Goal: Task Accomplishment & Management: Manage account settings

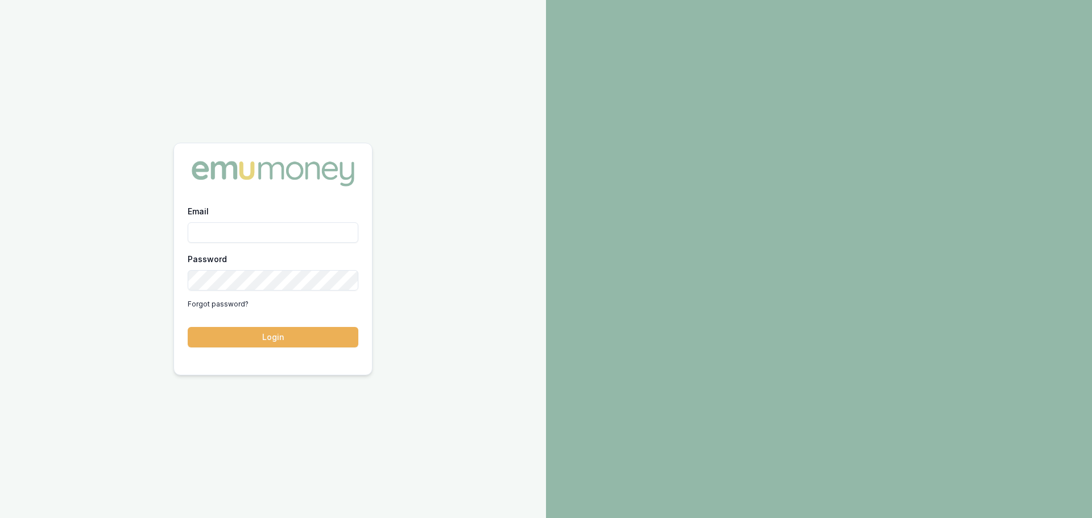
click at [312, 229] on input "Email" at bounding box center [273, 232] width 171 height 20
type input "erin.shield@emumoney.com.au"
click at [340, 335] on button "Login" at bounding box center [273, 337] width 171 height 20
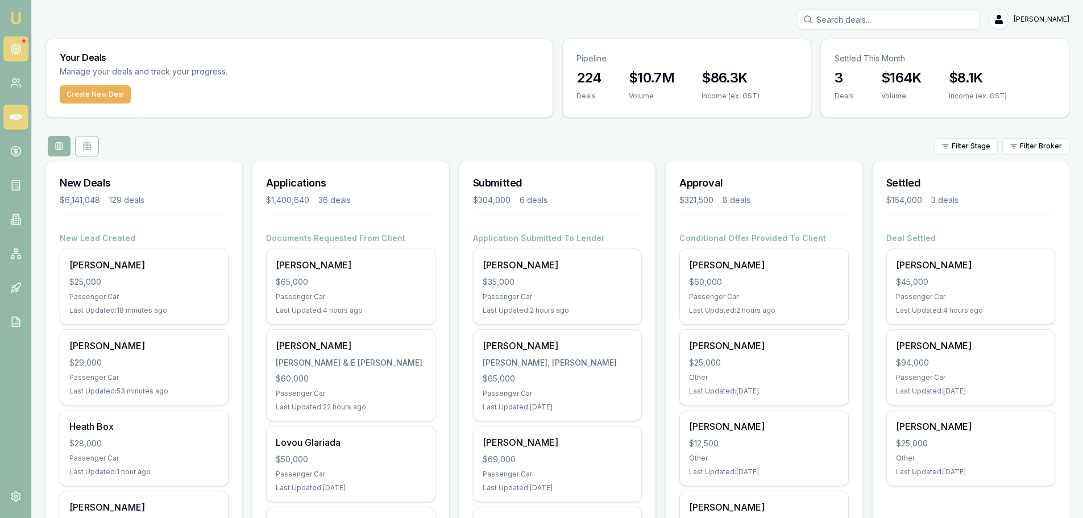
click at [26, 44] on link at bounding box center [15, 48] width 25 height 25
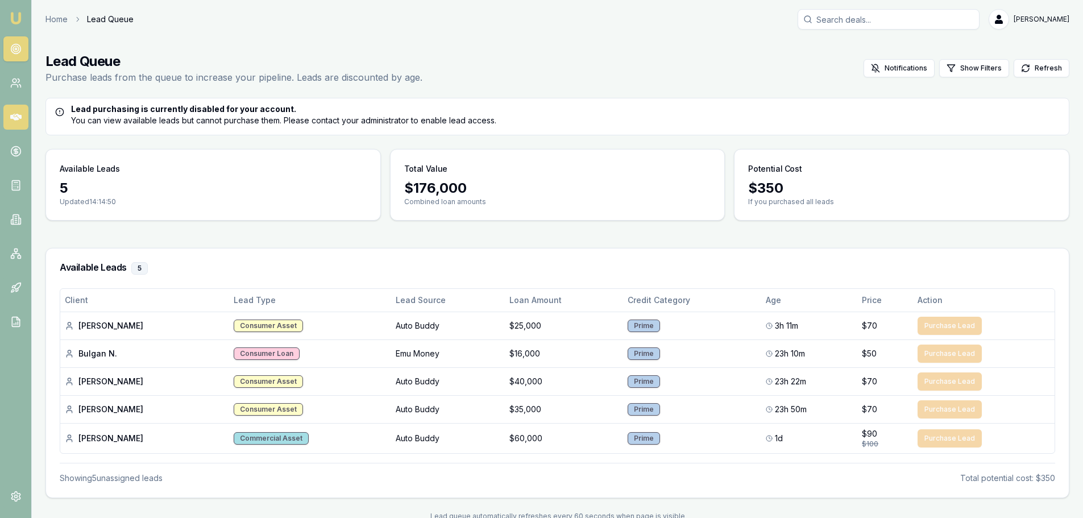
click at [14, 120] on icon at bounding box center [15, 116] width 11 height 11
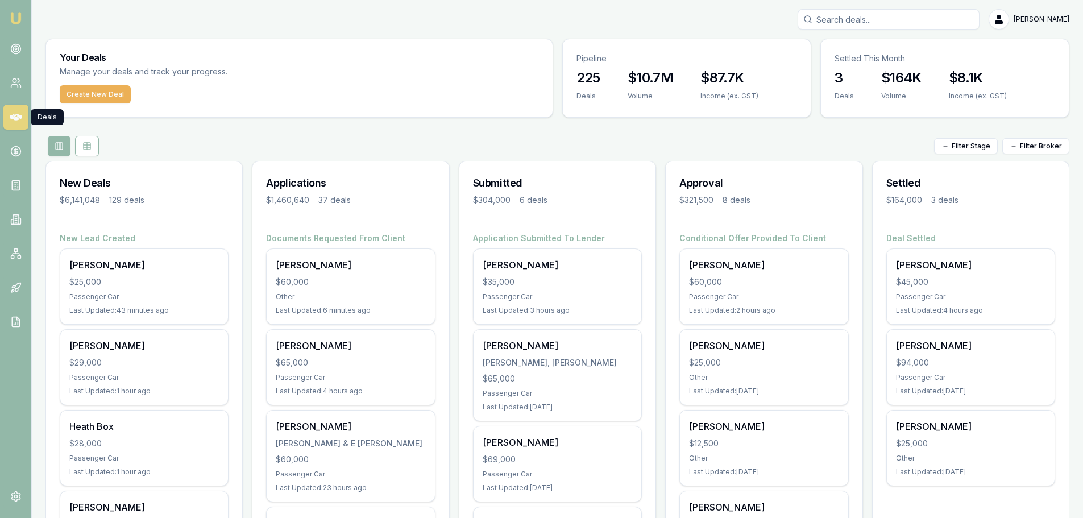
click at [268, 140] on div "Filter Stage Filter Broker" at bounding box center [557, 146] width 1024 height 20
click at [438, 144] on div "Filter Stage Filter Broker" at bounding box center [557, 146] width 1024 height 20
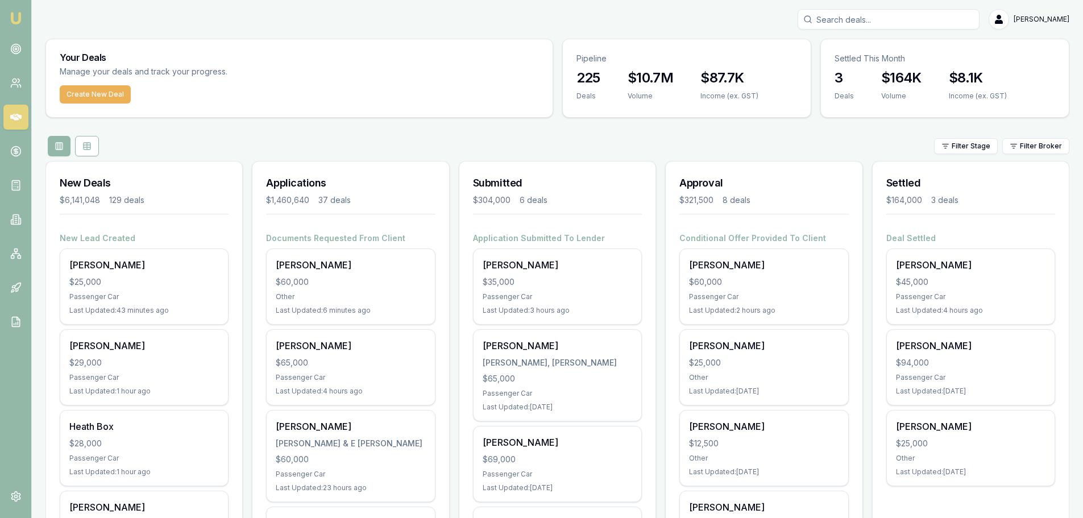
click at [432, 167] on div "Applications $1,460,640 37 deals" at bounding box center [351, 197] width 196 height 71
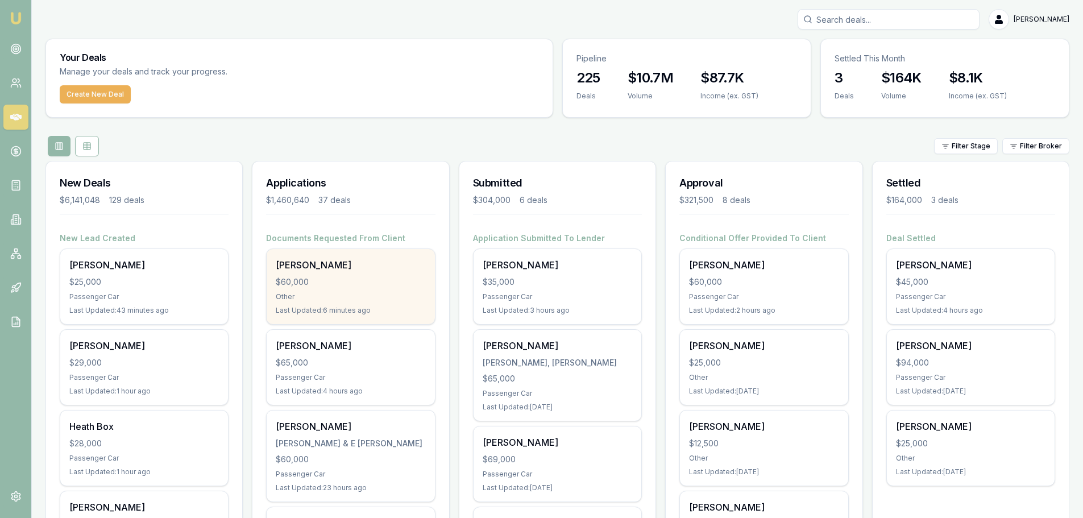
click at [368, 300] on div "Other" at bounding box center [351, 296] width 150 height 9
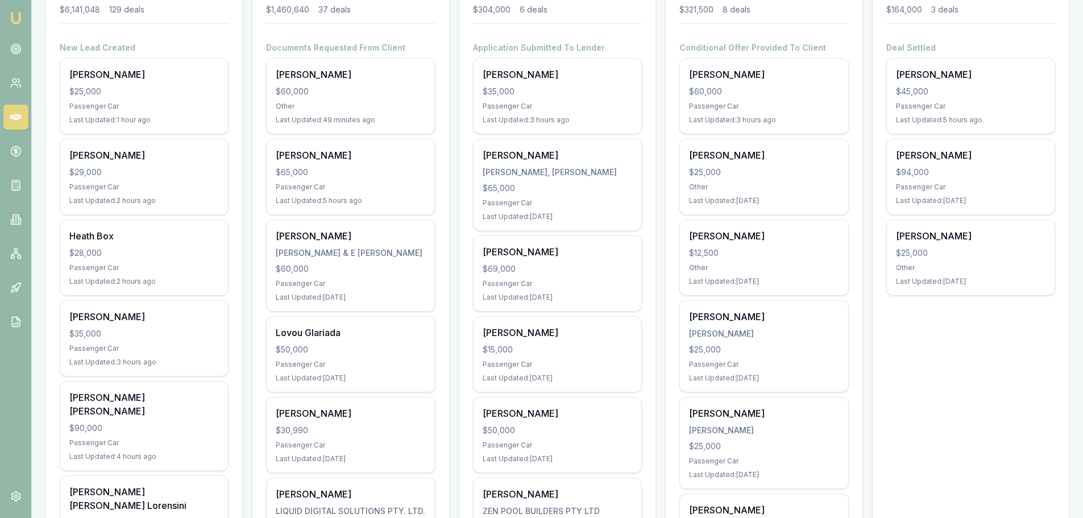
scroll to position [171, 0]
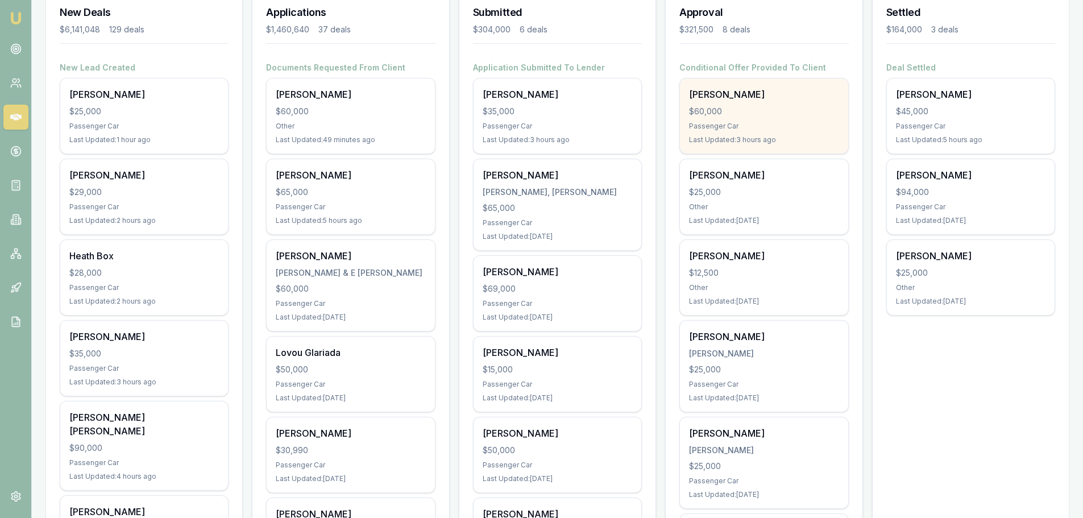
click at [778, 113] on div "$60,000" at bounding box center [764, 111] width 150 height 11
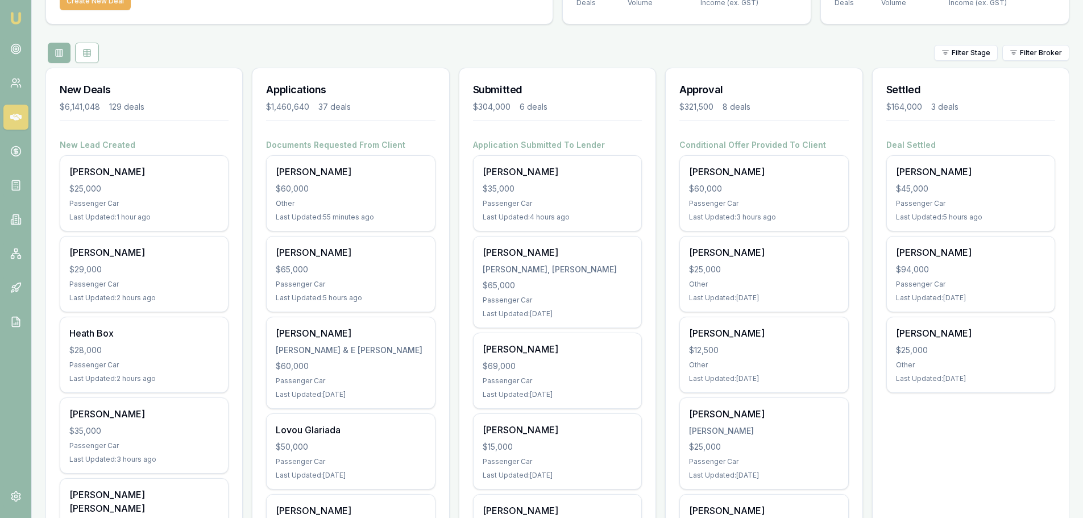
scroll to position [0, 0]
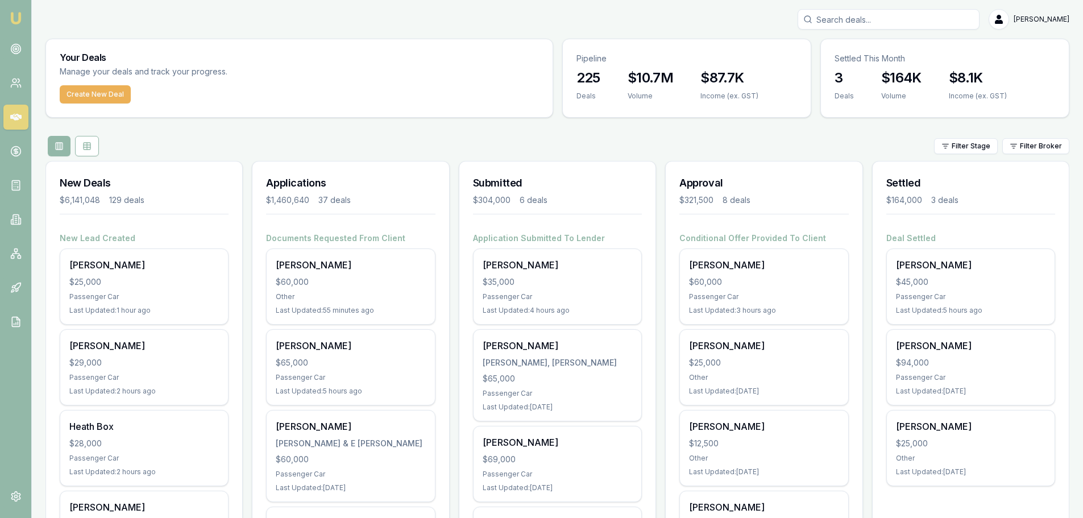
click at [871, 20] on input "Search deals" at bounding box center [889, 19] width 182 height 20
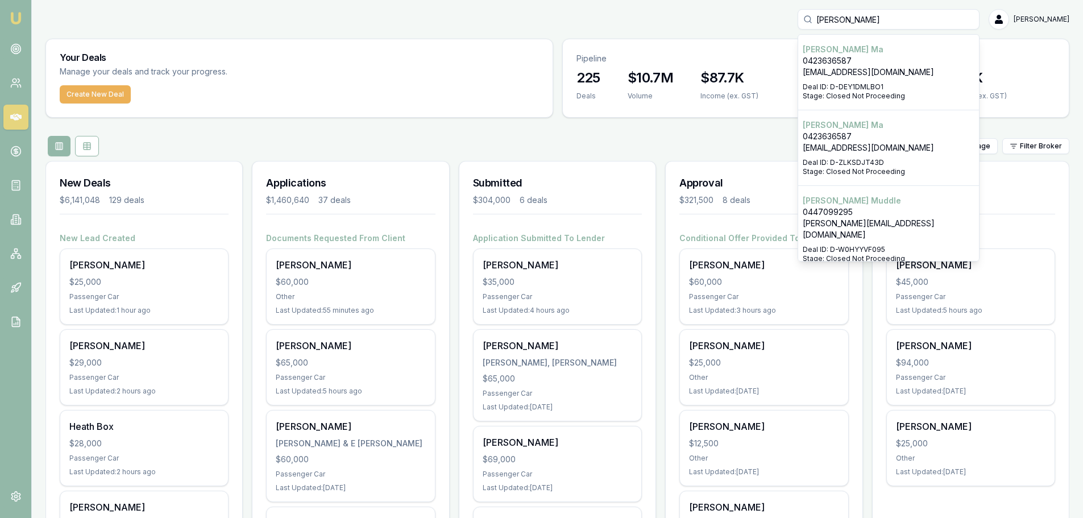
type input "mandy"
click at [865, 218] on p "0467176131" at bounding box center [889, 223] width 172 height 11
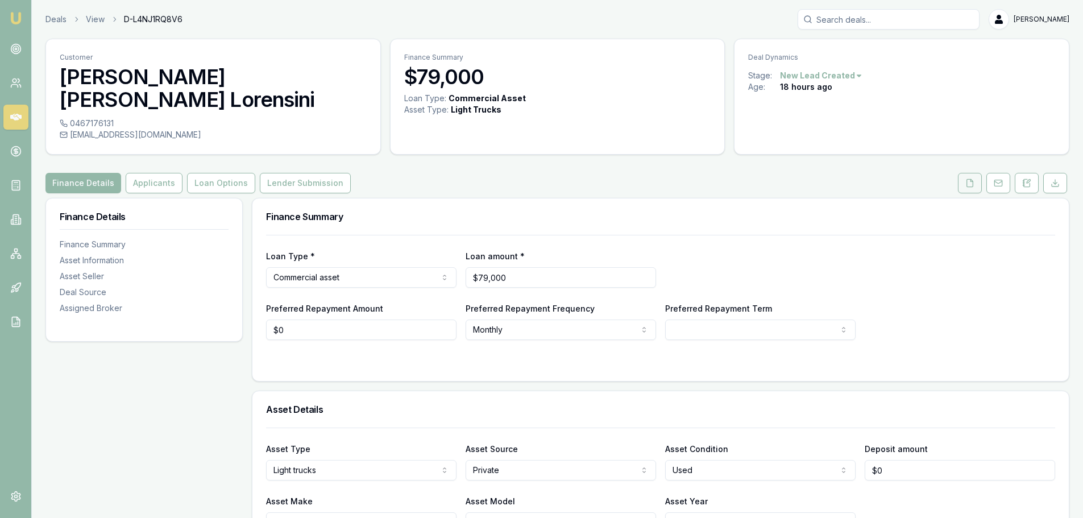
click at [975, 173] on button at bounding box center [970, 183] width 24 height 20
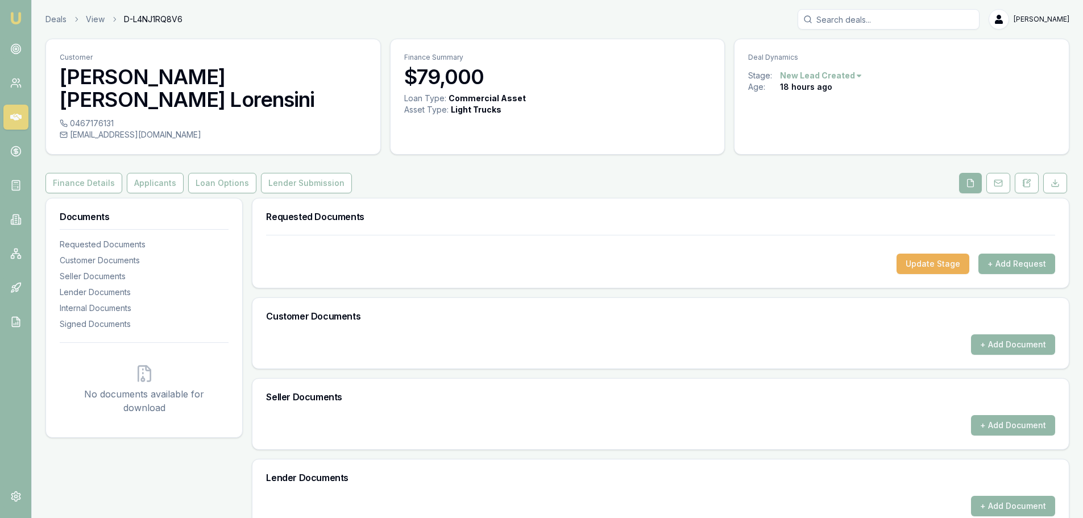
click at [1018, 254] on button "+ Add Request" at bounding box center [1017, 264] width 77 height 20
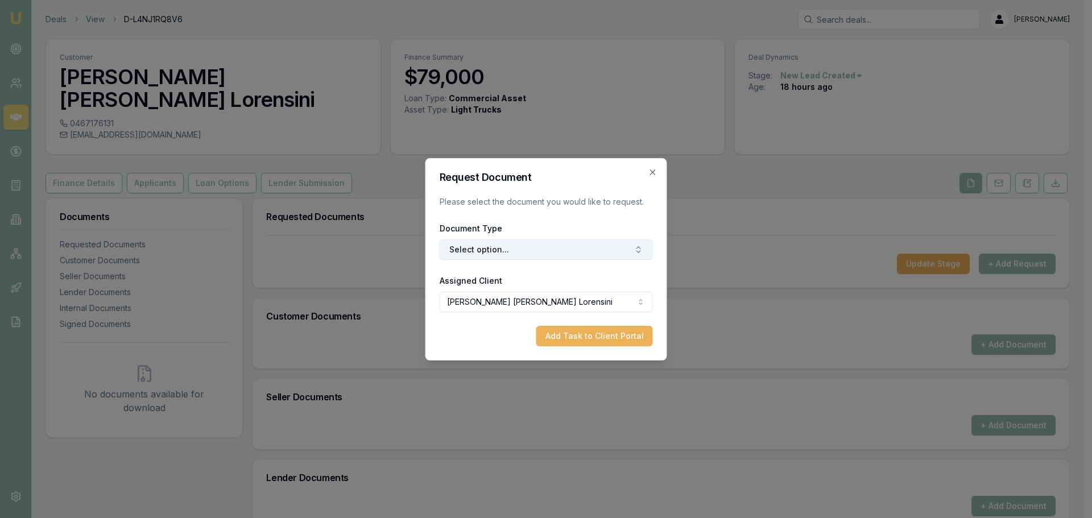
click at [584, 250] on button "Select option..." at bounding box center [546, 249] width 213 height 20
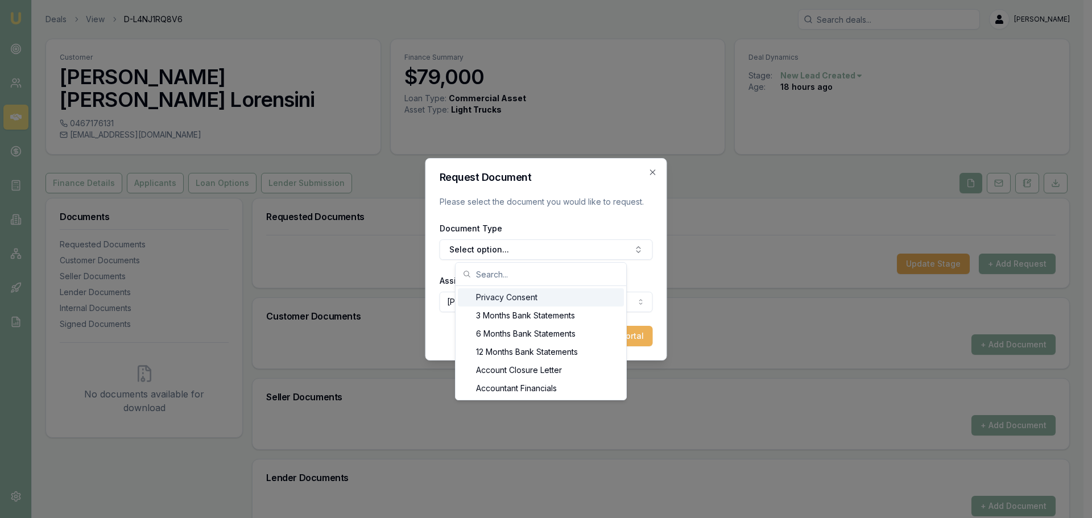
click at [529, 301] on div "Privacy Consent" at bounding box center [541, 297] width 166 height 18
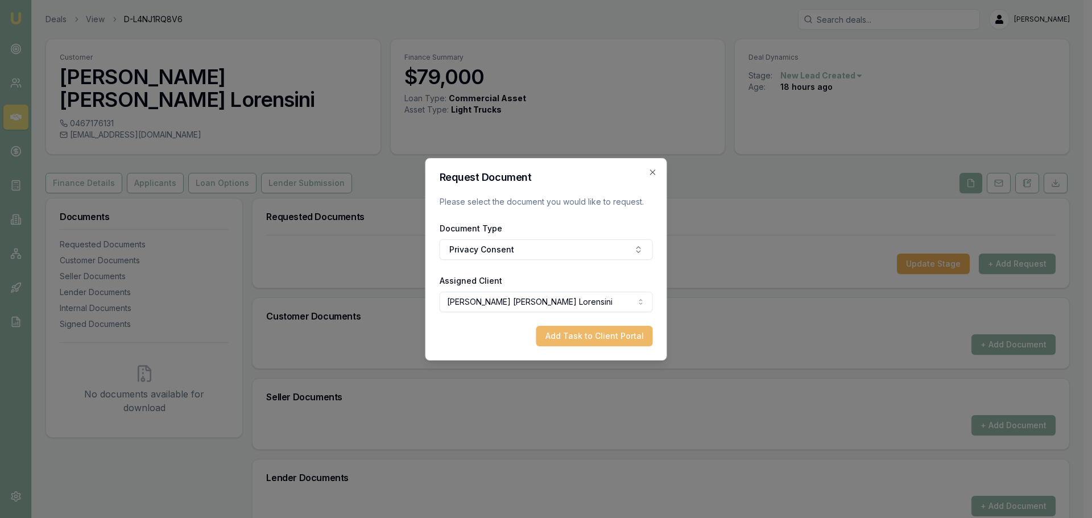
click at [574, 332] on button "Add Task to Client Portal" at bounding box center [594, 336] width 117 height 20
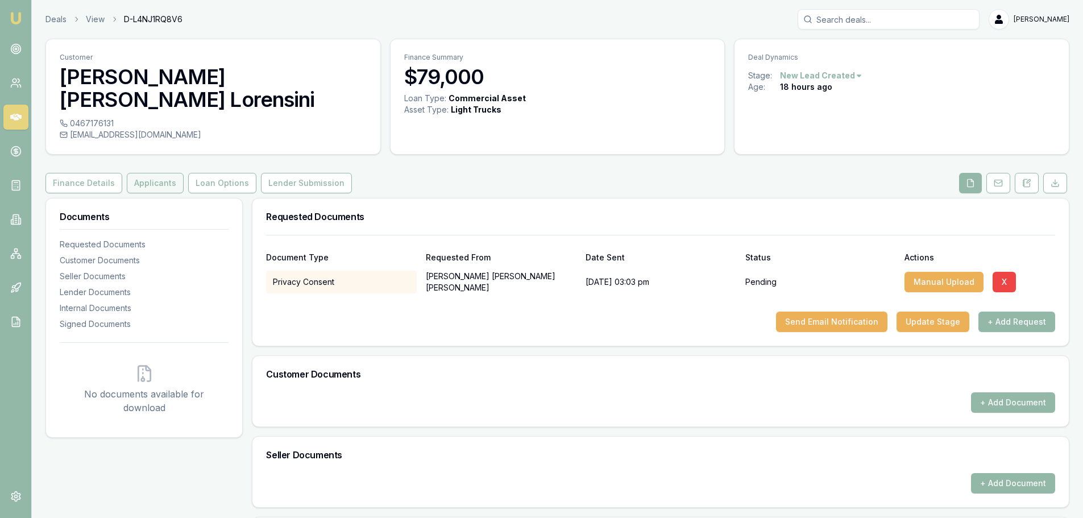
click at [159, 173] on button "Applicants" at bounding box center [155, 183] width 57 height 20
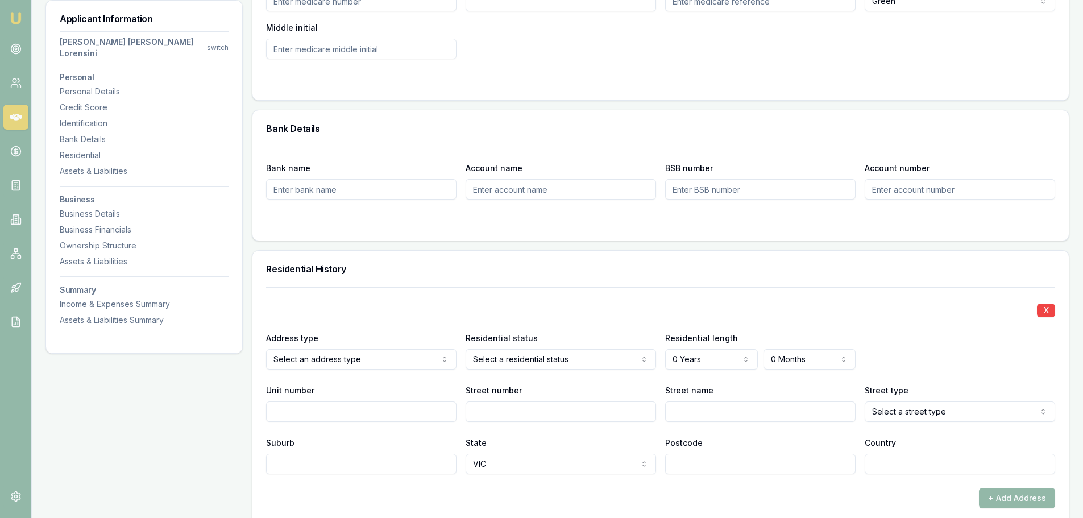
scroll to position [967, 0]
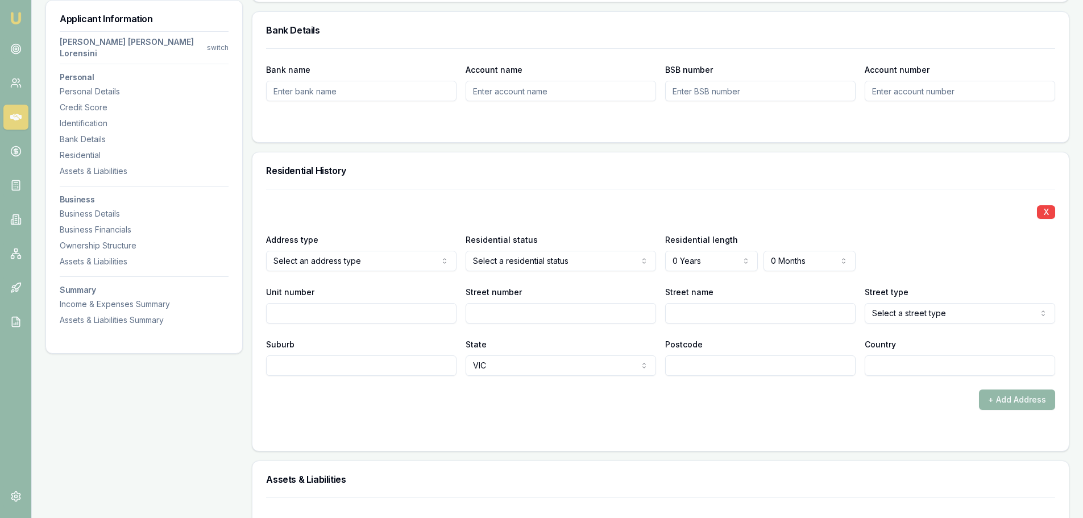
click at [573, 390] on div "+ Add Address" at bounding box center [660, 400] width 789 height 20
click at [559, 152] on div "Residential History" at bounding box center [661, 170] width 817 height 36
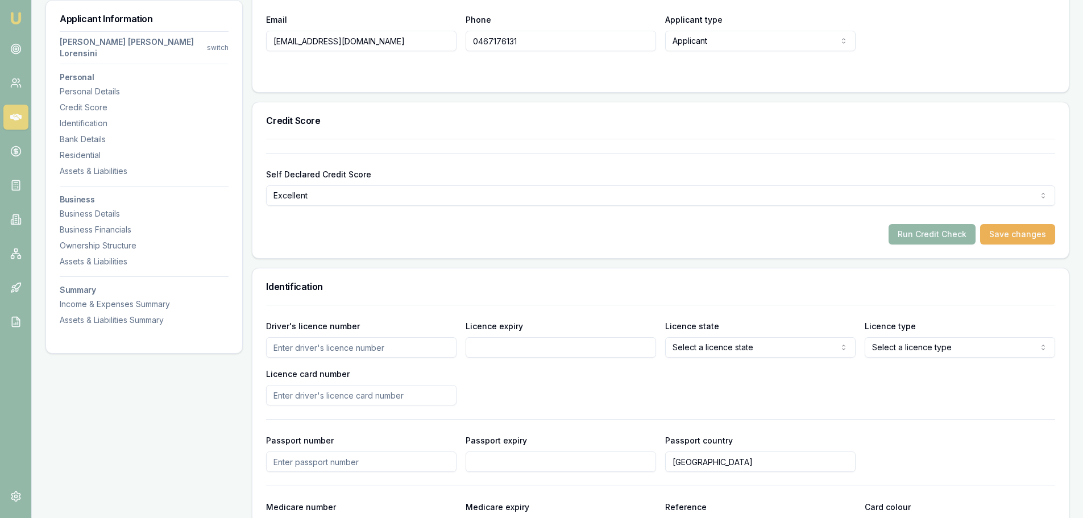
scroll to position [0, 0]
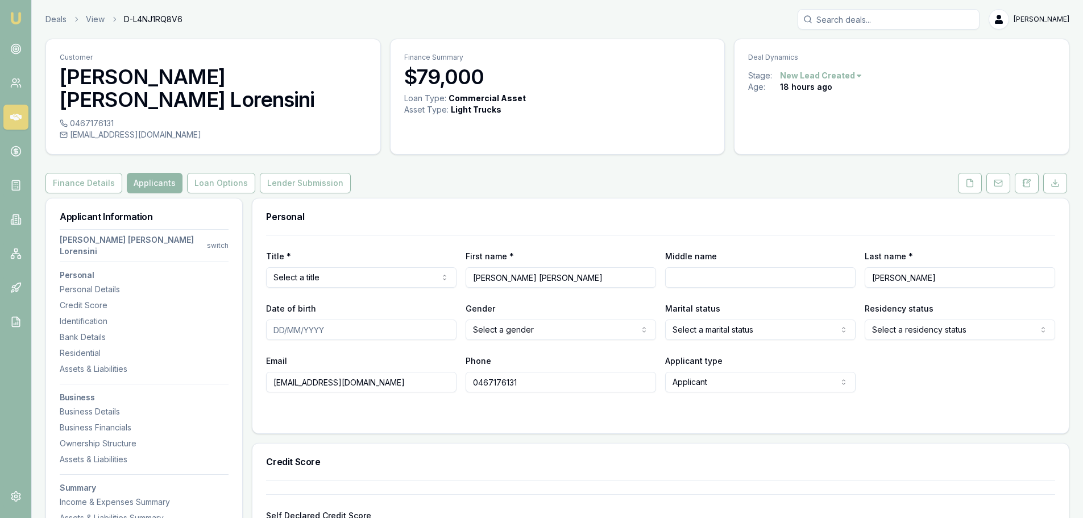
click at [571, 173] on div "Finance Details Applicants Loan Options Lender Submission" at bounding box center [557, 183] width 1024 height 20
click at [447, 173] on div "Finance Details Applicants Loan Options Lender Submission" at bounding box center [557, 183] width 1024 height 20
click at [594, 173] on div "Finance Details Applicants Loan Options Lender Submission" at bounding box center [557, 183] width 1024 height 20
click at [498, 202] on div "Personal" at bounding box center [661, 216] width 817 height 36
click at [975, 173] on button at bounding box center [970, 183] width 24 height 20
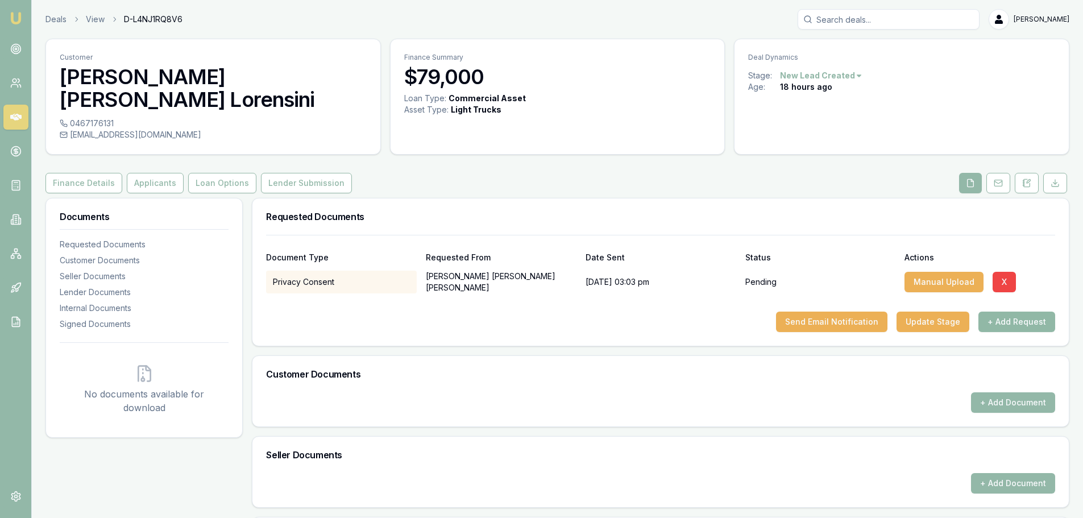
click at [1023, 312] on button "+ Add Request" at bounding box center [1017, 322] width 77 height 20
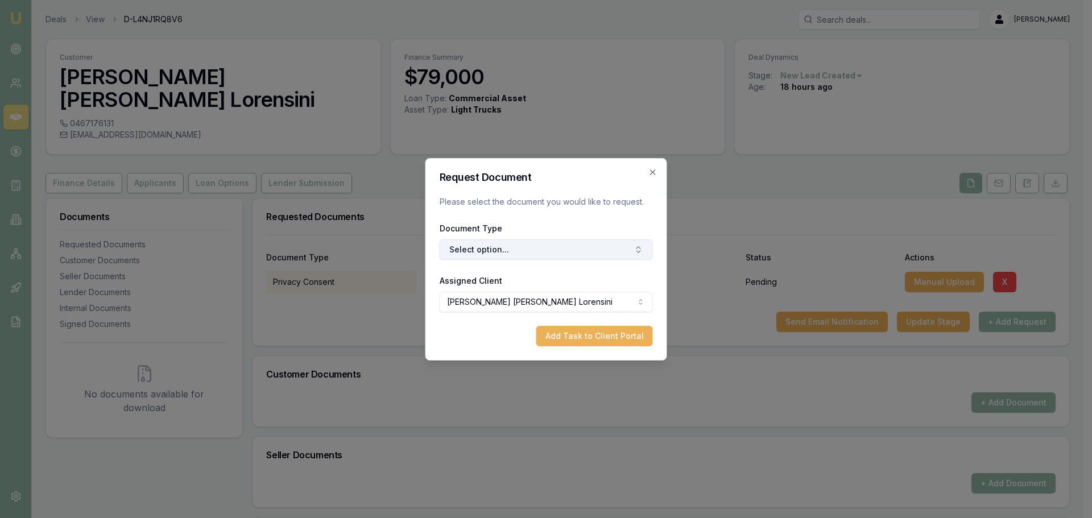
click at [560, 249] on button "Select option..." at bounding box center [546, 249] width 213 height 20
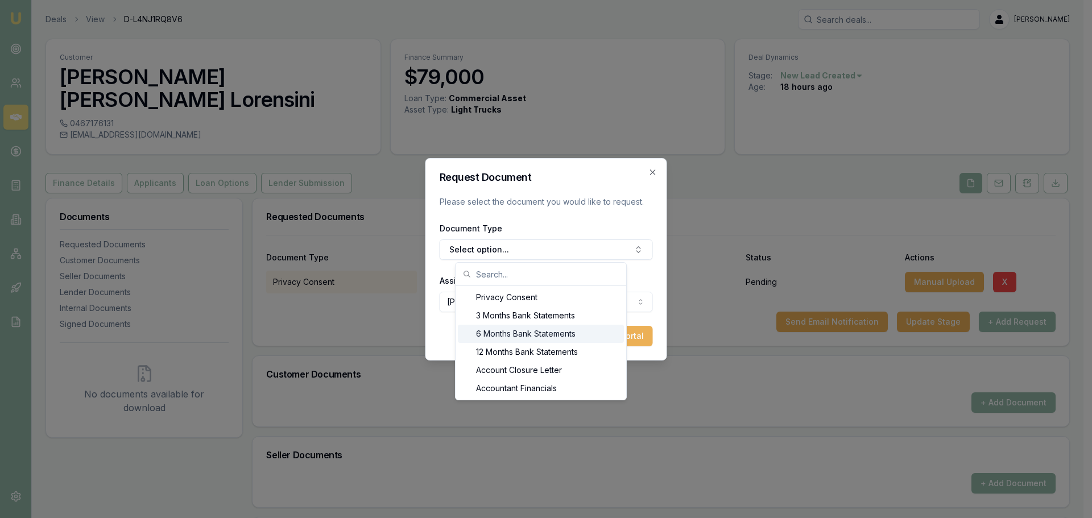
click at [509, 334] on div "6 Months Bank Statements" at bounding box center [541, 334] width 166 height 18
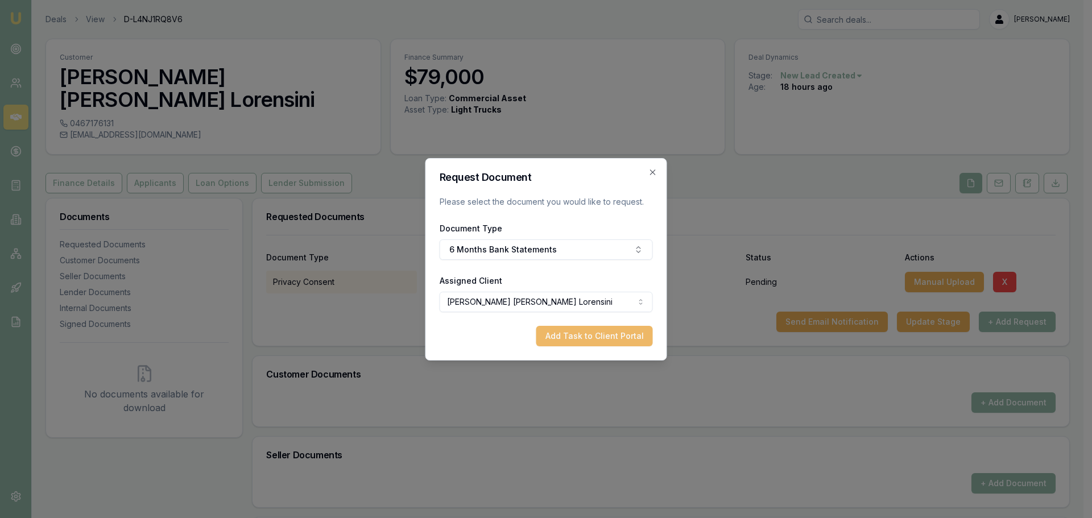
click at [565, 336] on button "Add Task to Client Portal" at bounding box center [594, 336] width 117 height 20
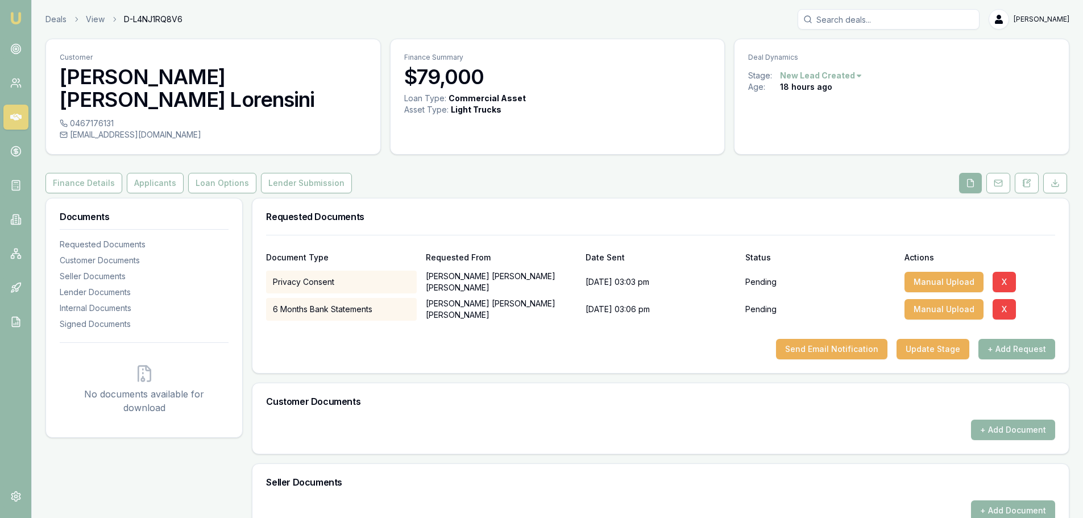
click at [1027, 339] on button "+ Add Request" at bounding box center [1017, 349] width 77 height 20
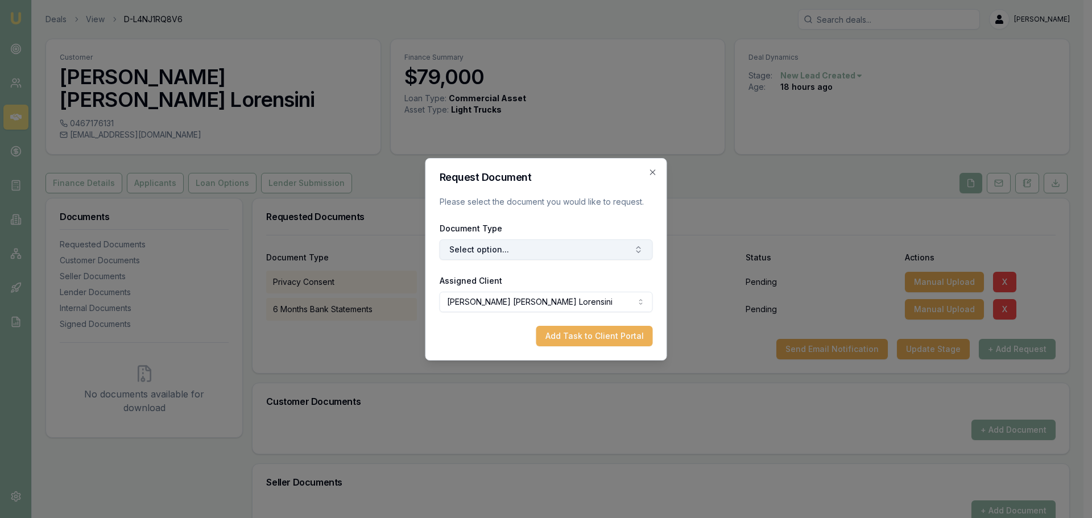
click at [602, 254] on button "Select option..." at bounding box center [546, 249] width 213 height 20
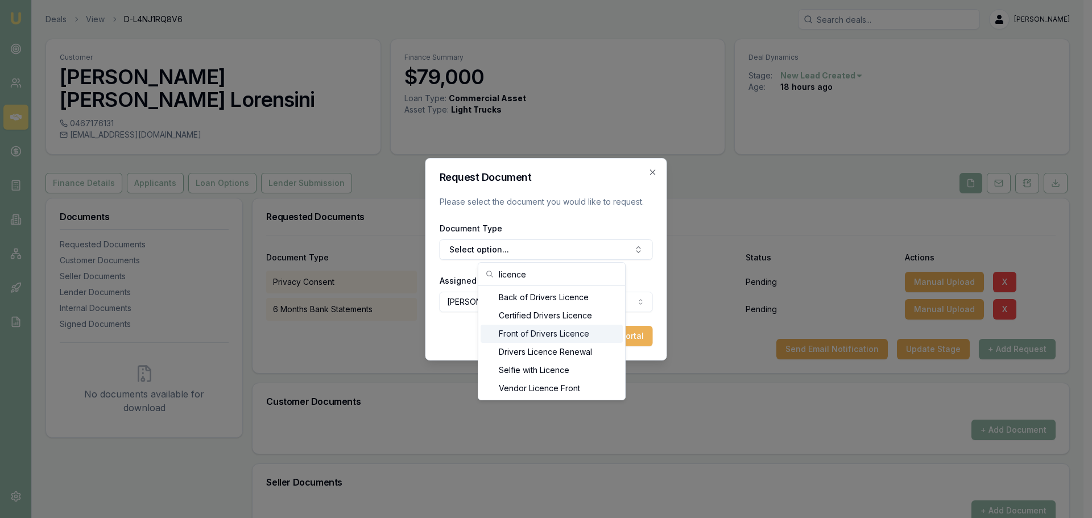
type input "licence"
click at [576, 334] on div "Front of Drivers Licence" at bounding box center [552, 334] width 142 height 18
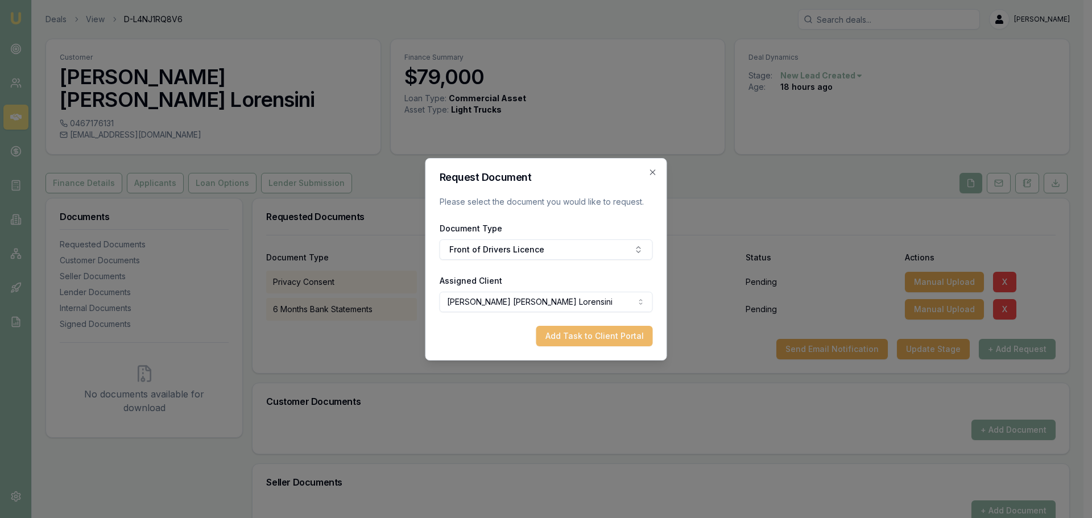
click at [595, 333] on button "Add Task to Client Portal" at bounding box center [594, 336] width 117 height 20
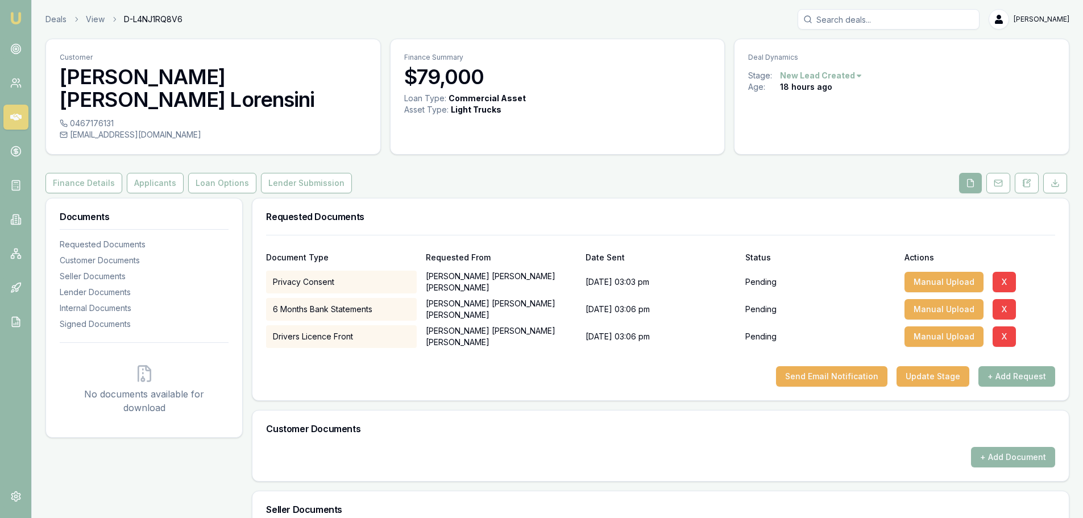
click at [1020, 366] on button "+ Add Request" at bounding box center [1017, 376] width 77 height 20
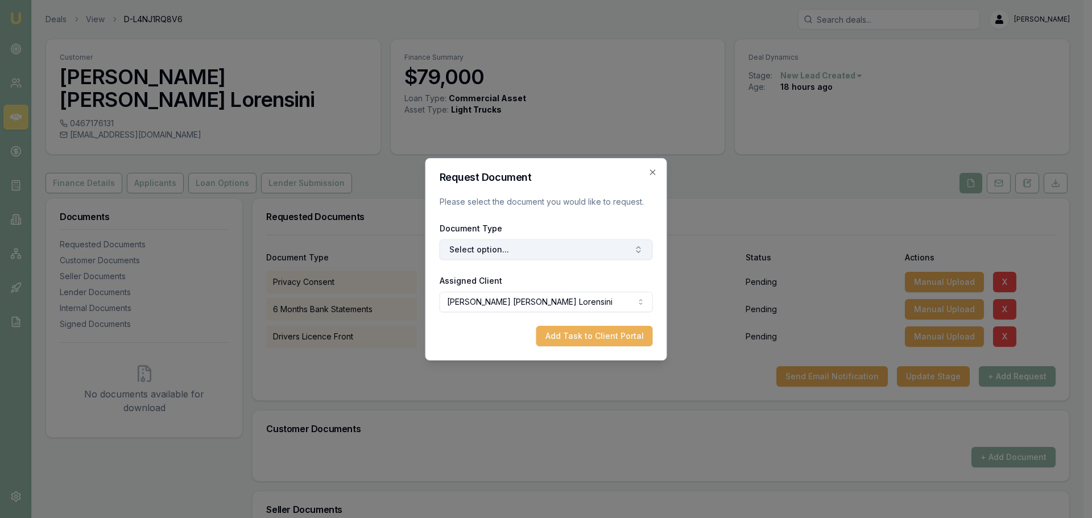
click at [477, 243] on button "Select option..." at bounding box center [546, 249] width 213 height 20
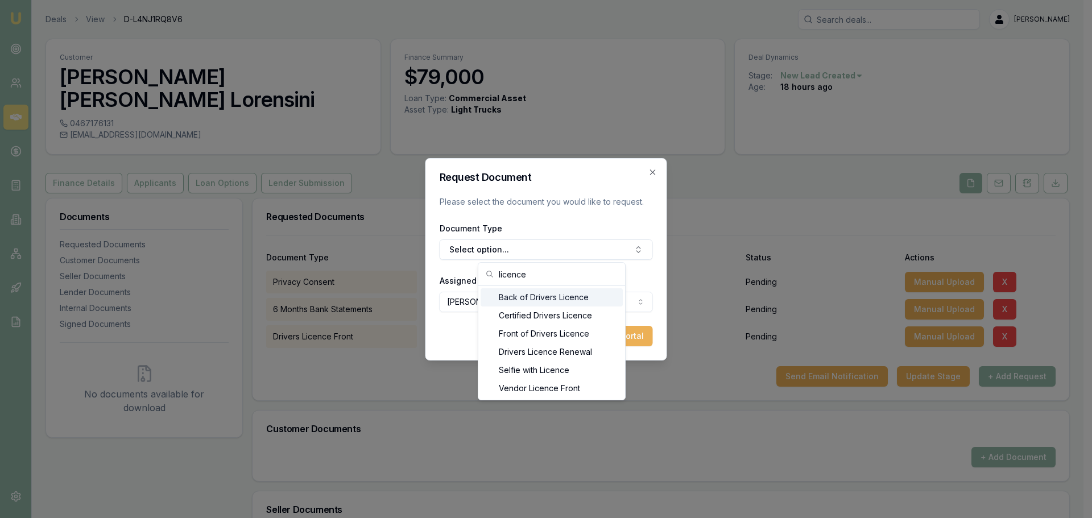
type input "licence"
click at [545, 302] on div "Back of Drivers Licence" at bounding box center [552, 297] width 142 height 18
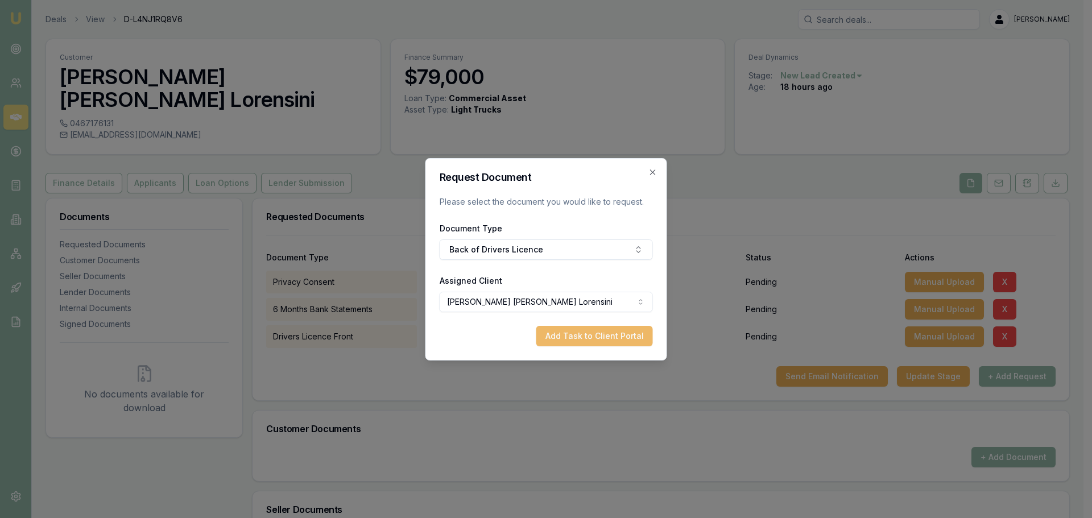
click at [629, 342] on button "Add Task to Client Portal" at bounding box center [594, 336] width 117 height 20
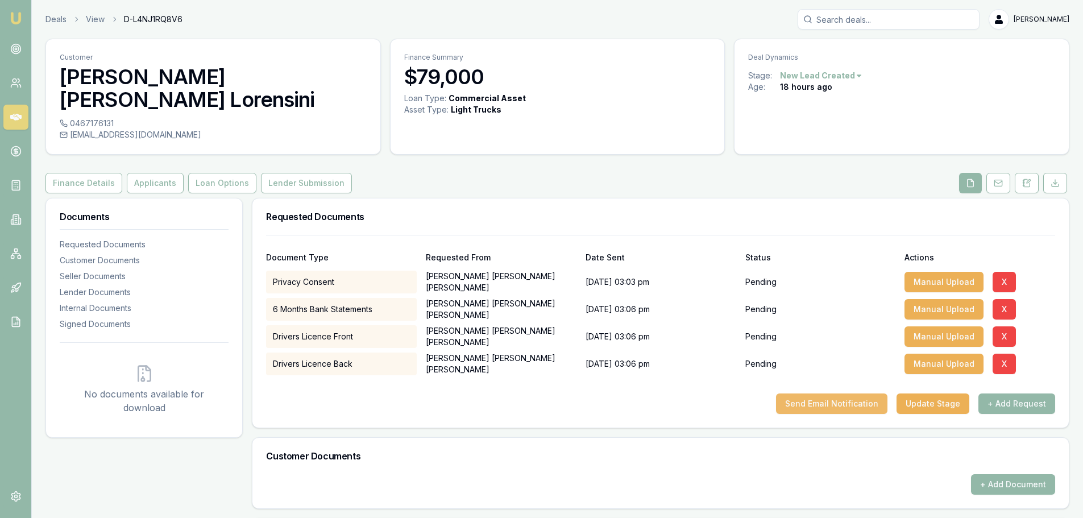
click at [860, 394] on button "Send Email Notification" at bounding box center [831, 404] width 111 height 20
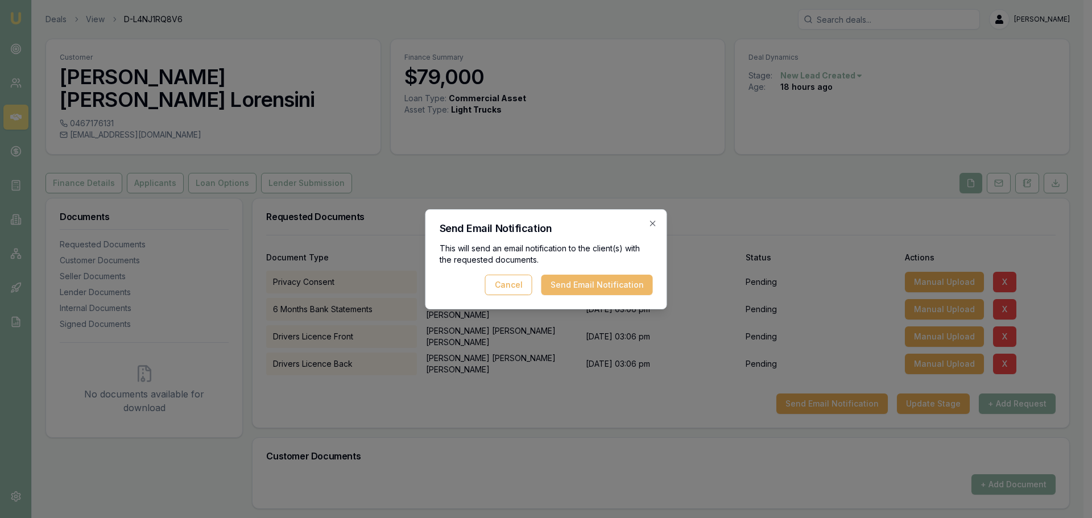
click at [572, 284] on button "Send Email Notification" at bounding box center [596, 285] width 111 height 20
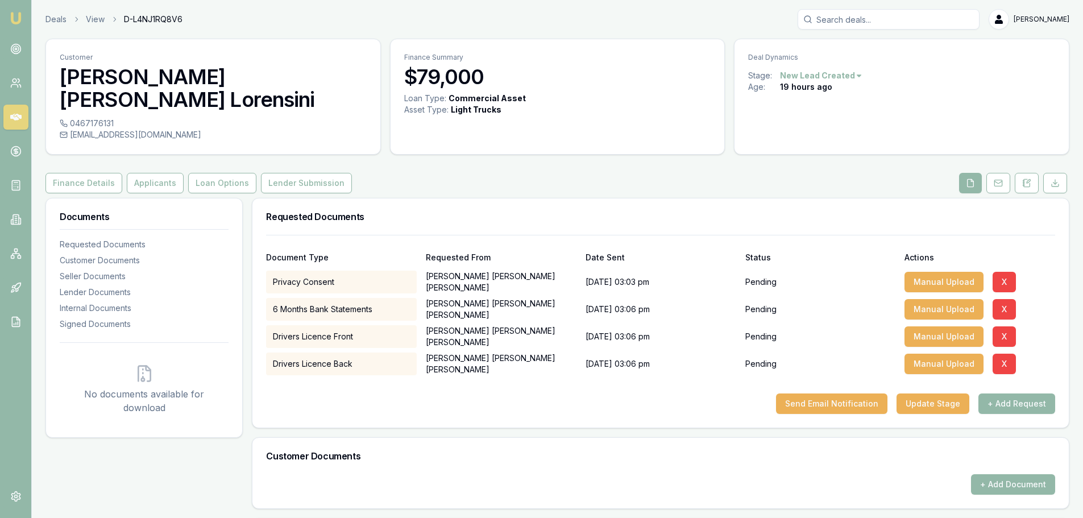
click at [16, 118] on icon at bounding box center [15, 117] width 11 height 7
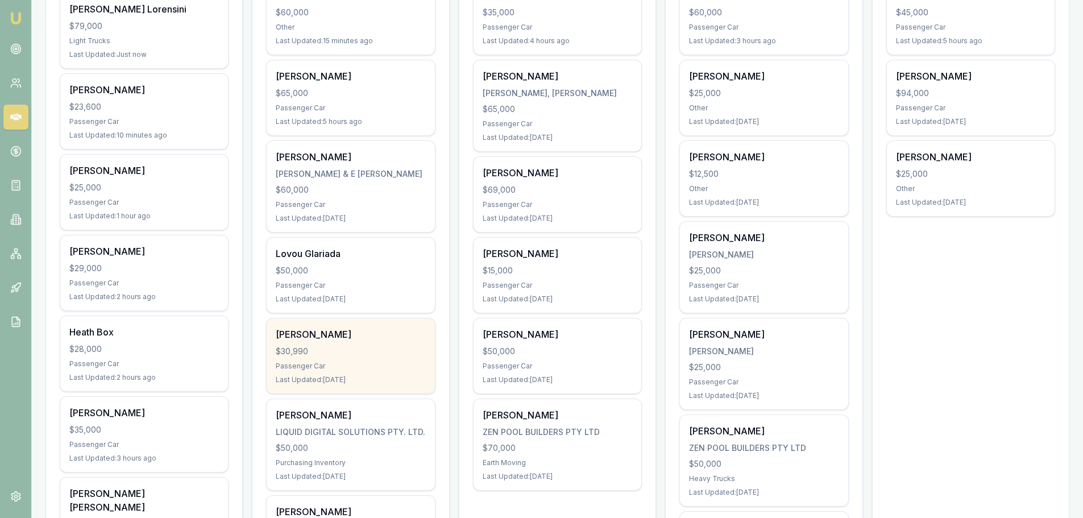
scroll to position [284, 0]
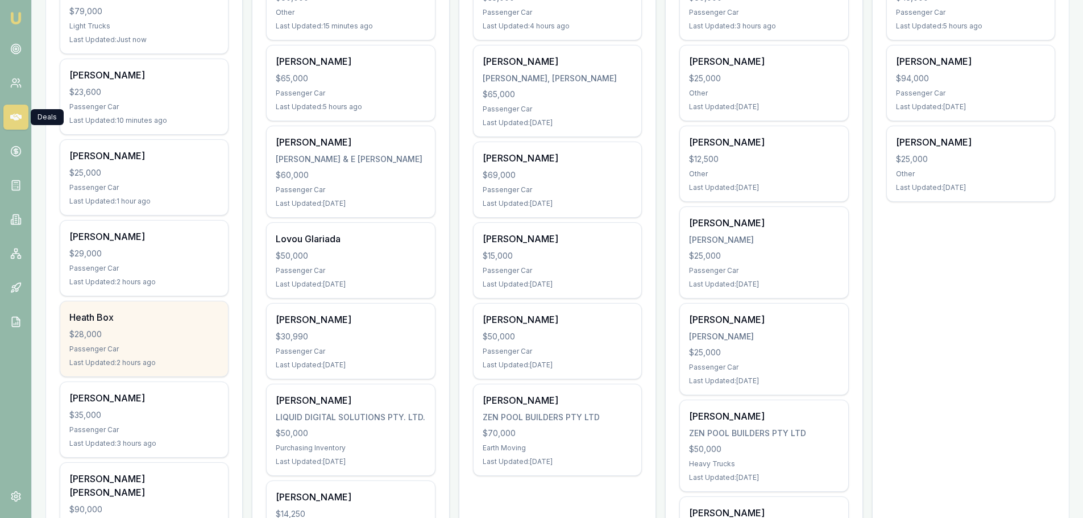
click at [129, 329] on div "$28,000" at bounding box center [144, 334] width 150 height 11
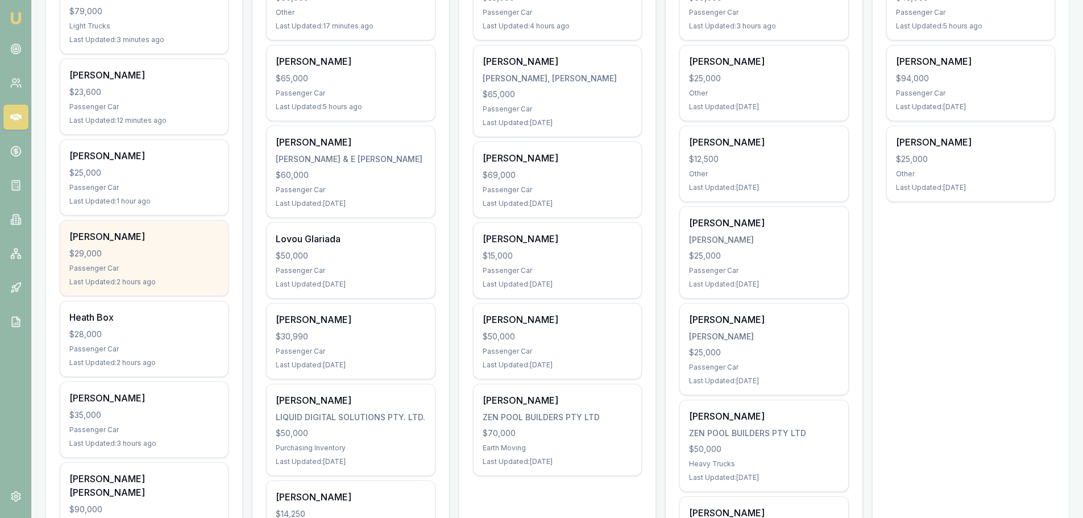
click at [135, 230] on div "Jason Thomson" at bounding box center [144, 237] width 150 height 14
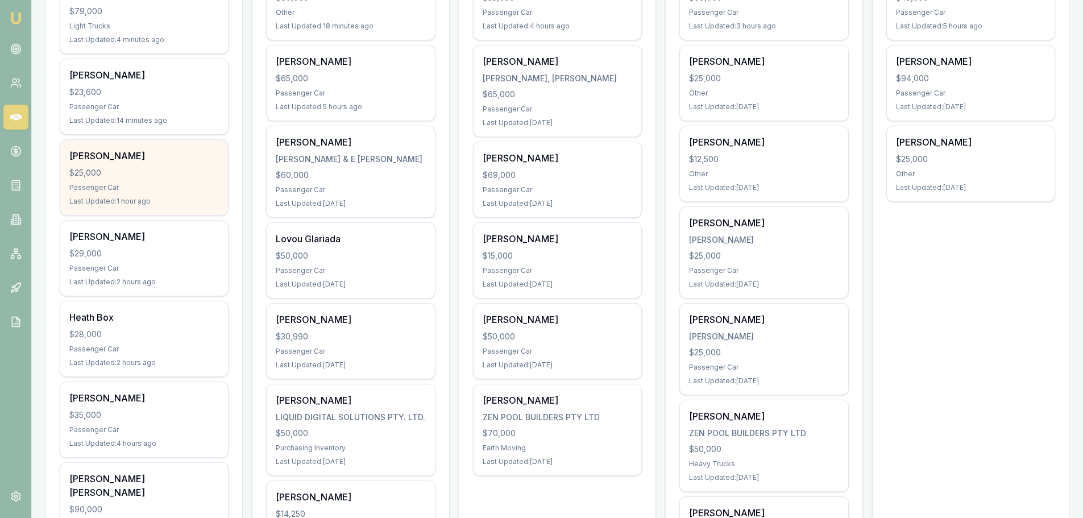
click at [158, 168] on div "Jedd Hannam $25,000 Passenger Car Last Updated: 1 hour ago" at bounding box center [144, 177] width 168 height 75
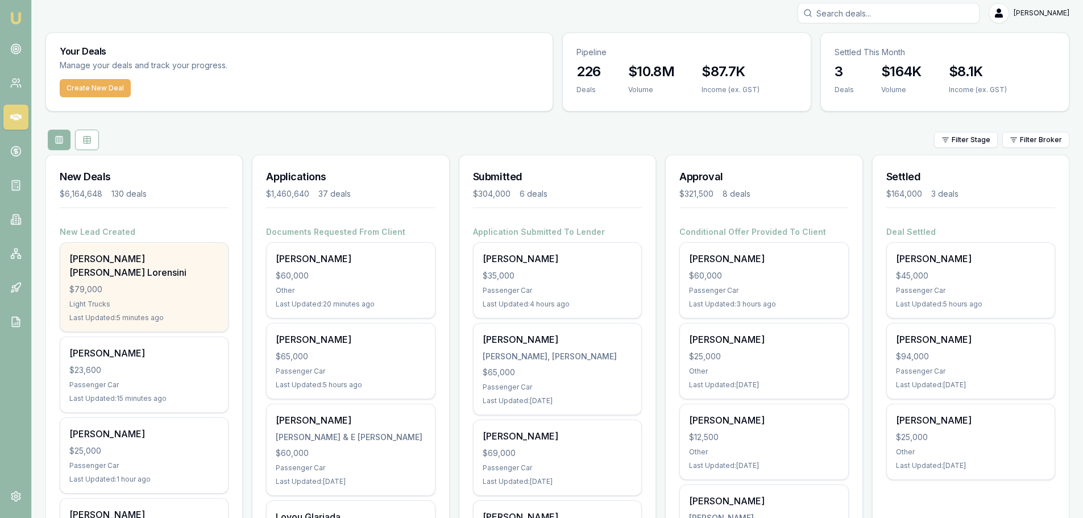
scroll to position [0, 0]
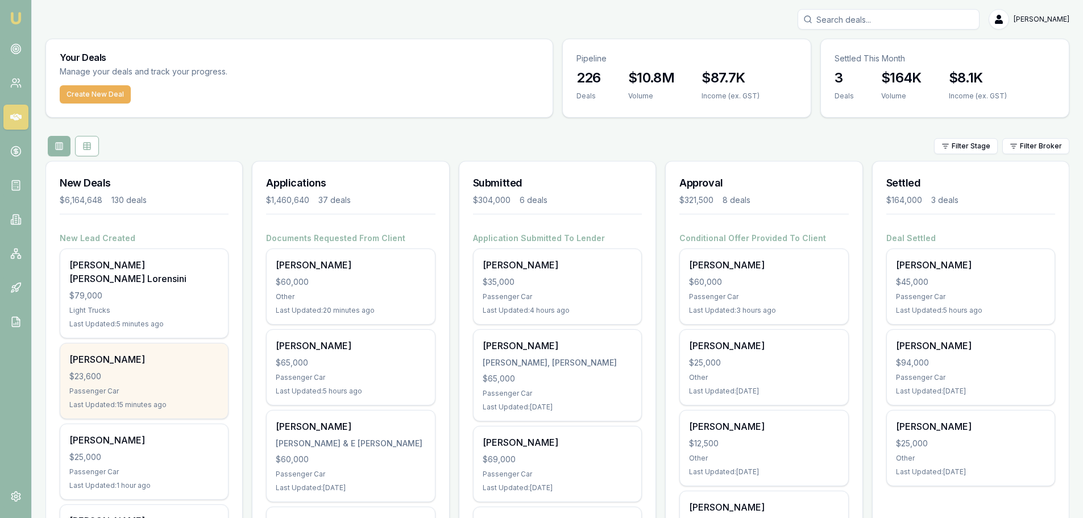
click at [118, 371] on div "$23,600" at bounding box center [144, 376] width 150 height 11
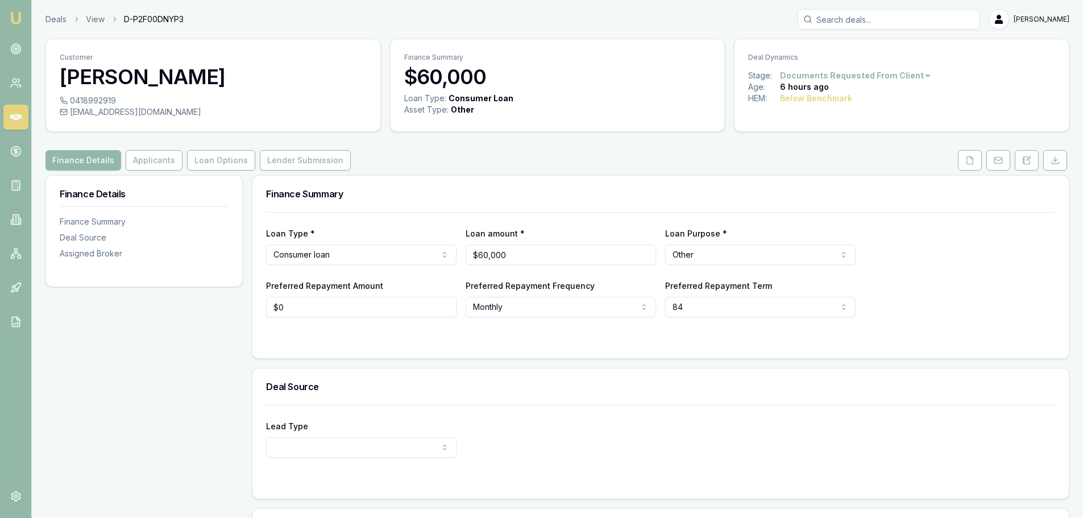
click at [427, 168] on div "Finance Details Applicants Loan Options Lender Submission" at bounding box center [557, 160] width 1024 height 20
click at [153, 165] on button "Applicants" at bounding box center [154, 160] width 57 height 20
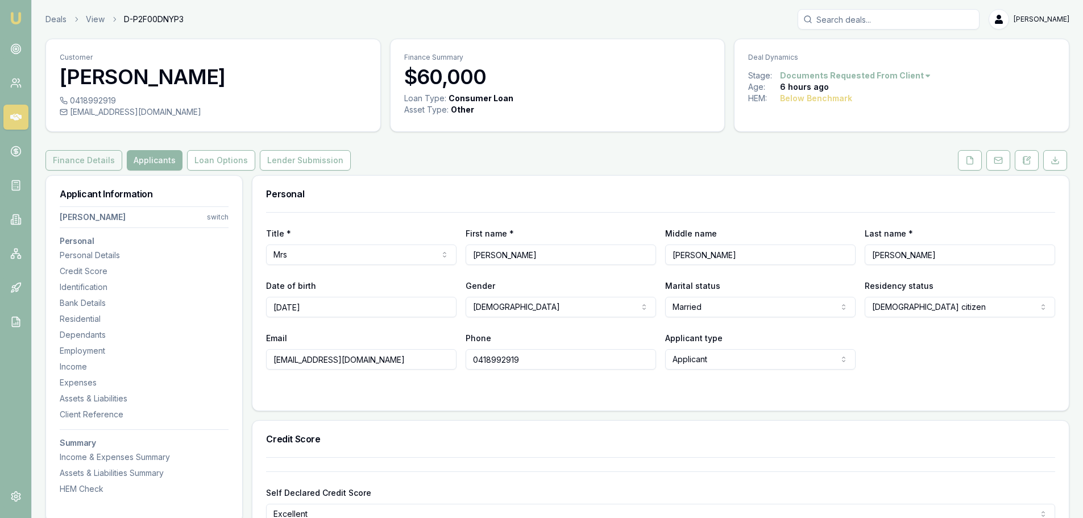
click at [75, 158] on button "Finance Details" at bounding box center [83, 160] width 77 height 20
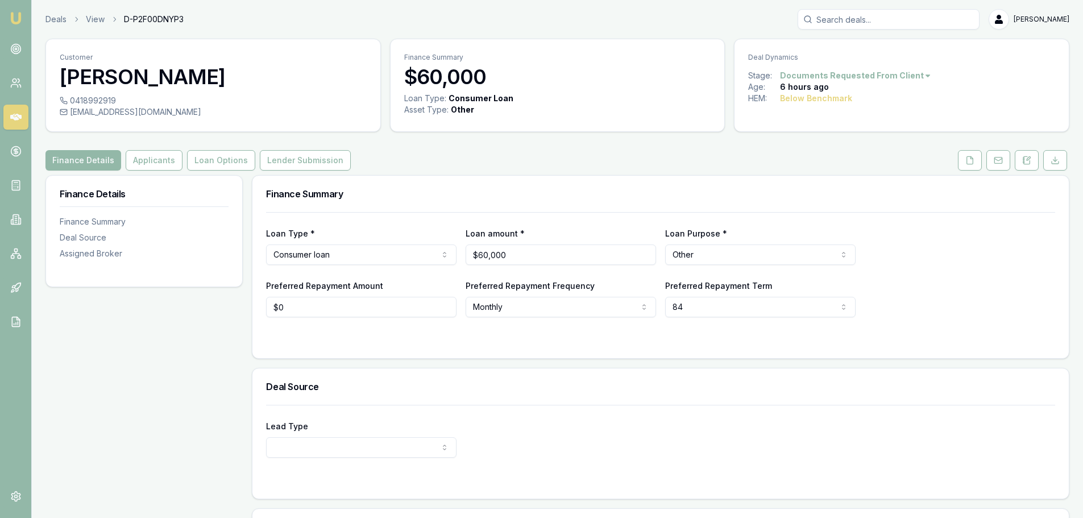
click at [583, 177] on div "Finance Summary" at bounding box center [661, 194] width 817 height 36
click at [152, 158] on button "Applicants" at bounding box center [154, 160] width 57 height 20
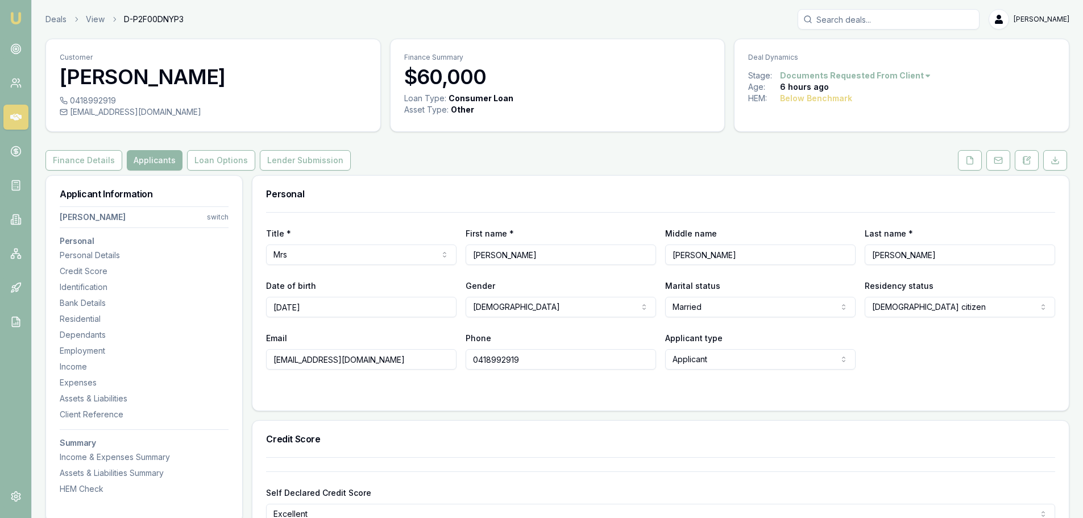
click at [659, 163] on div "Finance Details Applicants Loan Options Lender Submission" at bounding box center [557, 160] width 1024 height 20
click at [970, 157] on icon at bounding box center [970, 159] width 6 height 7
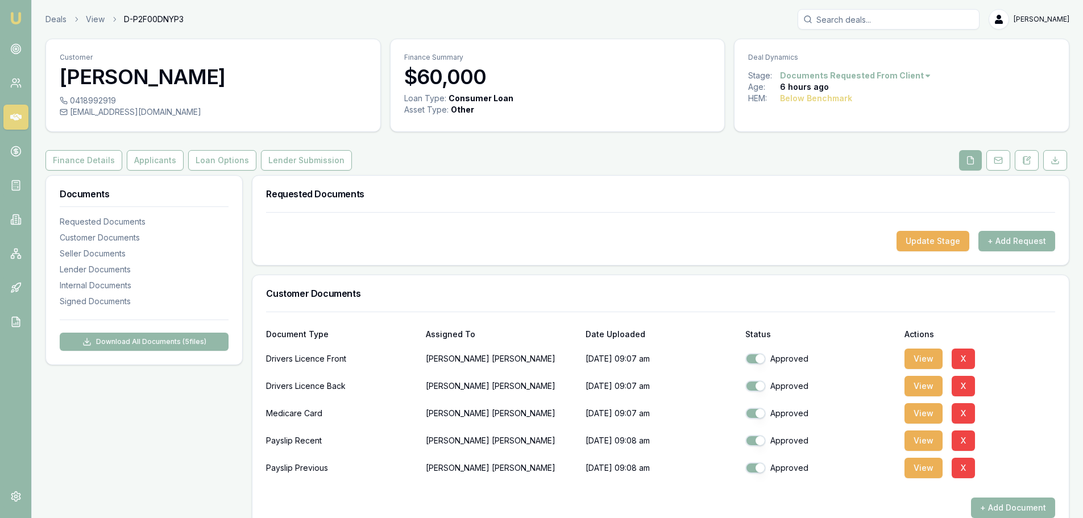
click at [467, 141] on div "Customer Erin Hearns 0418992919 erinjhearns@gmail.com Finance Summary $60,000 L…" at bounding box center [557, 407] width 1024 height 736
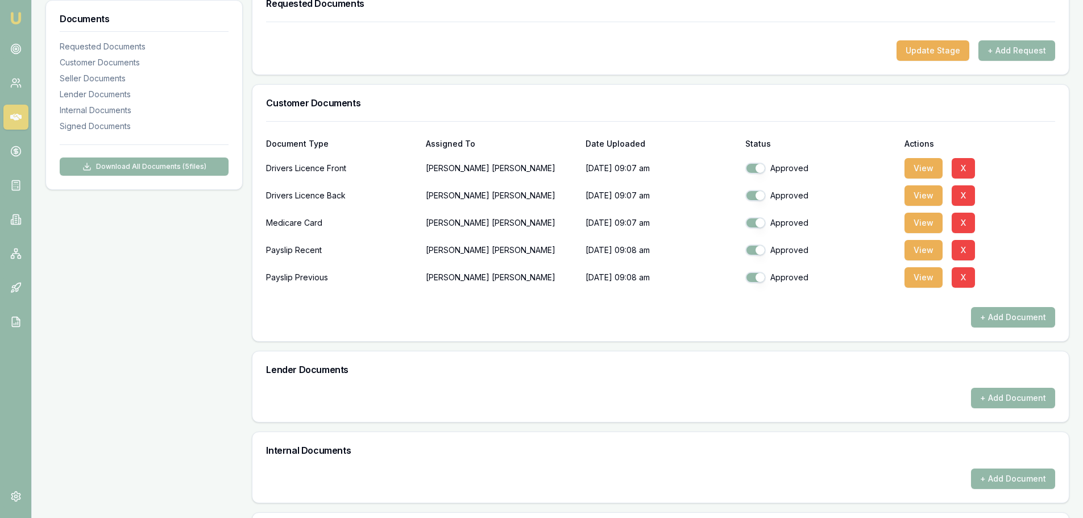
scroll to position [227, 0]
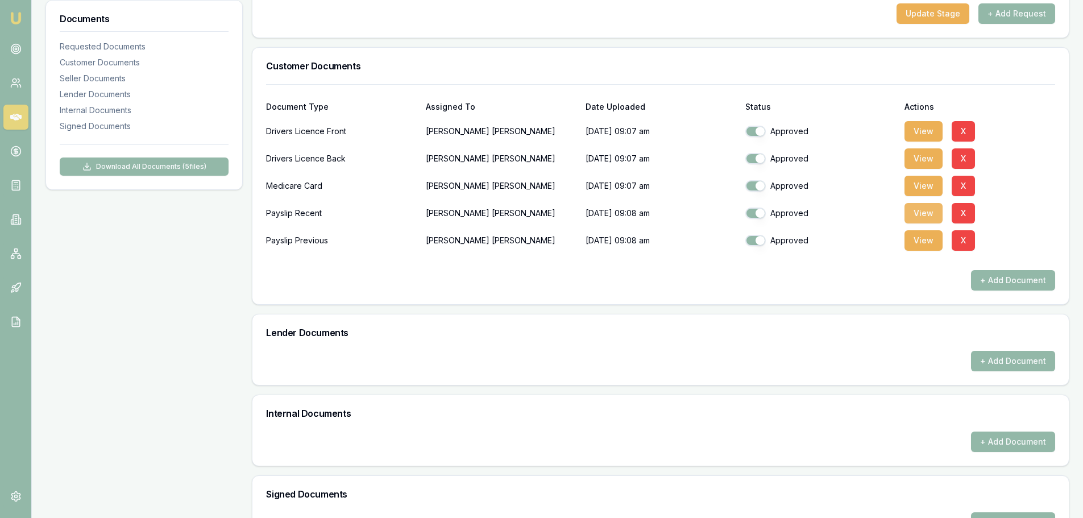
click at [917, 214] on button "View" at bounding box center [924, 213] width 38 height 20
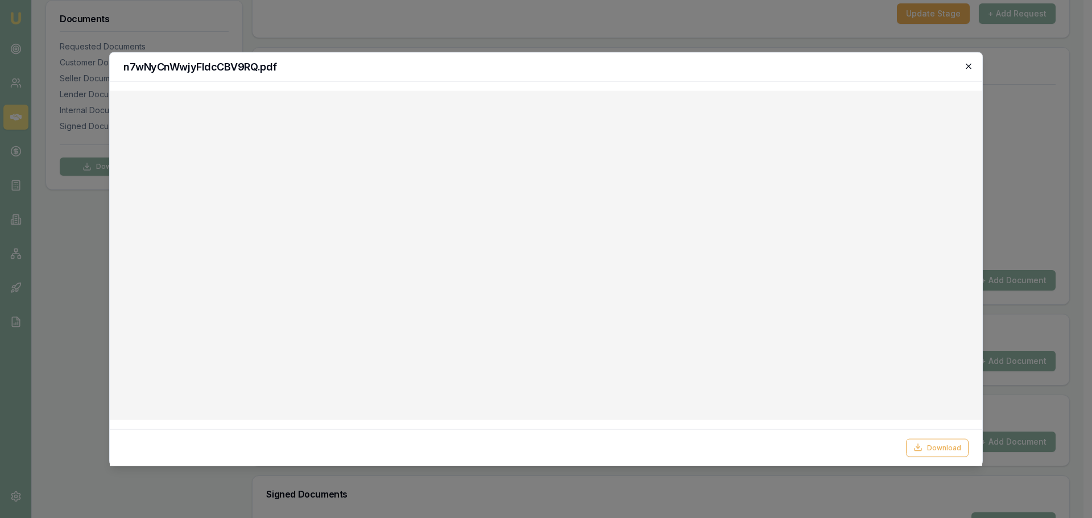
click at [969, 61] on div "n7wNyCnWwjyFldcCBV9RQ.pdf" at bounding box center [546, 66] width 872 height 29
click at [972, 66] on icon "button" at bounding box center [968, 65] width 9 height 9
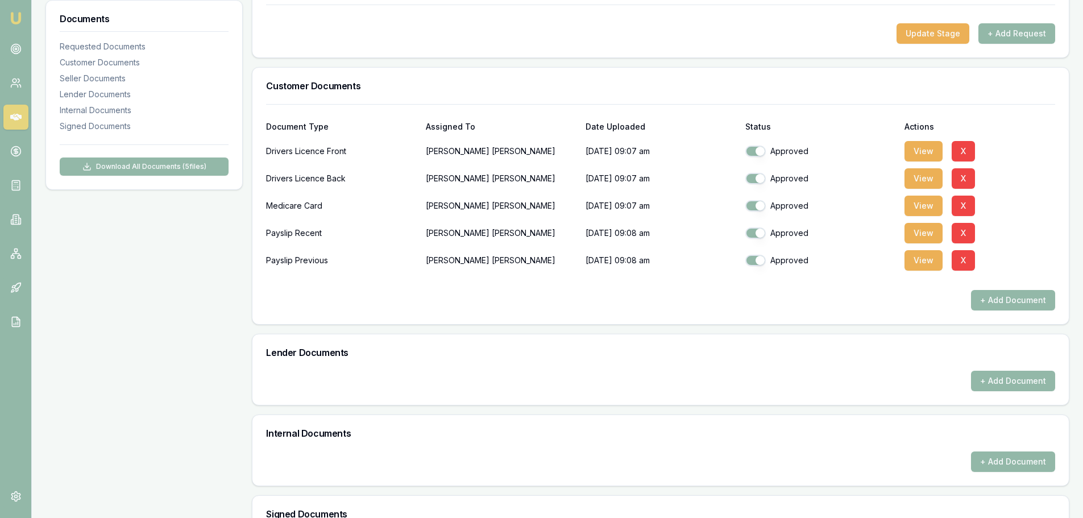
scroll to position [0, 0]
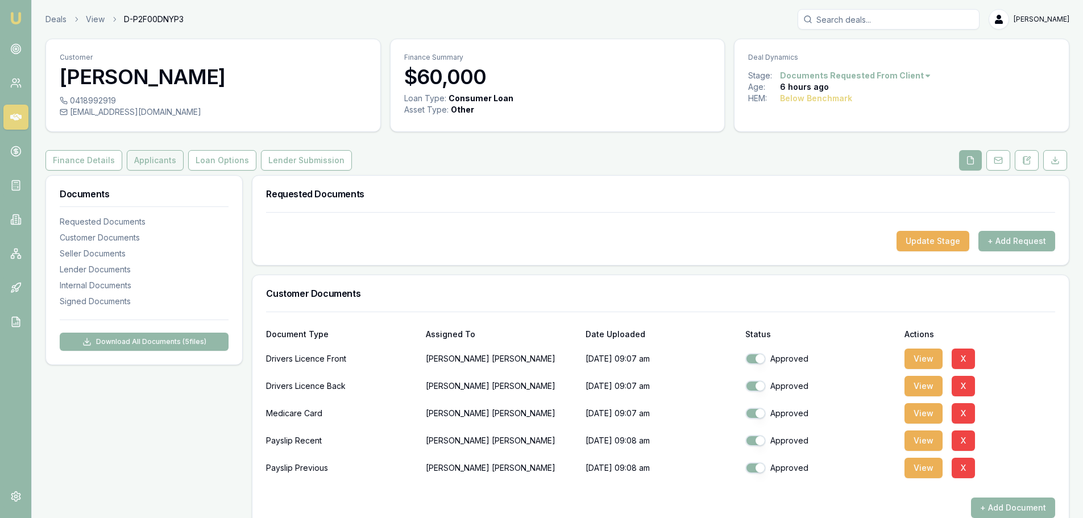
click at [158, 162] on button "Applicants" at bounding box center [155, 160] width 57 height 20
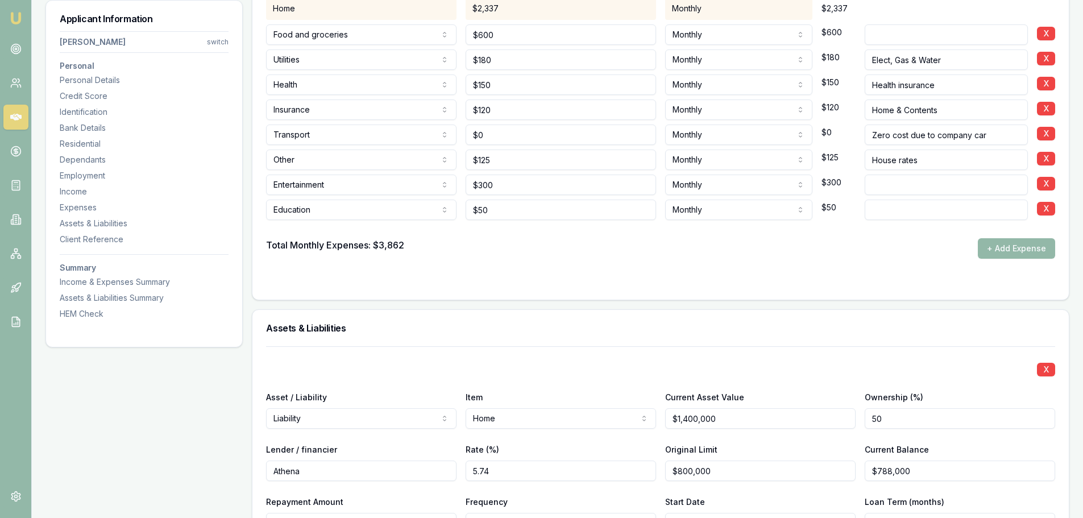
scroll to position [2502, 0]
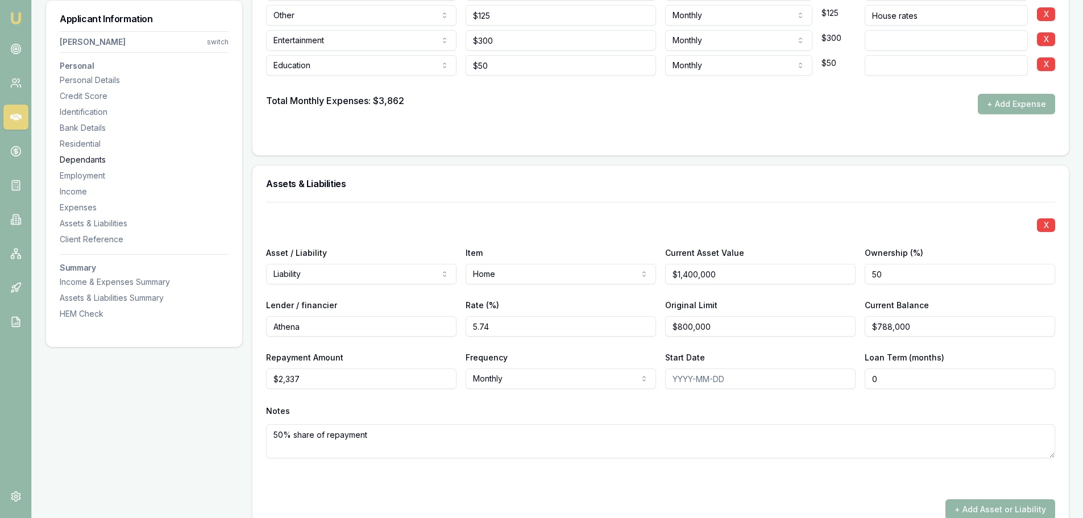
click at [76, 160] on div "Dependants" at bounding box center [144, 159] width 169 height 11
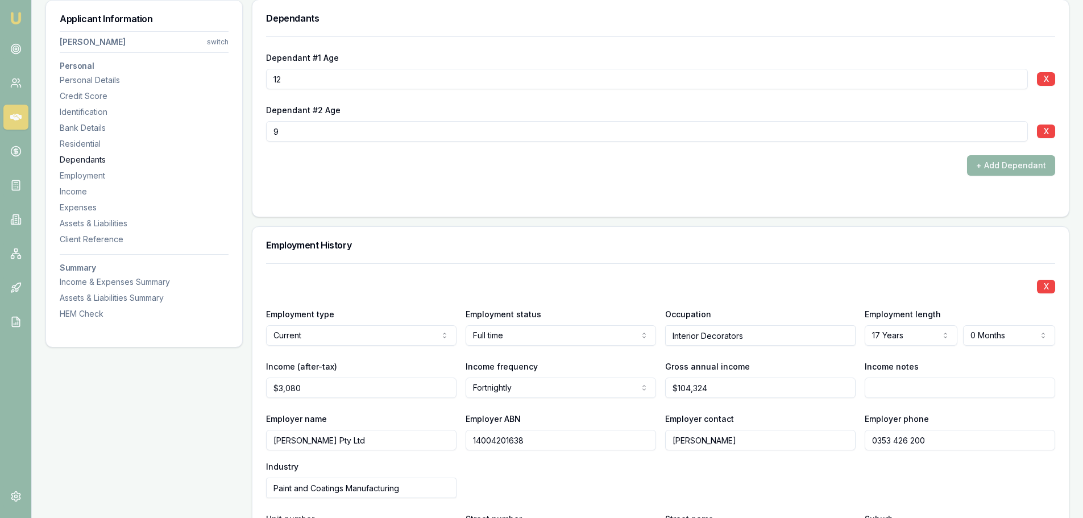
scroll to position [1405, 0]
click at [517, 175] on div "+ Add Dependant" at bounding box center [660, 166] width 789 height 20
click at [321, 185] on form "Dependant #1 Age 12 X Dependant #2 Age 9 X + Add Dependant" at bounding box center [660, 120] width 789 height 167
click at [335, 167] on div "+ Add Dependant" at bounding box center [660, 166] width 789 height 20
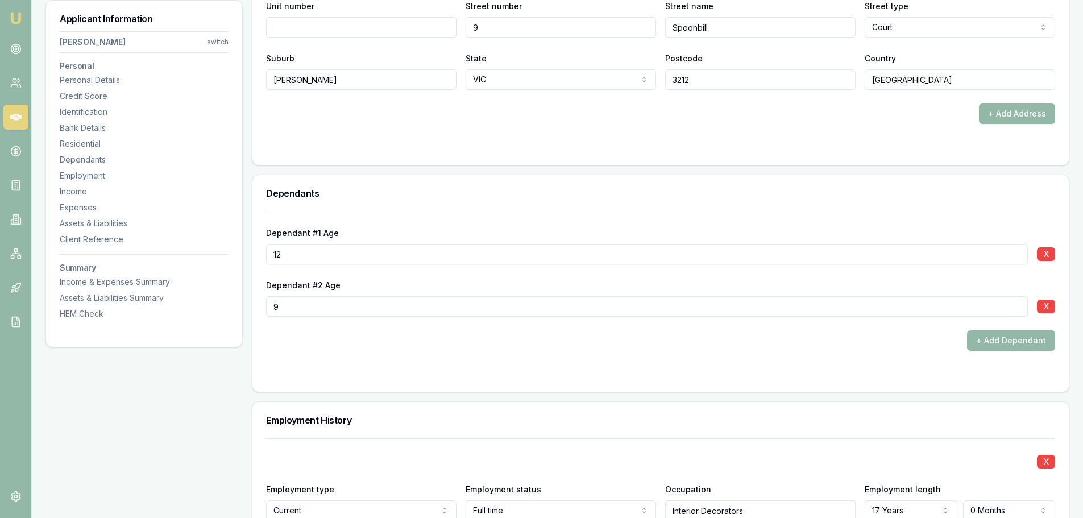
scroll to position [1063, 0]
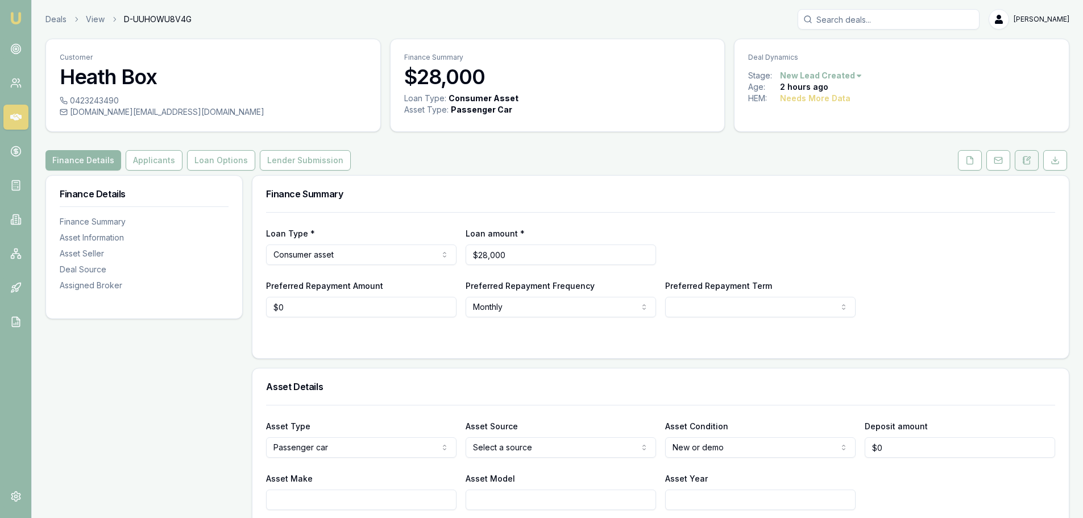
click at [1026, 165] on button at bounding box center [1027, 160] width 24 height 20
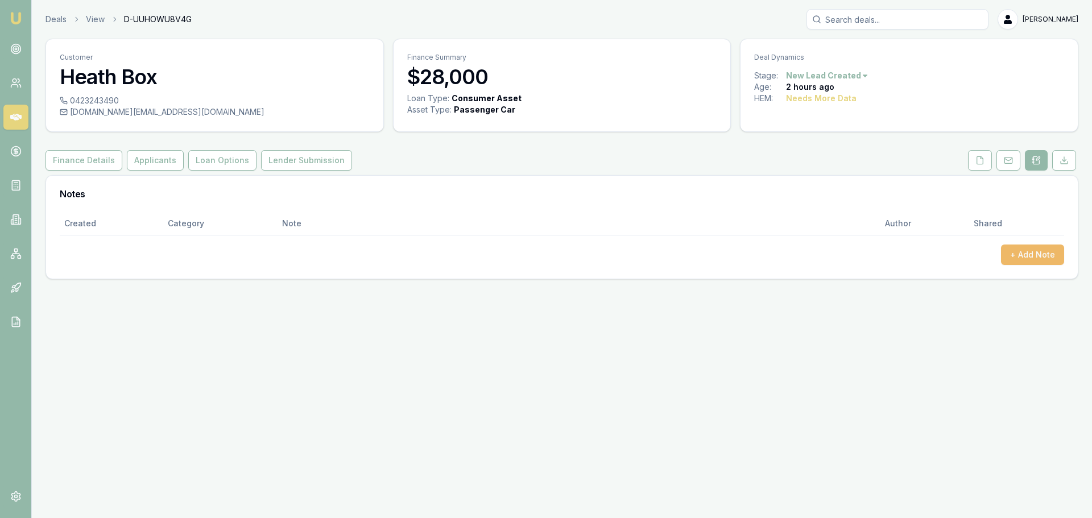
click at [1023, 255] on button "+ Add Note" at bounding box center [1032, 255] width 63 height 20
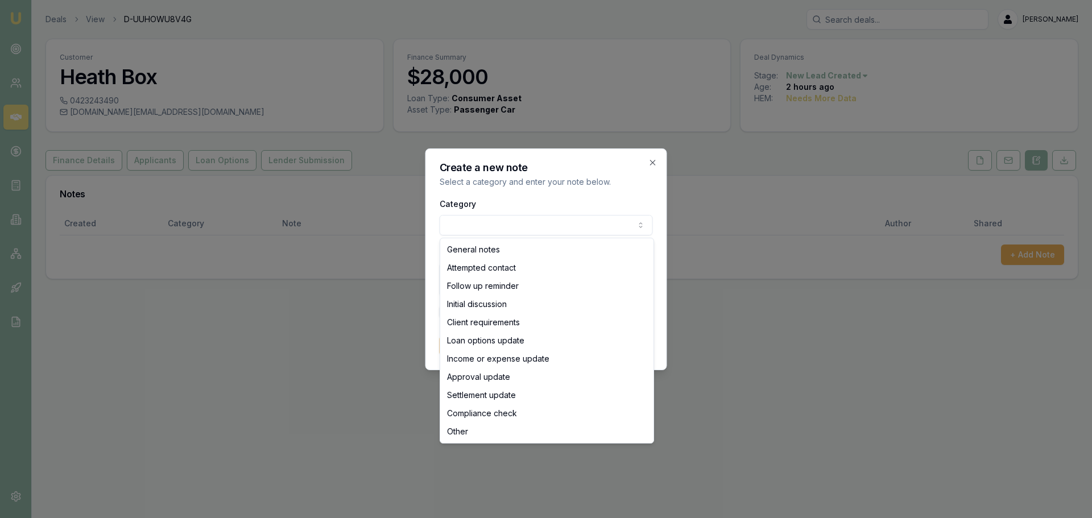
click at [535, 224] on body "Emu Broker Deals View D-UUHOWU8V4G Erin Shield Toggle Menu Customer Heath Box 0…" at bounding box center [546, 259] width 1092 height 518
select select "ATTEMPTED_CONTACT"
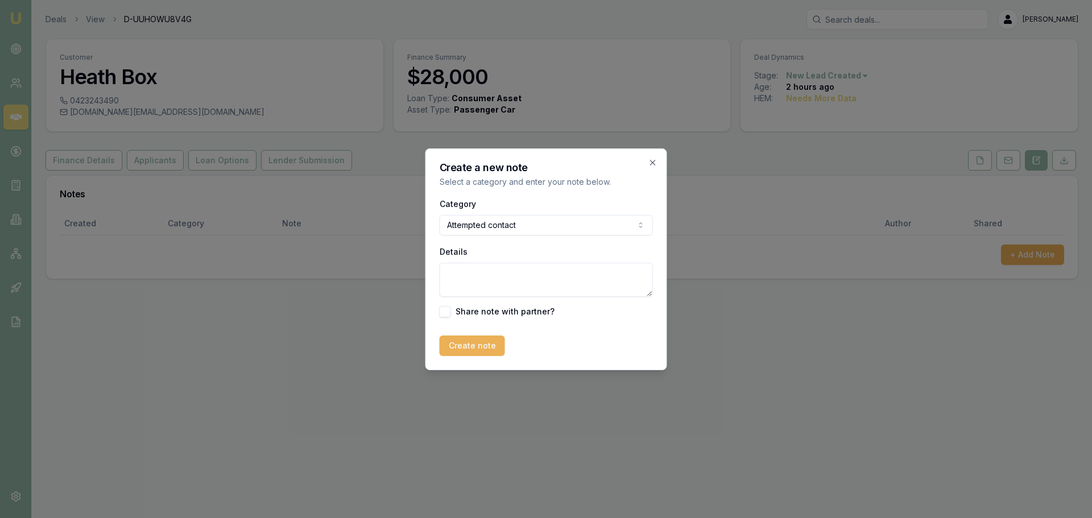
click at [519, 274] on textarea "Details" at bounding box center [546, 280] width 213 height 34
click at [532, 273] on textarea "left vm" at bounding box center [546, 280] width 213 height 34
type textarea "left vm and sent intro text"
click at [454, 346] on button "Create note" at bounding box center [472, 346] width 65 height 20
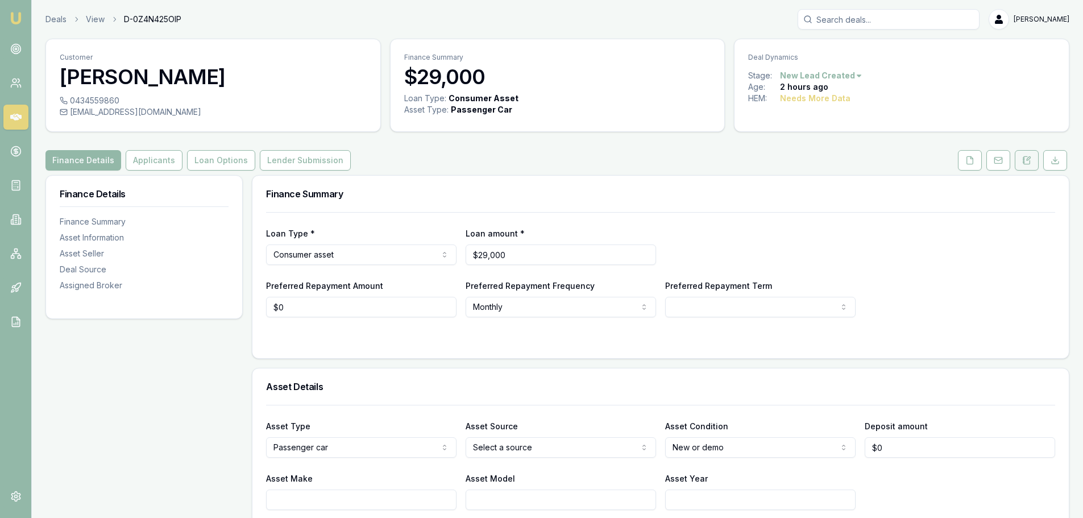
click at [1030, 162] on icon at bounding box center [1027, 159] width 6 height 7
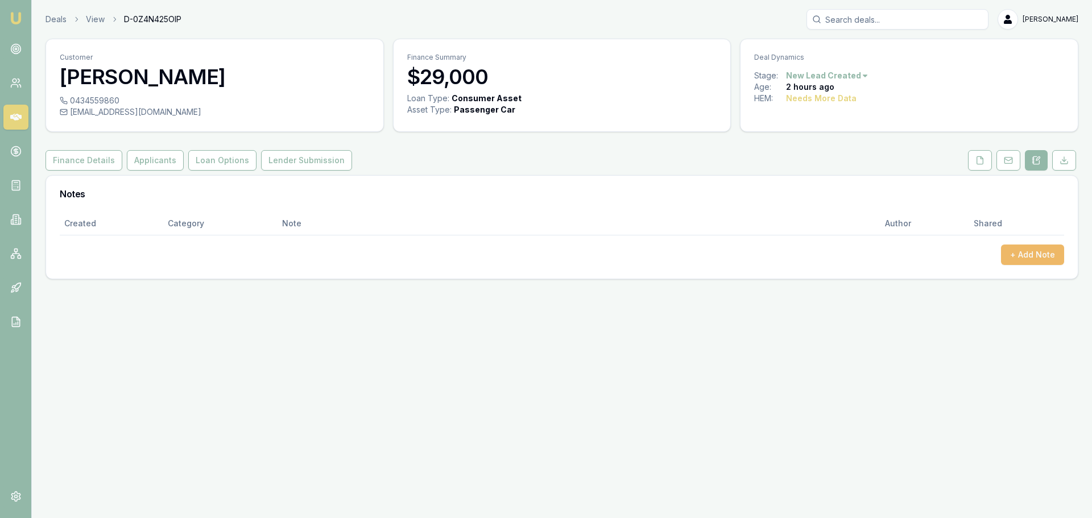
click at [1038, 254] on button "+ Add Note" at bounding box center [1032, 255] width 63 height 20
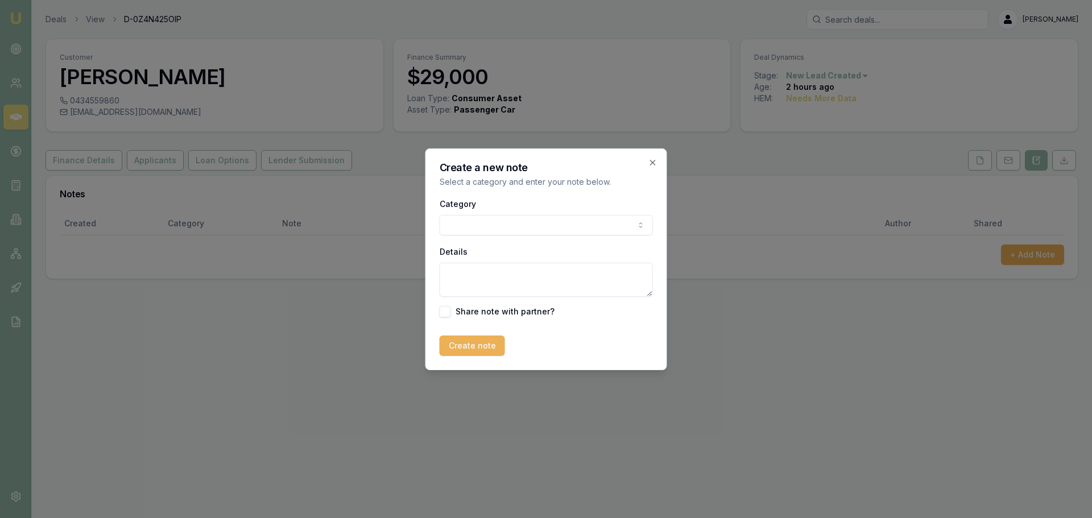
click at [523, 227] on body "Emu Broker Deals View D-0Z4N425OIP [PERSON_NAME] Toggle Menu Customer [PERSON_N…" at bounding box center [546, 259] width 1092 height 518
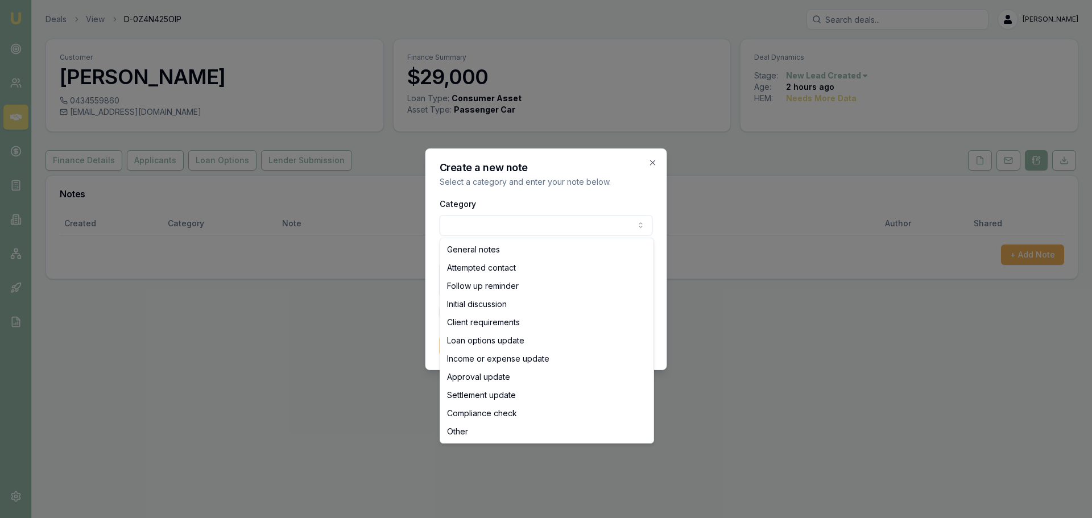
select select "ATTEMPTED_CONTACT"
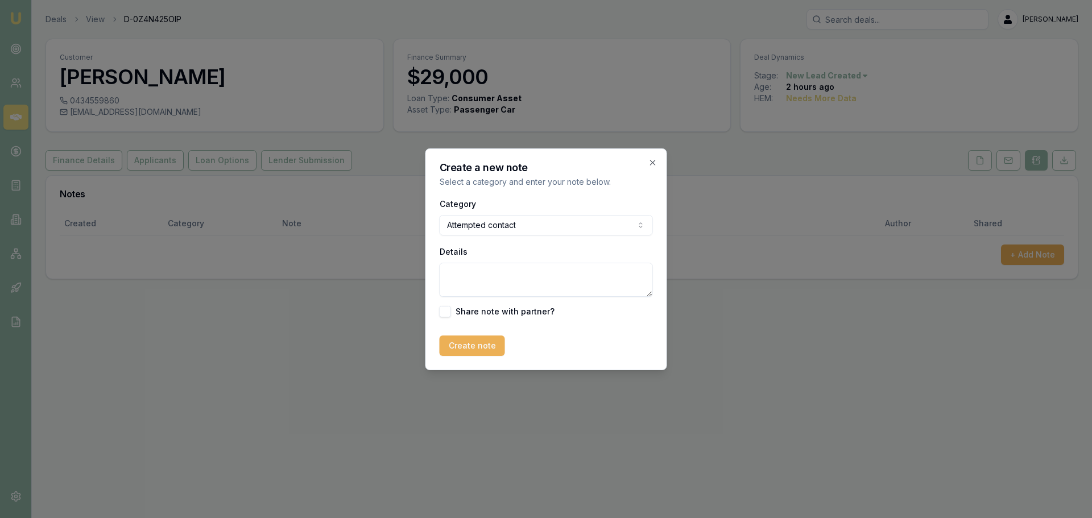
click at [503, 285] on textarea "Details" at bounding box center [546, 280] width 213 height 34
type textarea "went straight to VM, left message and sent intro text"
click at [486, 351] on button "Create note" at bounding box center [472, 346] width 65 height 20
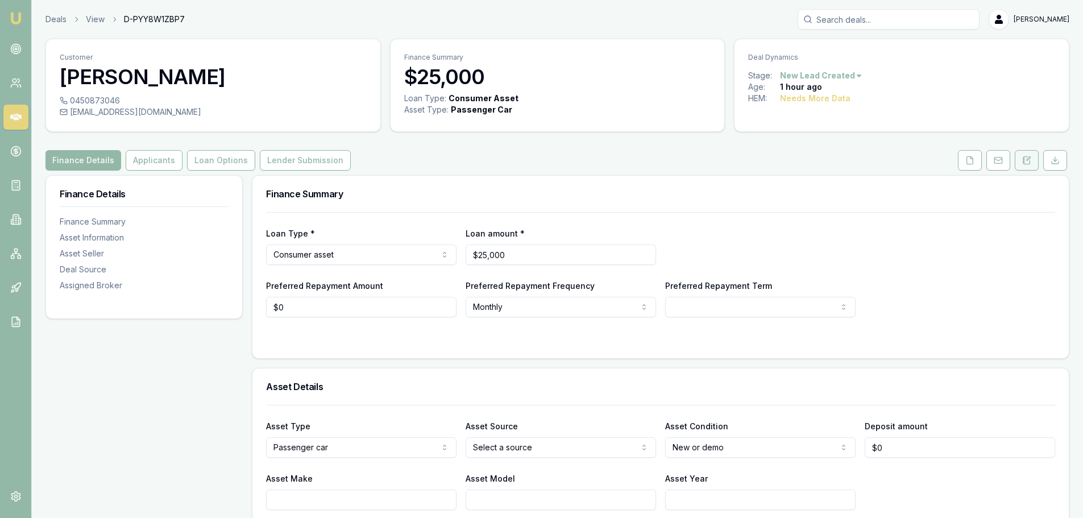
click at [1028, 163] on icon at bounding box center [1027, 160] width 9 height 9
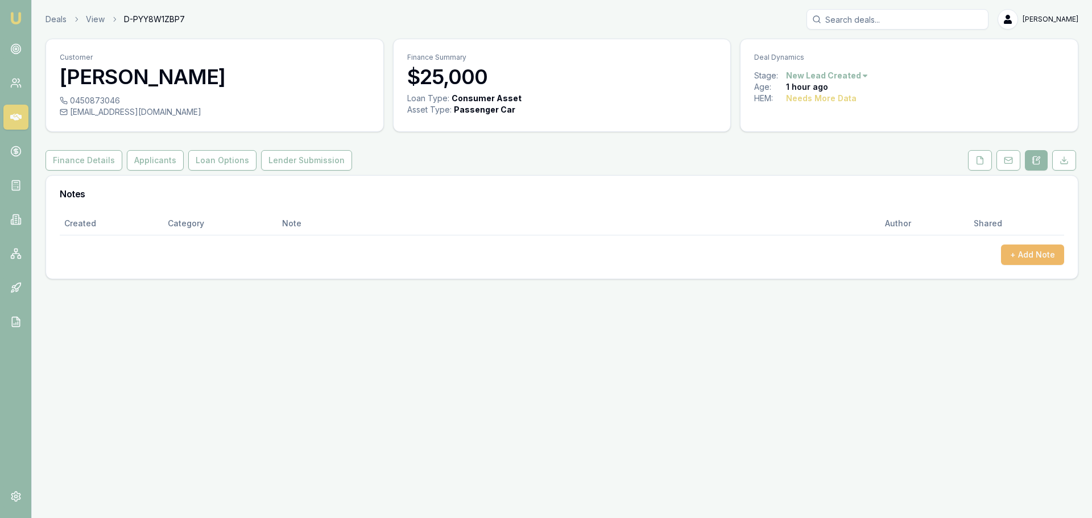
click at [1032, 251] on button "+ Add Note" at bounding box center [1032, 255] width 63 height 20
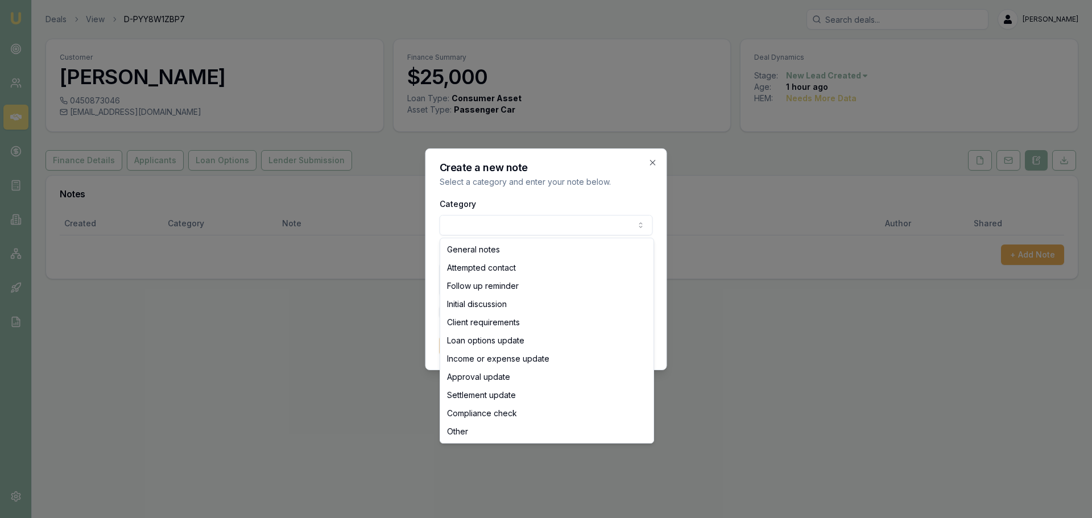
click at [483, 217] on body "Emu Broker Deals View D-PYY8W1ZBP7 Erin Shield Toggle Menu Customer Jedd Hannam…" at bounding box center [546, 259] width 1092 height 518
select select "ATTEMPTED_CONTACT"
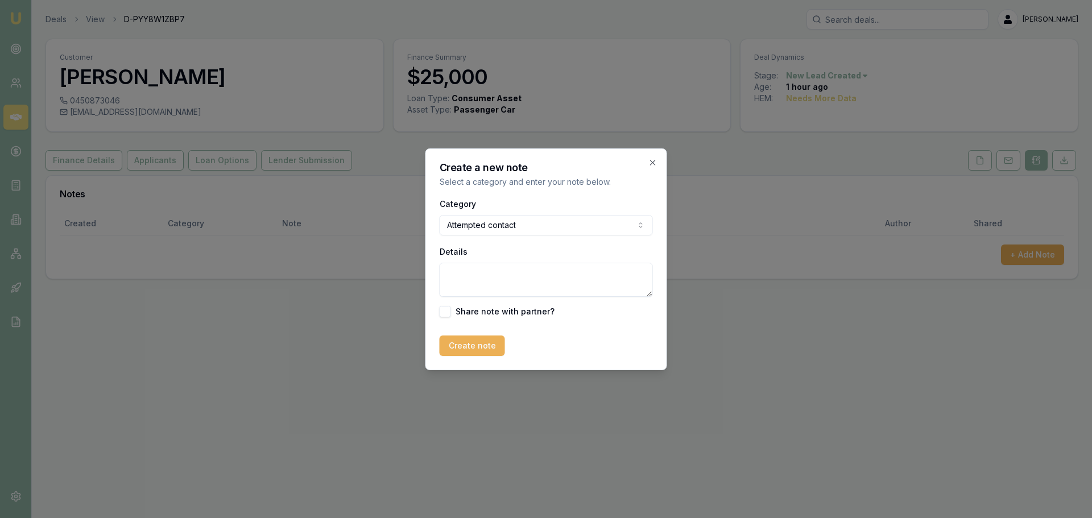
click at [473, 268] on textarea "Details" at bounding box center [546, 280] width 213 height 34
click at [483, 268] on textarea "Details" at bounding box center [546, 280] width 213 height 34
type textarea "left VM< and sent intro text"
click at [465, 344] on button "Create note" at bounding box center [472, 346] width 65 height 20
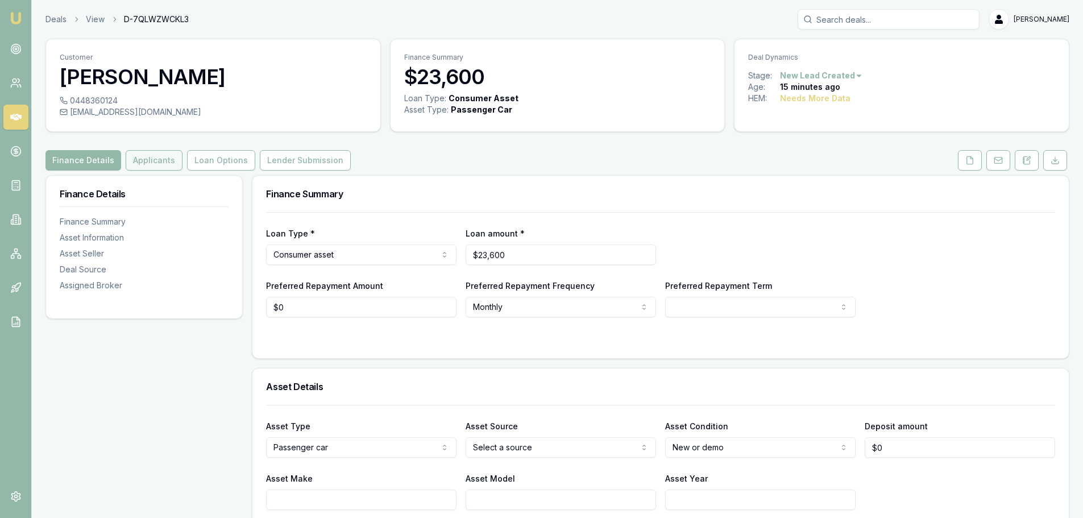
click at [133, 160] on button "Applicants" at bounding box center [154, 160] width 57 height 20
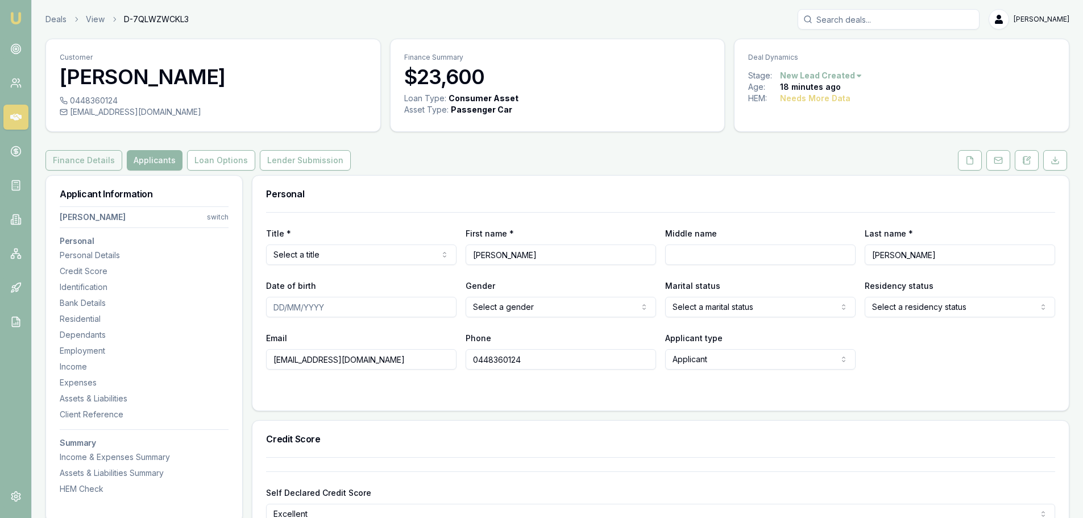
click at [101, 160] on button "Finance Details" at bounding box center [83, 160] width 77 height 20
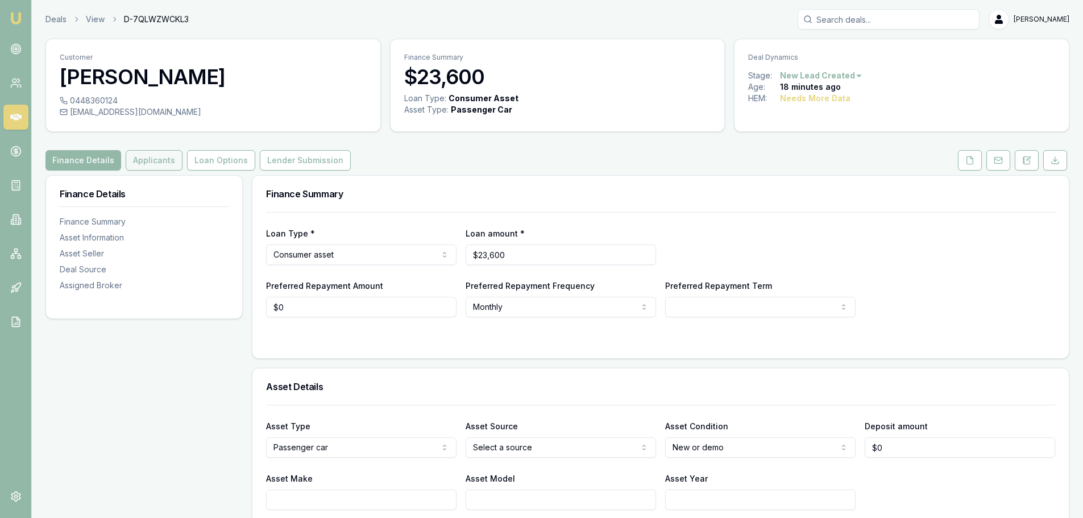
click at [141, 160] on button "Applicants" at bounding box center [154, 160] width 57 height 20
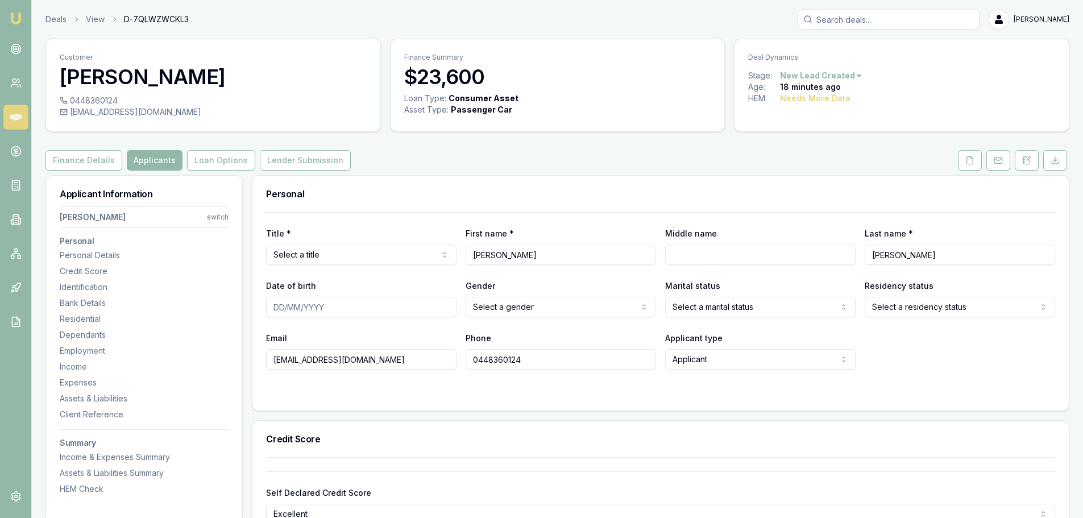
click at [528, 163] on div "Finance Details Applicants Loan Options Lender Submission" at bounding box center [557, 160] width 1024 height 20
click at [534, 159] on div "Finance Details Applicants Loan Options Lender Submission" at bounding box center [557, 160] width 1024 height 20
click at [84, 159] on button "Finance Details" at bounding box center [83, 160] width 77 height 20
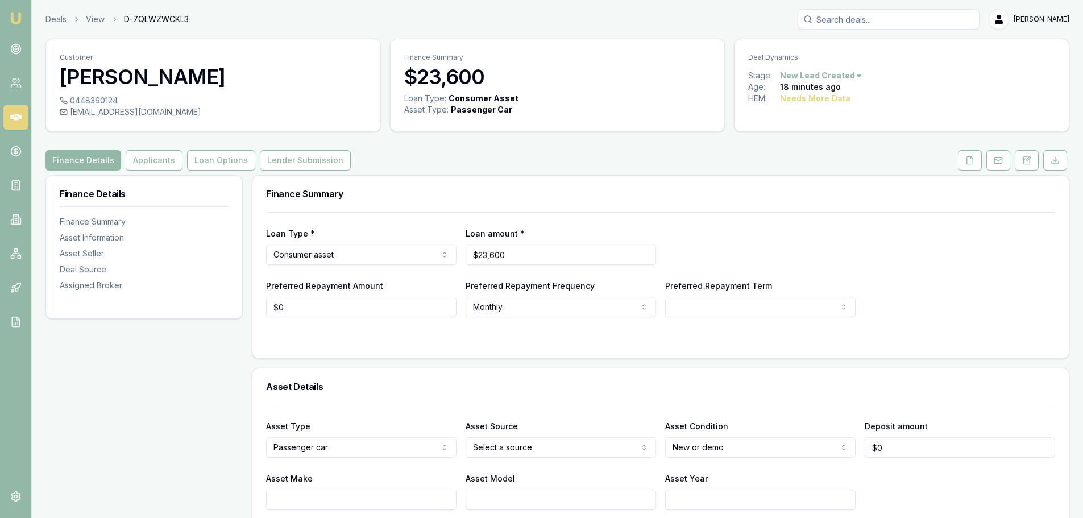
click at [647, 196] on h3 "Finance Summary" at bounding box center [660, 193] width 789 height 9
click at [645, 198] on div "Finance Summary" at bounding box center [661, 194] width 817 height 36
click at [200, 163] on button "Loan Options" at bounding box center [221, 160] width 68 height 20
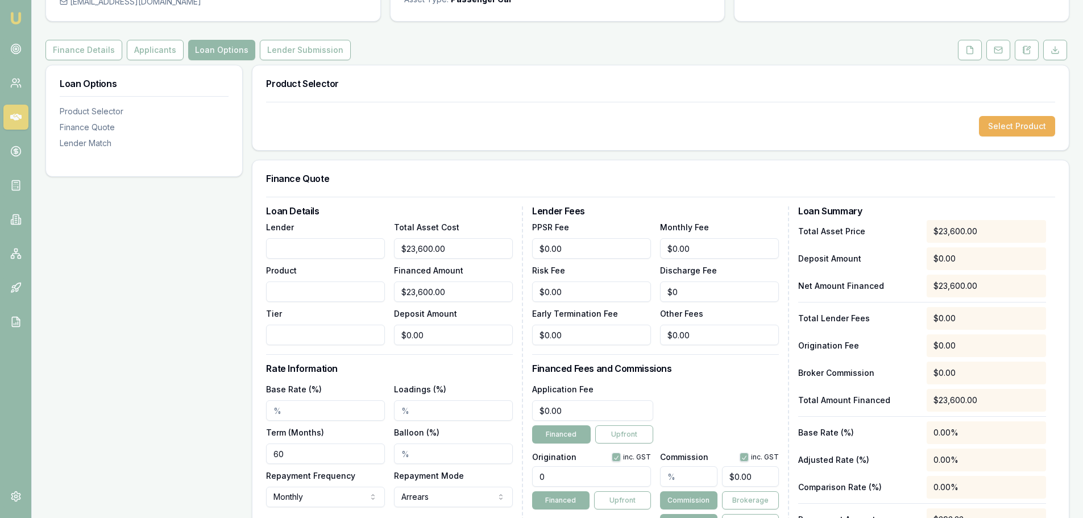
scroll to position [268, 0]
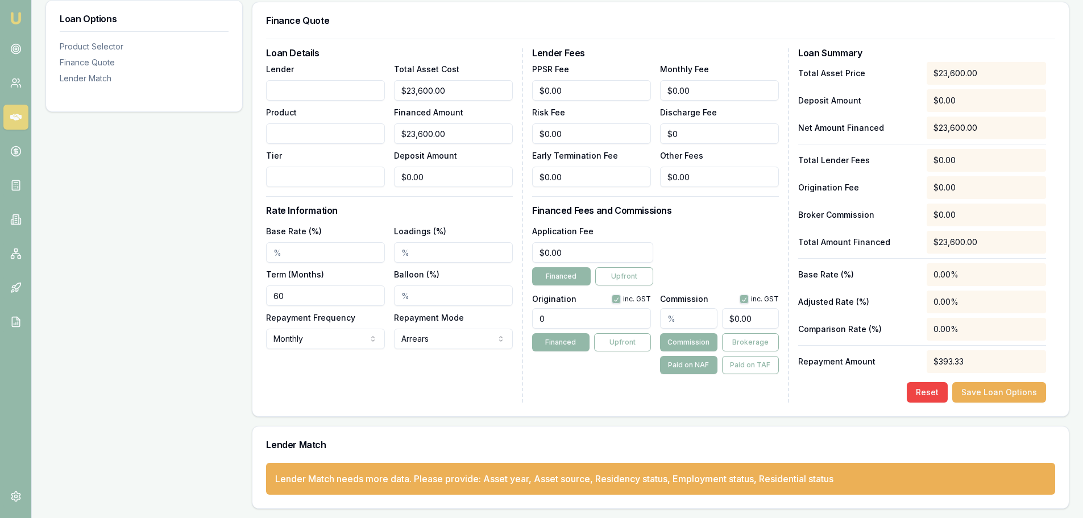
click at [176, 315] on div "Loan Options Product Selector Finance Quote Lender Match" at bounding box center [143, 208] width 197 height 602
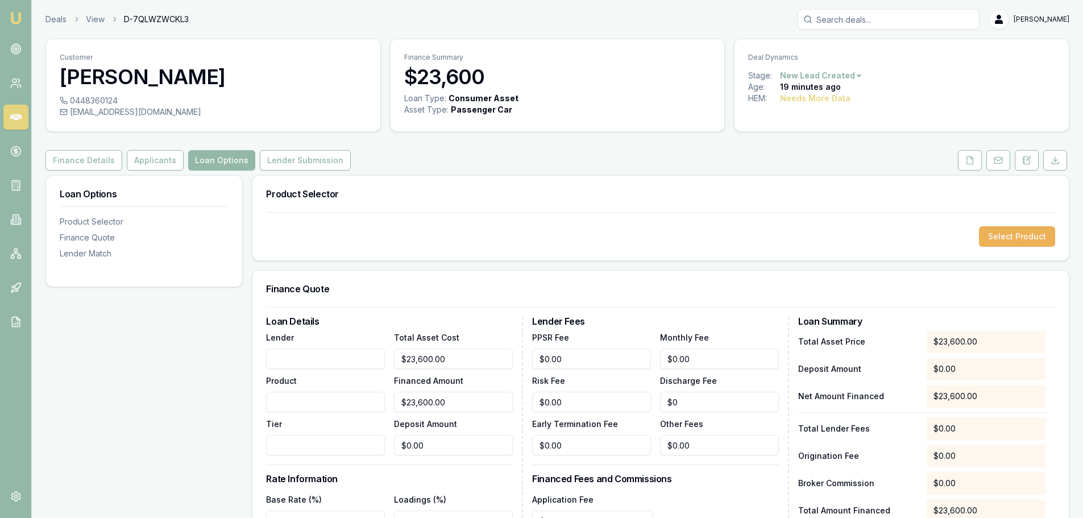
click at [554, 156] on div "Finance Details Applicants Loan Options Lender Submission" at bounding box center [557, 160] width 1024 height 20
click at [547, 158] on div "Finance Details Applicants Loan Options Lender Submission" at bounding box center [557, 160] width 1024 height 20
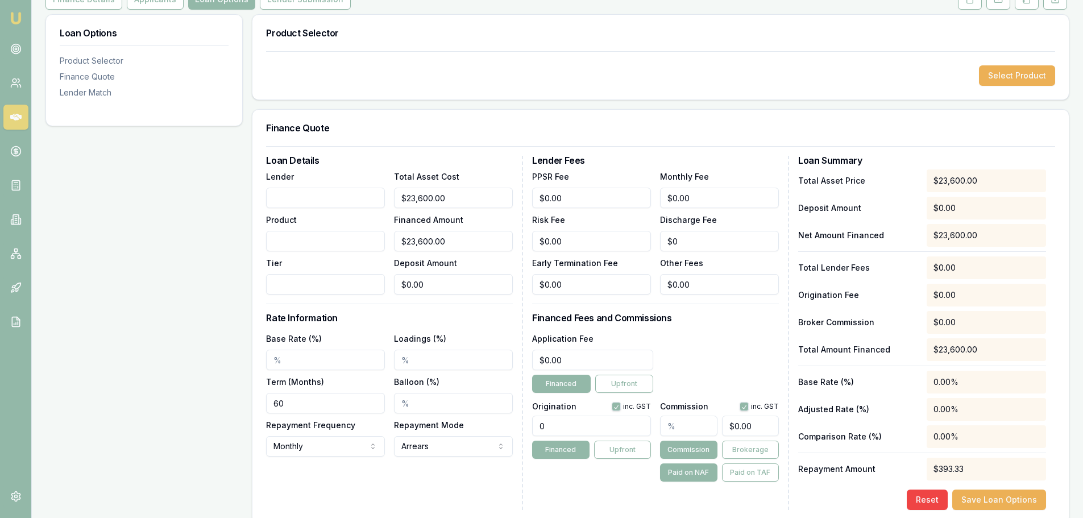
scroll to position [171, 0]
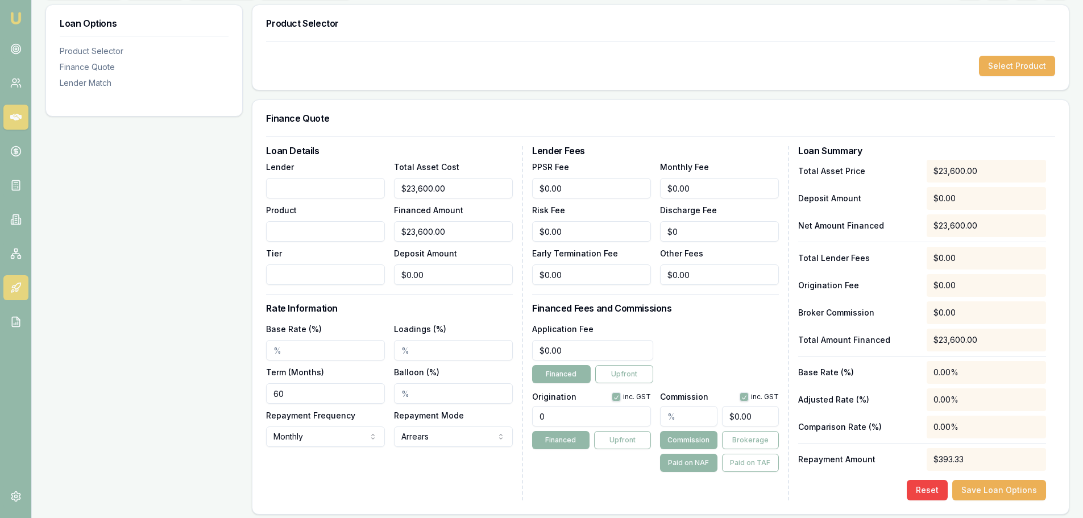
drag, startPoint x: 315, startPoint y: 353, endPoint x: 19, endPoint y: 296, distance: 301.7
click at [19, 296] on div "Emu Broker Deals View D-7QLWZWCKL3 Erin Shield Toggle Menu Customer Mike Curnow…" at bounding box center [541, 222] width 1083 height 787
type input "30.00%"
click at [188, 275] on div "Loan Options Product Selector Finance Quote Lender Match" at bounding box center [143, 306] width 197 height 602
click at [441, 349] on input "Loadings (%)" at bounding box center [453, 350] width 119 height 20
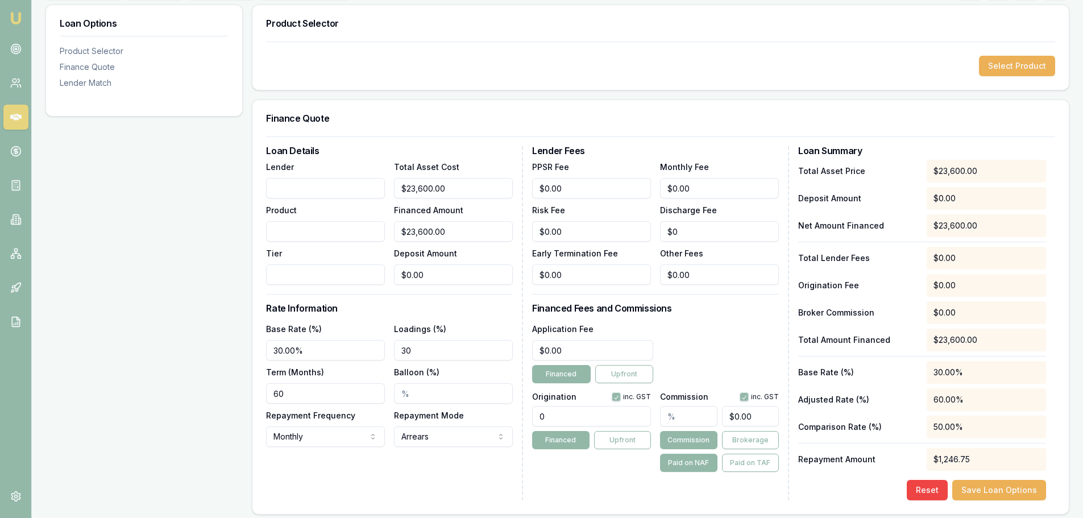
type input "30.00%"
drag, startPoint x: 331, startPoint y: 350, endPoint x: -48, endPoint y: 326, distance: 379.5
click at [0, 326] on html "Emu Broker Deals View D-7QLWZWCKL3 Erin Shield Toggle Menu Customer Mike Curnow…" at bounding box center [541, 88] width 1083 height 518
type input "9.50%"
click at [205, 307] on div "Loan Options Product Selector Finance Quote Lender Match" at bounding box center [143, 306] width 197 height 602
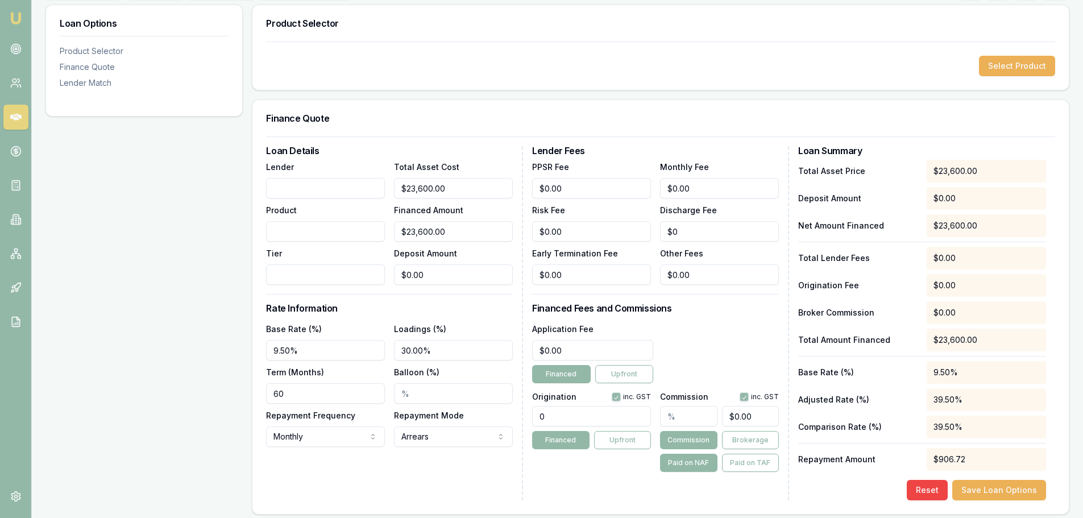
click at [316, 391] on input "60" at bounding box center [325, 393] width 119 height 20
click at [736, 314] on div "Lender Fees PPSR Fee $0.00 Monthly Fee $0.00 Risk Fee $0.00 Discharge Fee $0 Ea…" at bounding box center [660, 323] width 257 height 354
drag, startPoint x: 576, startPoint y: 417, endPoint x: 340, endPoint y: 409, distance: 236.7
click at [340, 409] on div "Loan Details Lender Product Tier Total Asset Cost $23,600.00 Financed Amount $2…" at bounding box center [660, 323] width 789 height 354
type input "990.00"
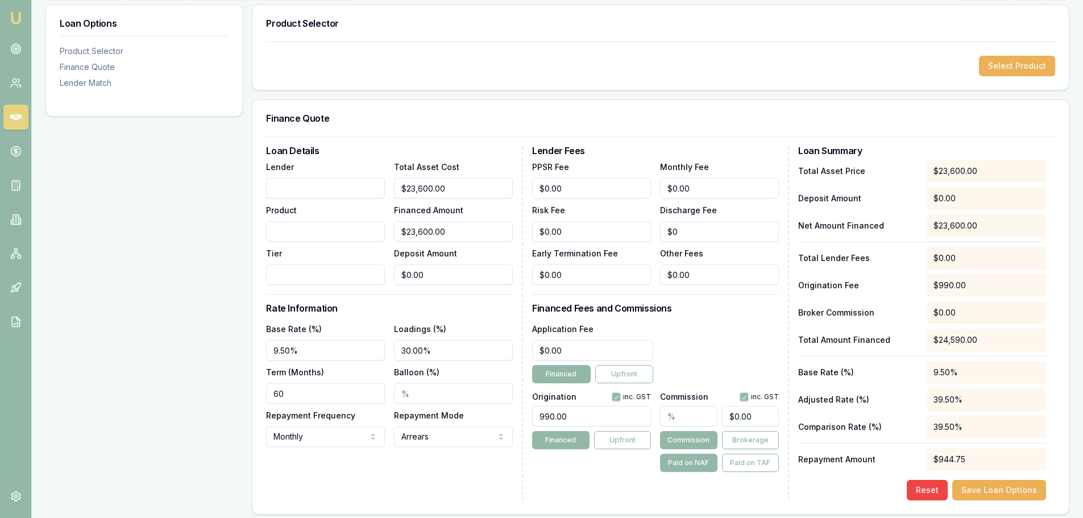
click at [738, 345] on div "Application Fee $0.00 Financed Upfront" at bounding box center [655, 352] width 247 height 61
drag, startPoint x: 334, startPoint y: 344, endPoint x: 5, endPoint y: 314, distance: 330.0
click at [10, 314] on div "Emu Broker Deals View D-7QLWZWCKL3 Erin Shield Toggle Menu Customer Mike Curnow…" at bounding box center [541, 222] width 1083 height 787
drag, startPoint x: 477, startPoint y: 351, endPoint x: -53, endPoint y: 304, distance: 532.7
click at [0, 304] on html "Emu Broker Deals View D-7QLWZWCKL3 Erin Shield Toggle Menu Customer Mike Curnow…" at bounding box center [541, 88] width 1083 height 518
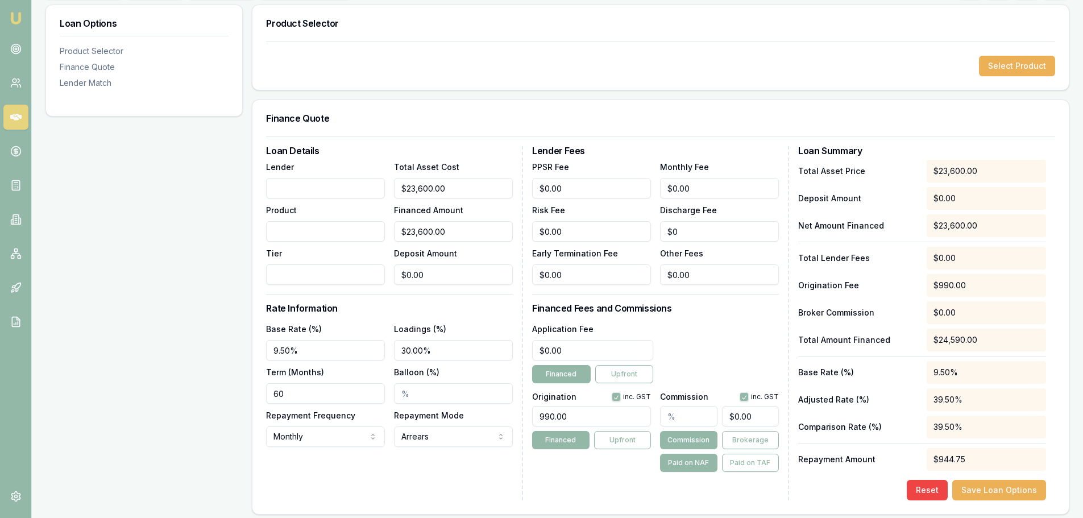
type input "\"
drag, startPoint x: 333, startPoint y: 399, endPoint x: 19, endPoint y: 399, distance: 314.5
click at [115, 401] on div "Loan Options Product Selector Finance Quote Lender Match Product Selector Selec…" at bounding box center [557, 306] width 1024 height 602
type input "30.00%"
click at [1009, 489] on button "Save Loan Options" at bounding box center [1000, 490] width 94 height 20
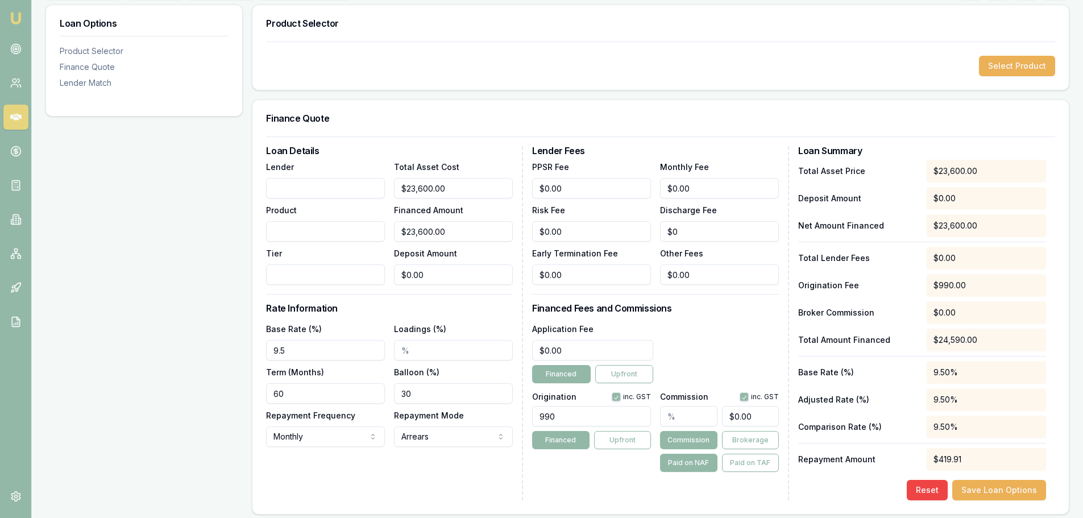
click at [742, 344] on div "Application Fee $0.00 Financed Upfront" at bounding box center [655, 352] width 247 height 61
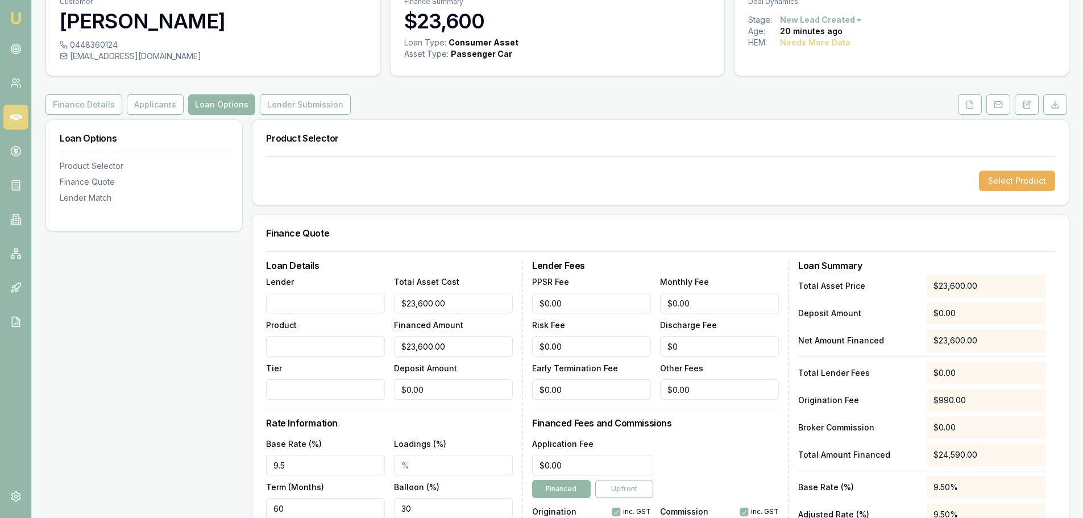
scroll to position [0, 0]
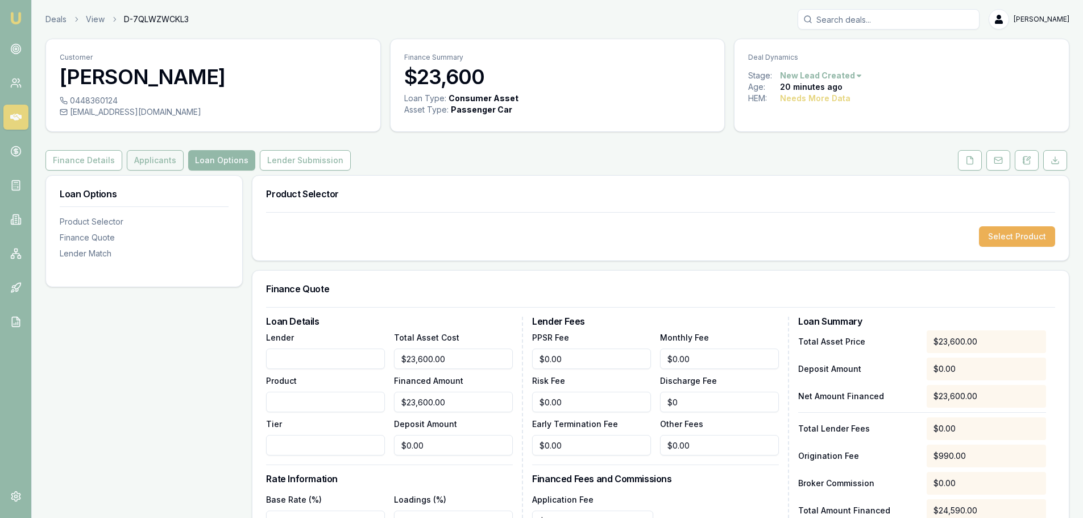
click at [143, 162] on button "Applicants" at bounding box center [155, 160] width 57 height 20
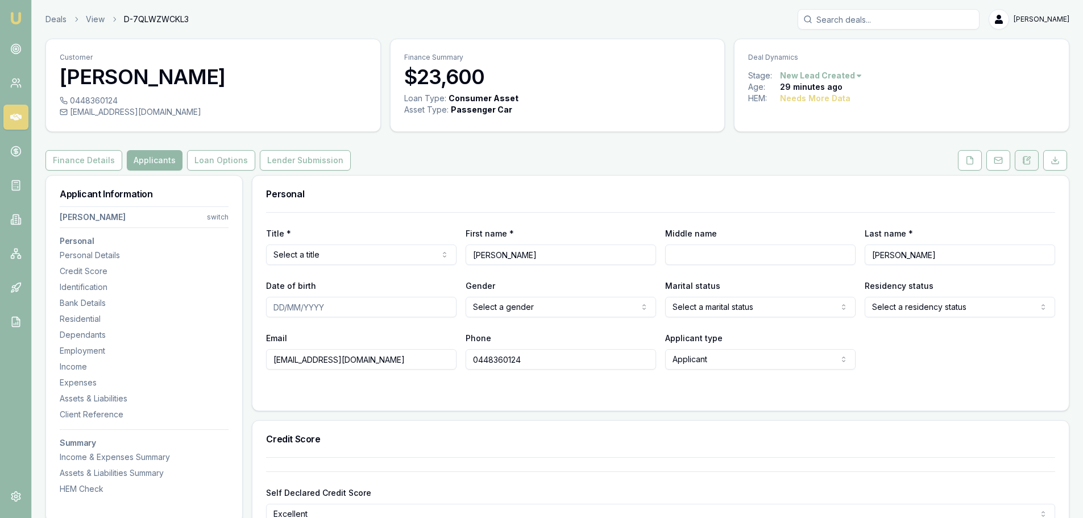
click at [1023, 161] on icon at bounding box center [1024, 161] width 2 height 0
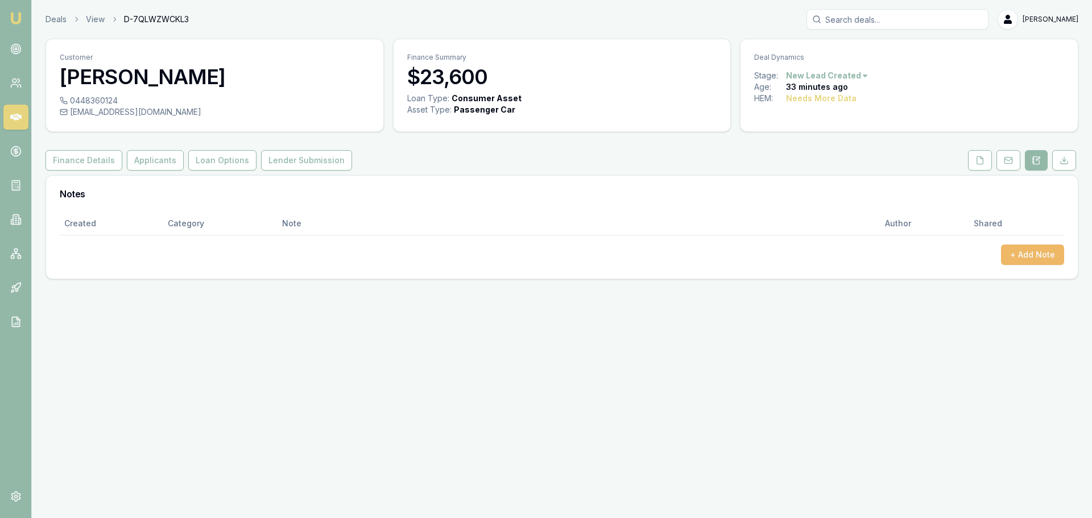
click at [1040, 257] on button "+ Add Note" at bounding box center [1032, 255] width 63 height 20
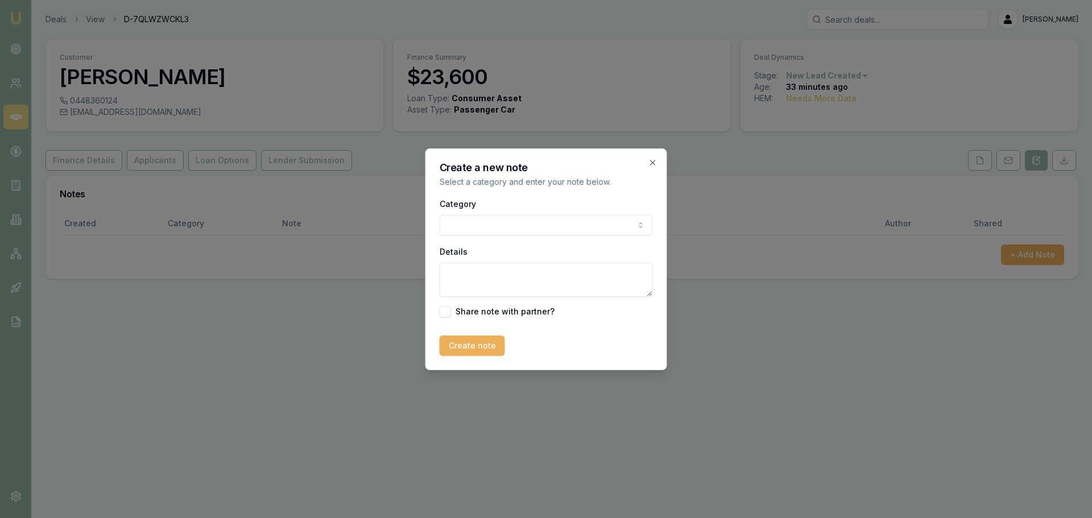
click at [529, 218] on body "Emu Broker Deals View D-7QLWZWCKL3 Erin Shield Toggle Menu Customer Mike Curnow…" at bounding box center [546, 259] width 1092 height 518
click at [519, 279] on textarea "Details" at bounding box center [546, 280] width 213 height 34
click at [564, 276] on textarea "Details" at bounding box center [546, 280] width 213 height 34
type textarea "y"
click at [629, 274] on textarea "client rude and difficult on the phone, and" at bounding box center [546, 280] width 213 height 34
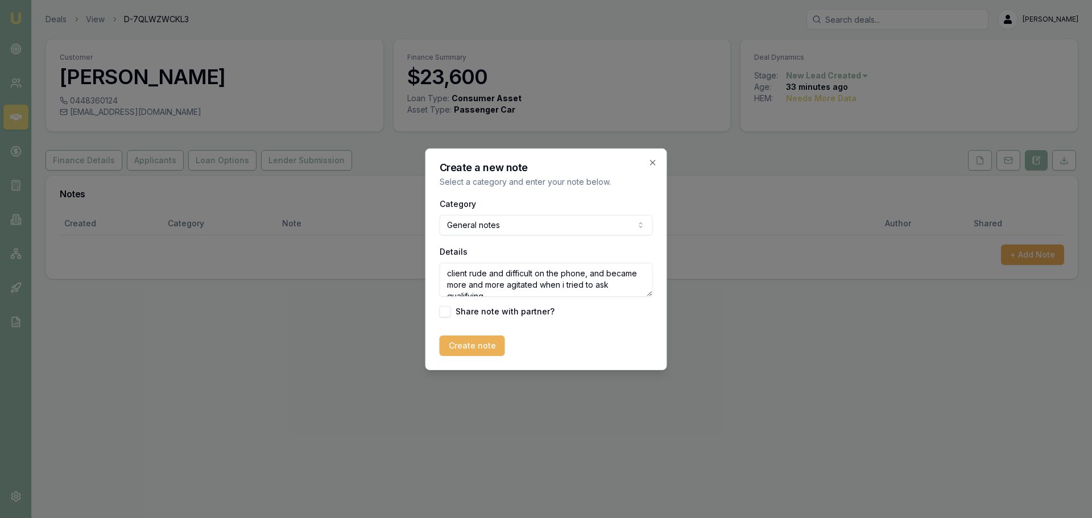
scroll to position [5, 0]
click at [534, 289] on textarea "client rude and difficult on the phone, and became more and more agitated when …" at bounding box center [546, 280] width 213 height 34
click at [598, 291] on textarea "client rude and difficult on the phone, and became more and more agitated when …" at bounding box center [546, 280] width 213 height 34
click at [598, 292] on textarea "client rude and difficult on the phone, and became more and more agitated when …" at bounding box center [546, 280] width 213 height 34
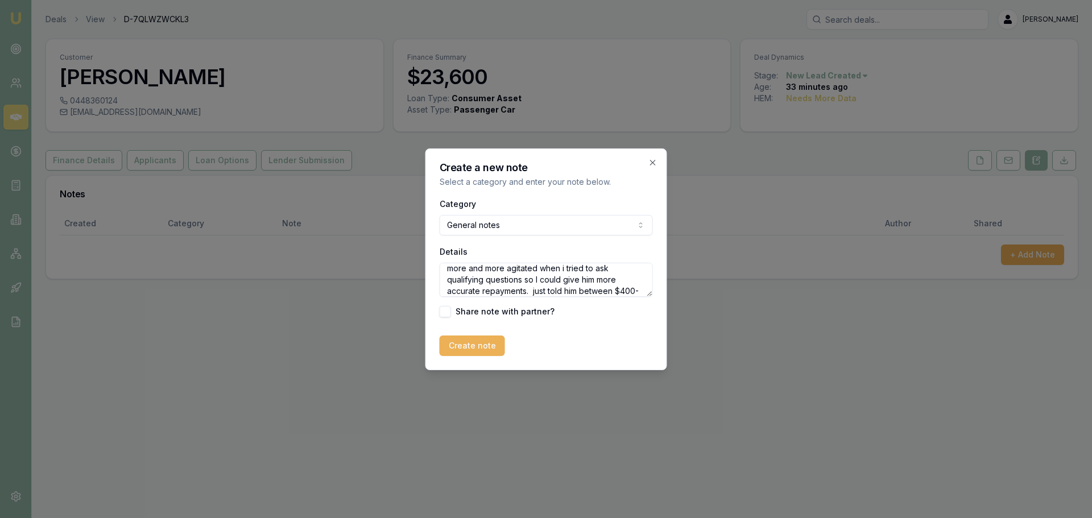
scroll to position [28, 0]
type textarea "client rude and difficult on the phone, and became more and more agitated when …"
click at [454, 357] on div "Create a new note Select a category and enter your note below. Category General…" at bounding box center [546, 259] width 242 height 222
click at [462, 344] on button "Create note" at bounding box center [472, 346] width 65 height 20
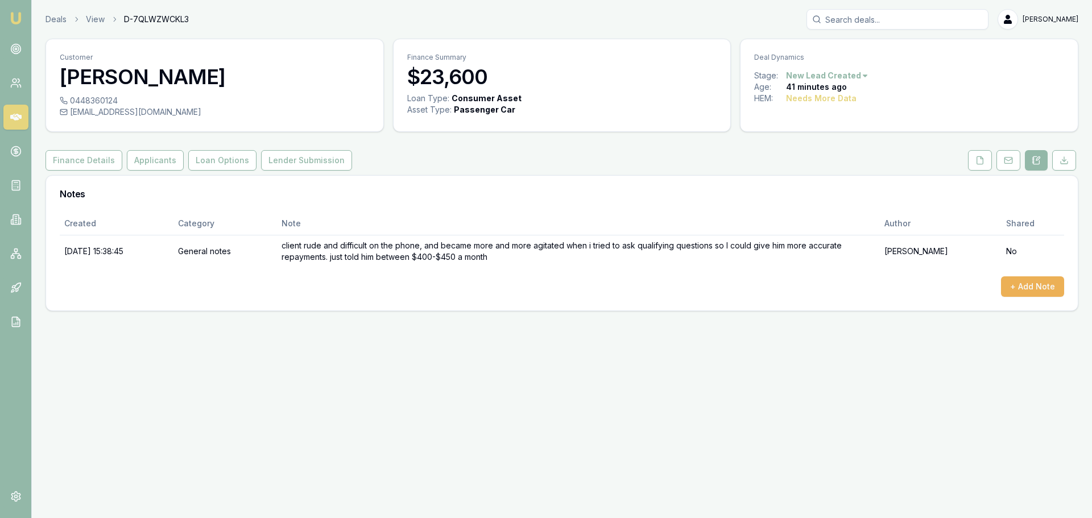
click at [854, 76] on html "Emu Broker Deals View D-7QLWZWCKL3 Erin Shield Toggle Menu Customer Mike Curnow…" at bounding box center [546, 259] width 1092 height 518
click at [831, 133] on div "- Lost" at bounding box center [825, 132] width 67 height 18
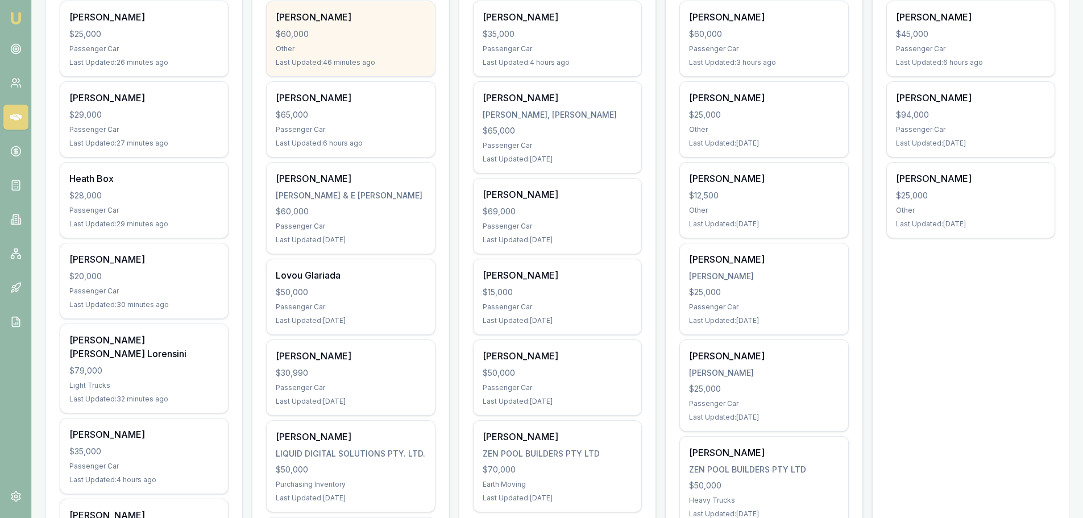
scroll to position [284, 0]
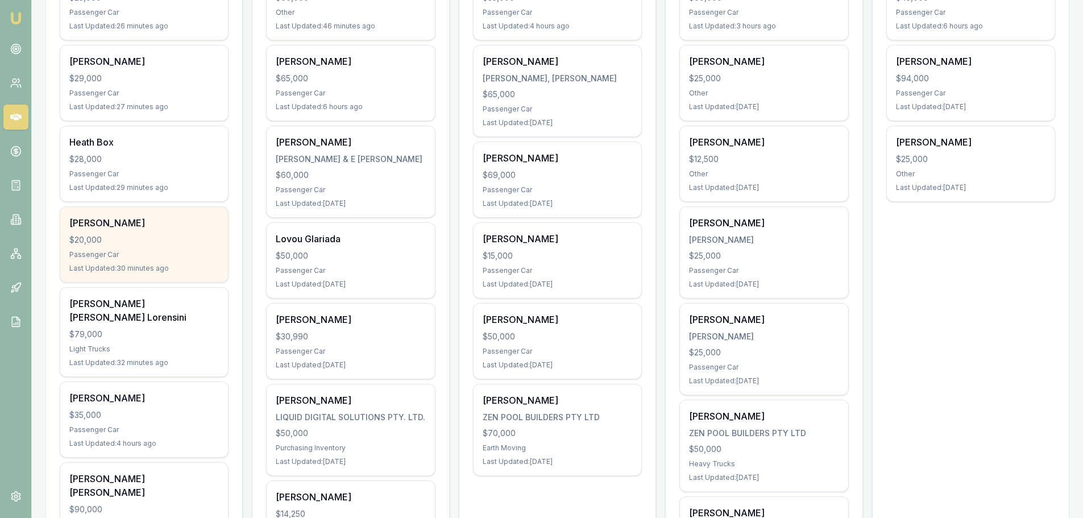
click at [110, 234] on div "$20,000" at bounding box center [144, 239] width 150 height 11
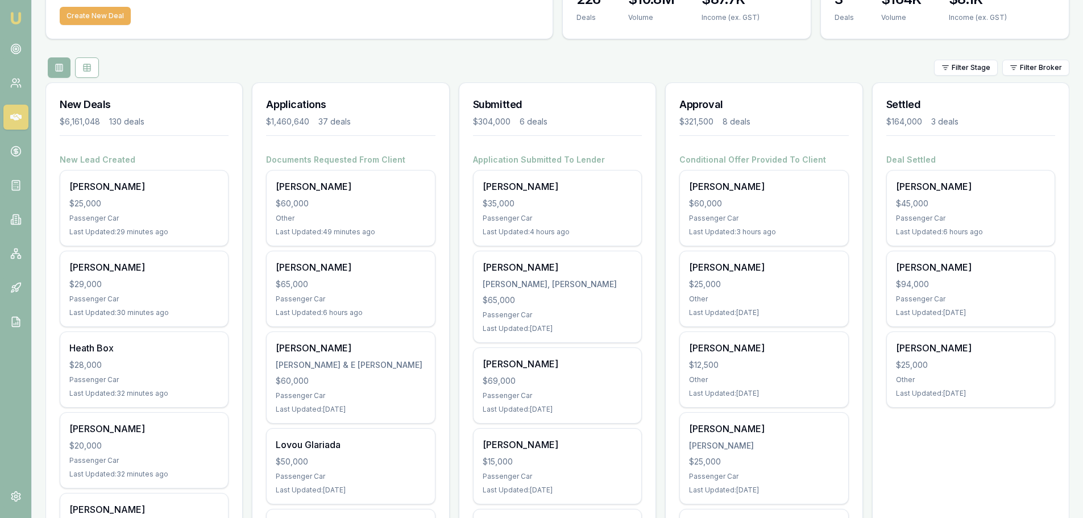
scroll to position [0, 0]
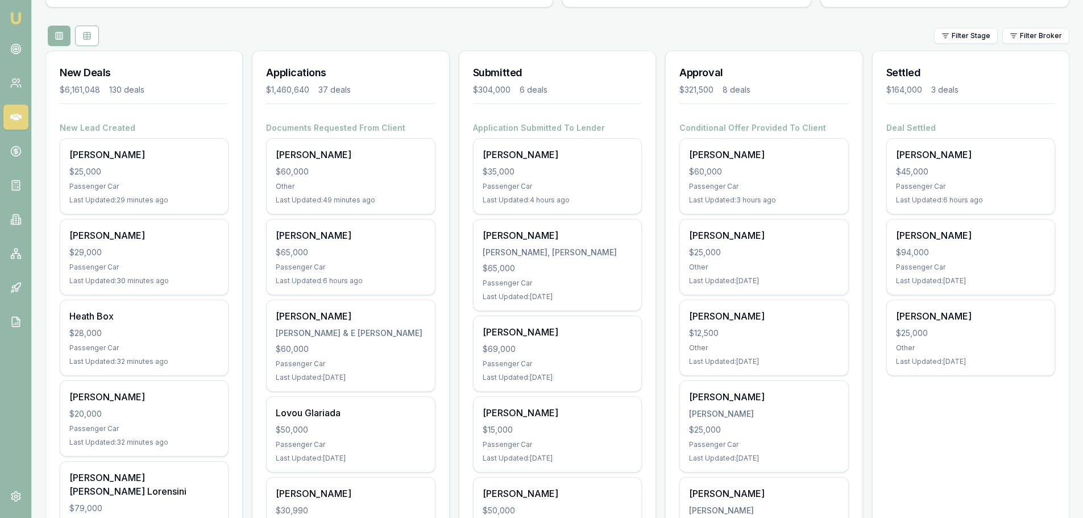
scroll to position [114, 0]
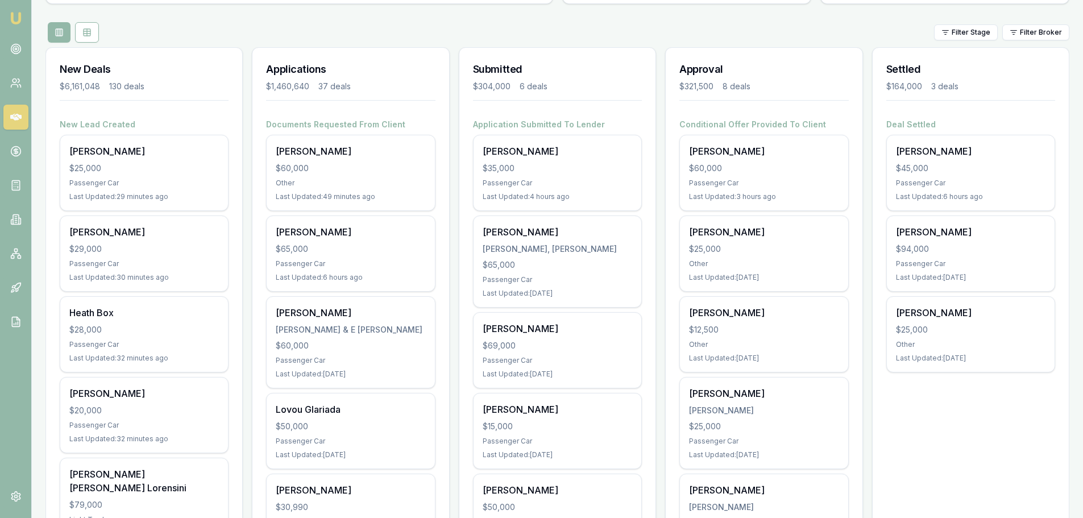
click at [499, 34] on div "Filter Stage Filter Broker" at bounding box center [557, 32] width 1024 height 20
click at [569, 28] on div "Filter Stage Filter Broker" at bounding box center [557, 32] width 1024 height 20
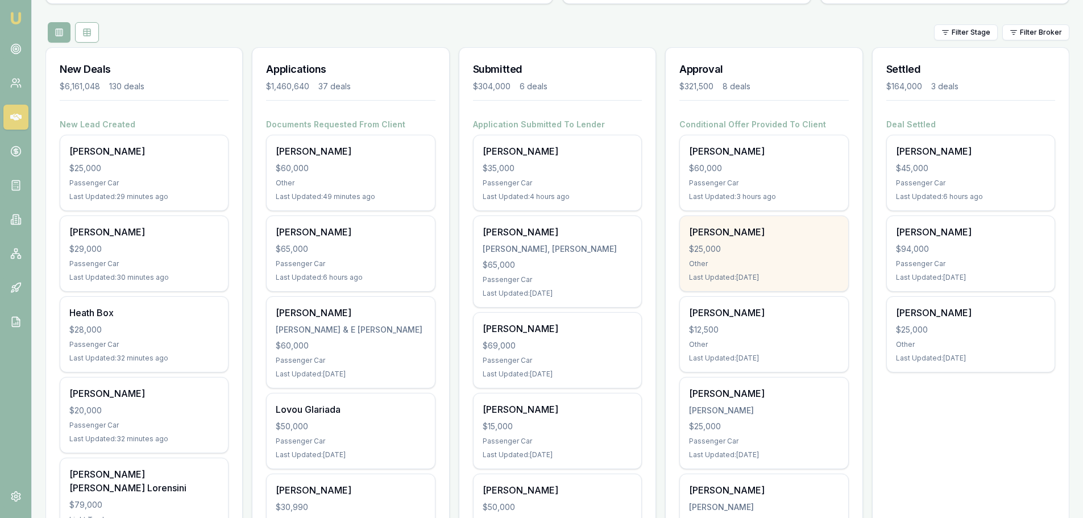
click at [791, 246] on div "$25,000" at bounding box center [764, 248] width 150 height 11
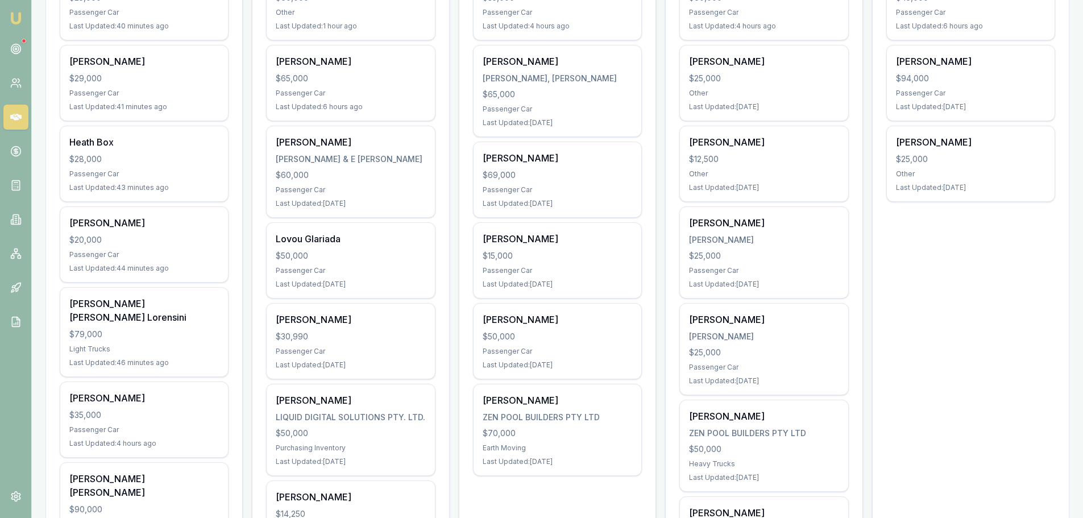
scroll to position [57, 0]
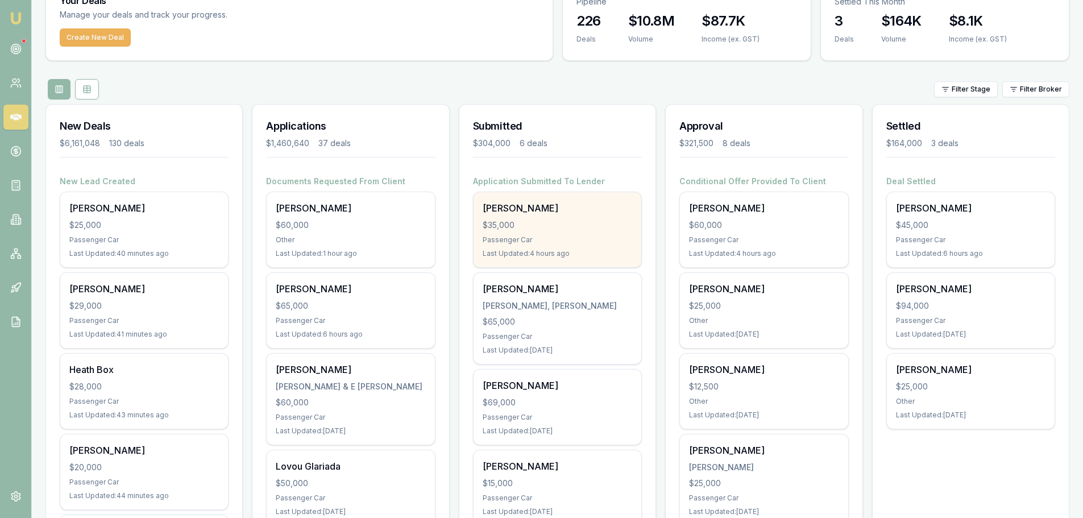
click at [570, 229] on div "$35,000" at bounding box center [558, 225] width 150 height 11
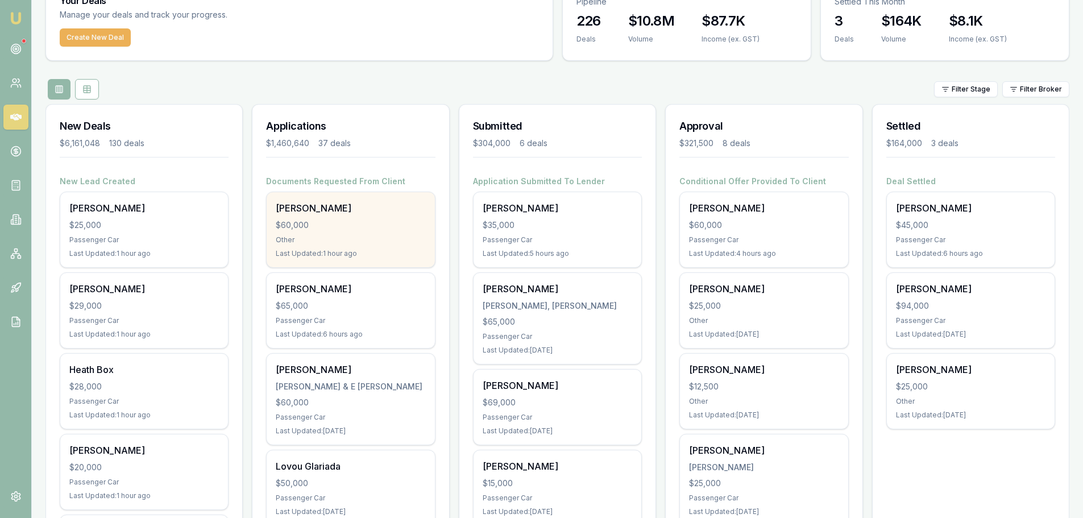
click at [289, 234] on div "[PERSON_NAME] $60,000 Other Last Updated: 1 hour ago" at bounding box center [351, 229] width 168 height 75
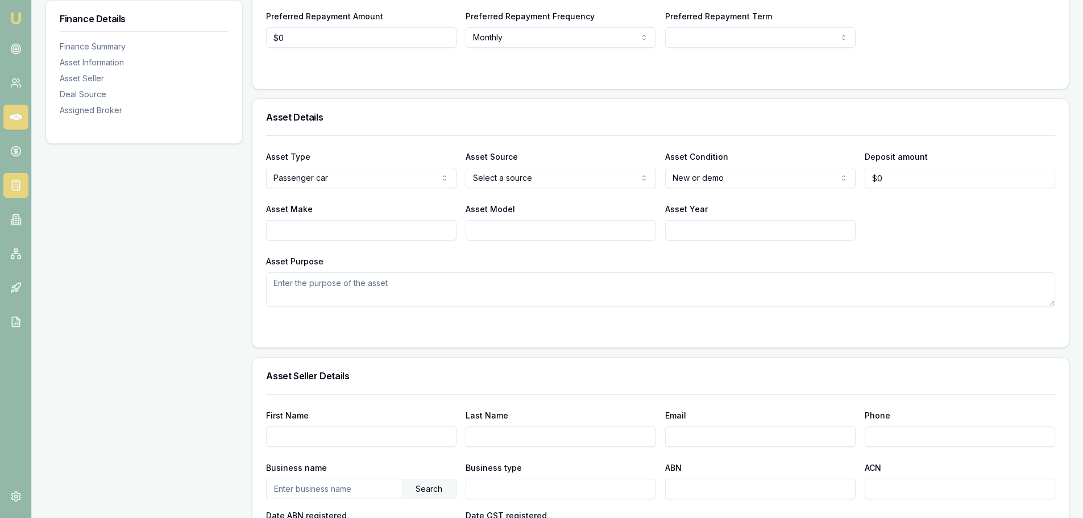
scroll to position [94, 0]
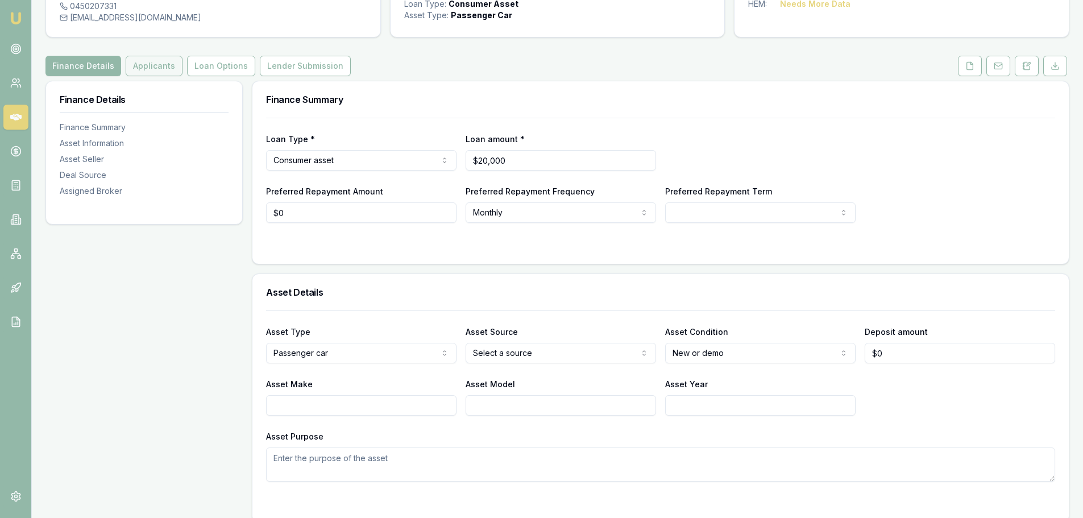
click at [139, 69] on button "Applicants" at bounding box center [154, 66] width 57 height 20
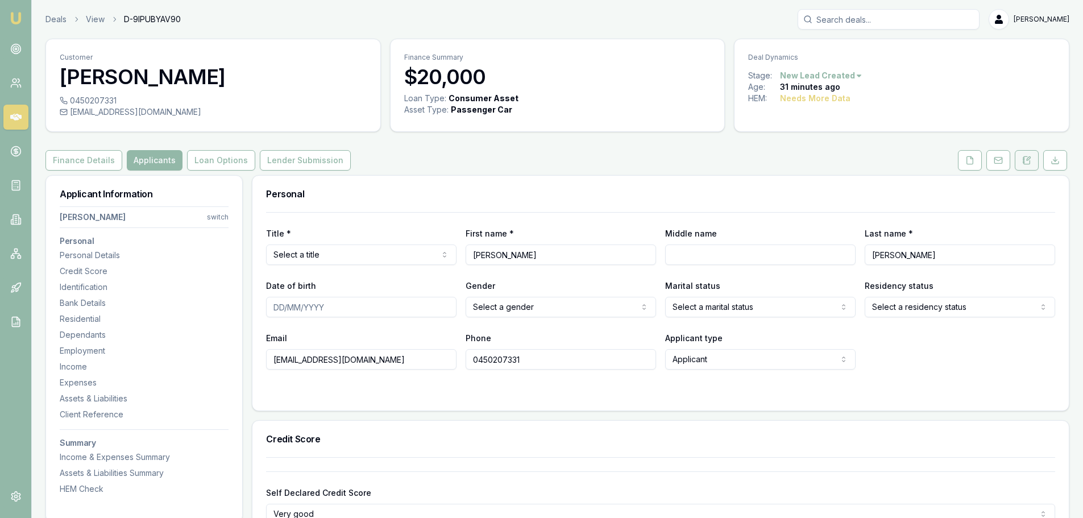
click at [1032, 163] on button at bounding box center [1027, 160] width 24 height 20
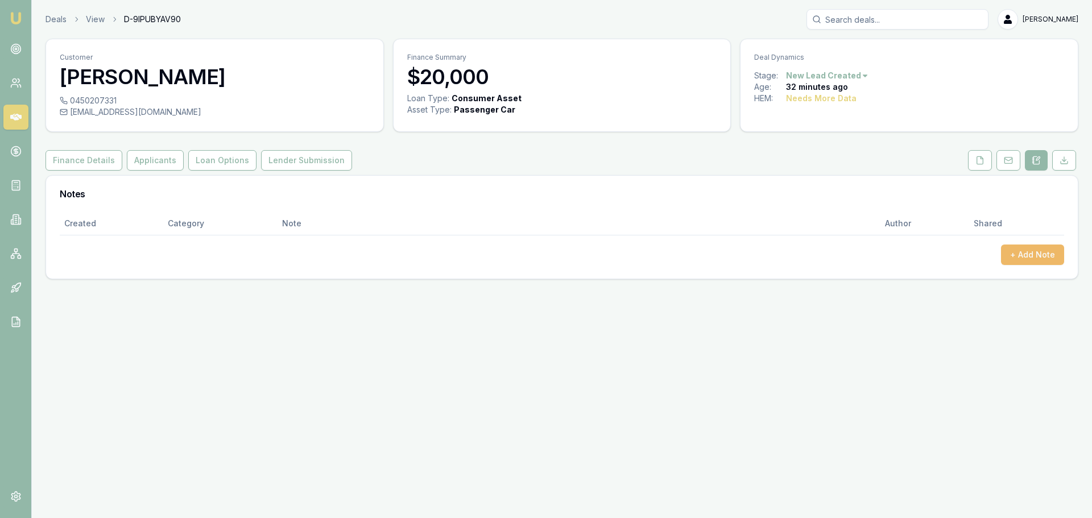
drag, startPoint x: 1036, startPoint y: 188, endPoint x: 1040, endPoint y: 258, distance: 70.1
click at [1040, 258] on button "+ Add Note" at bounding box center [1032, 255] width 63 height 20
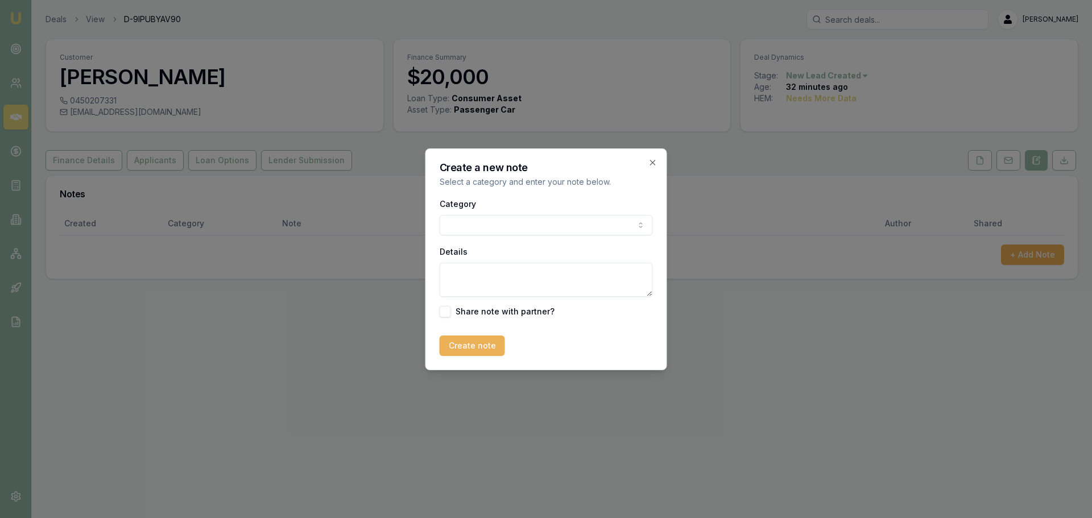
click at [597, 224] on body "Emu Broker Deals View D-9IPUBYAV90 Erin Shield Toggle Menu Customer Sarah Schul…" at bounding box center [546, 259] width 1092 height 518
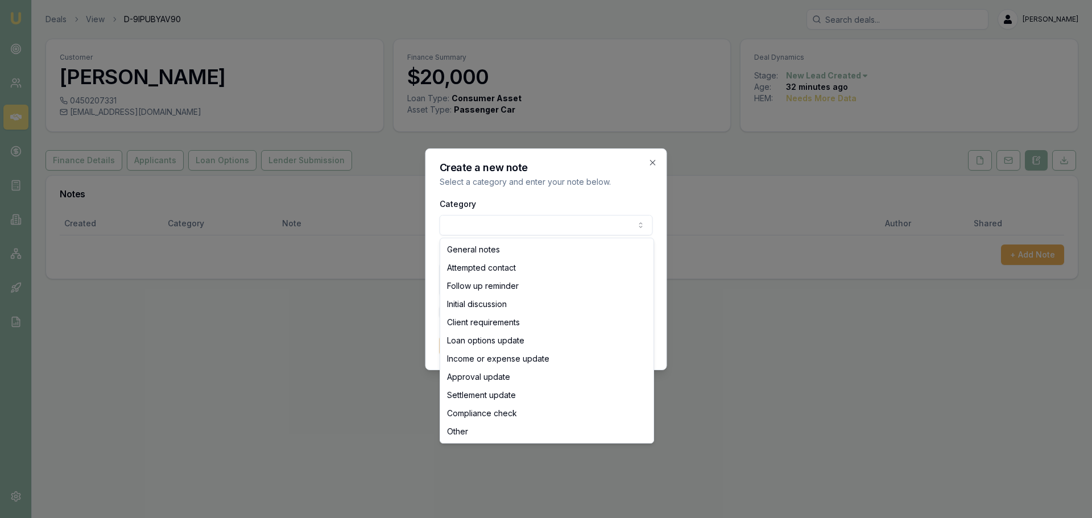
select select "ATTEMPTED_CONTACT"
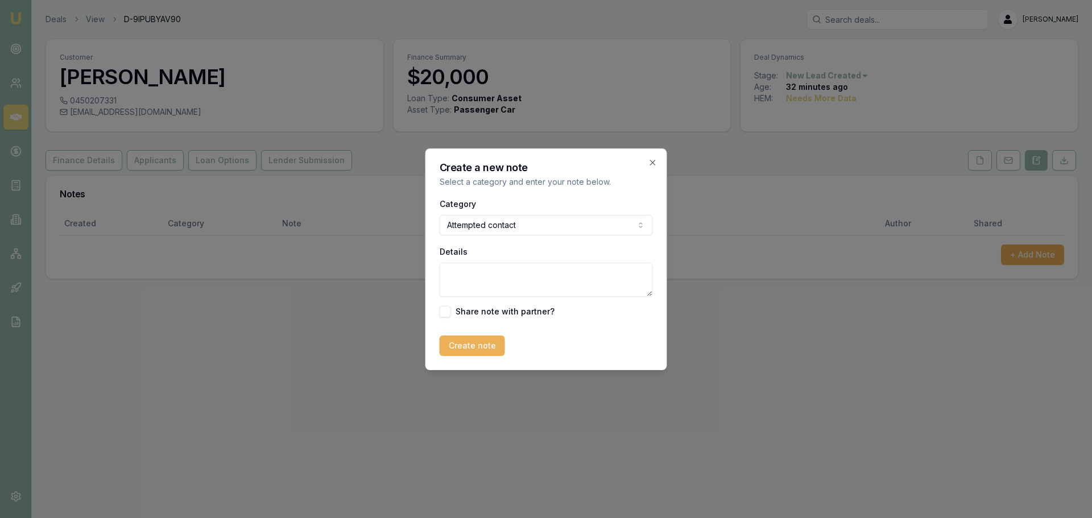
click at [528, 271] on textarea "Details" at bounding box center [546, 280] width 213 height 34
type textarea "left VM and sent intro text"
click at [450, 344] on button "Create note" at bounding box center [472, 346] width 65 height 20
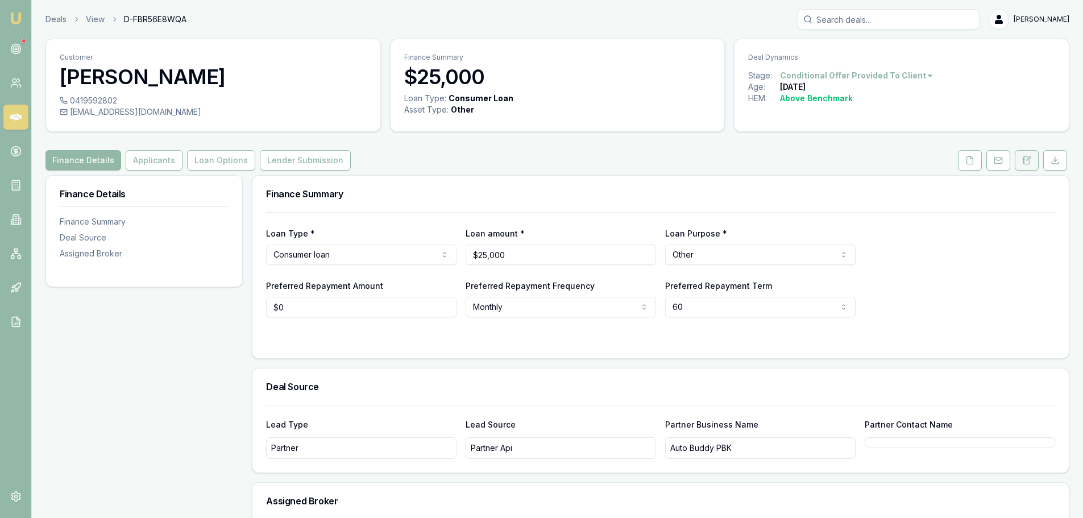
click at [1028, 165] on button at bounding box center [1027, 160] width 24 height 20
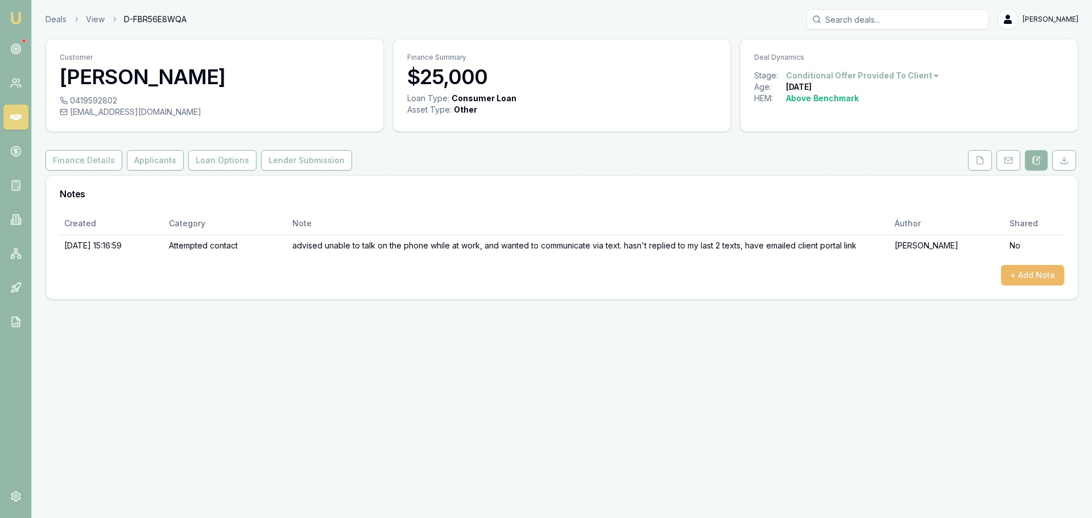
click at [1039, 277] on button "+ Add Note" at bounding box center [1032, 275] width 63 height 20
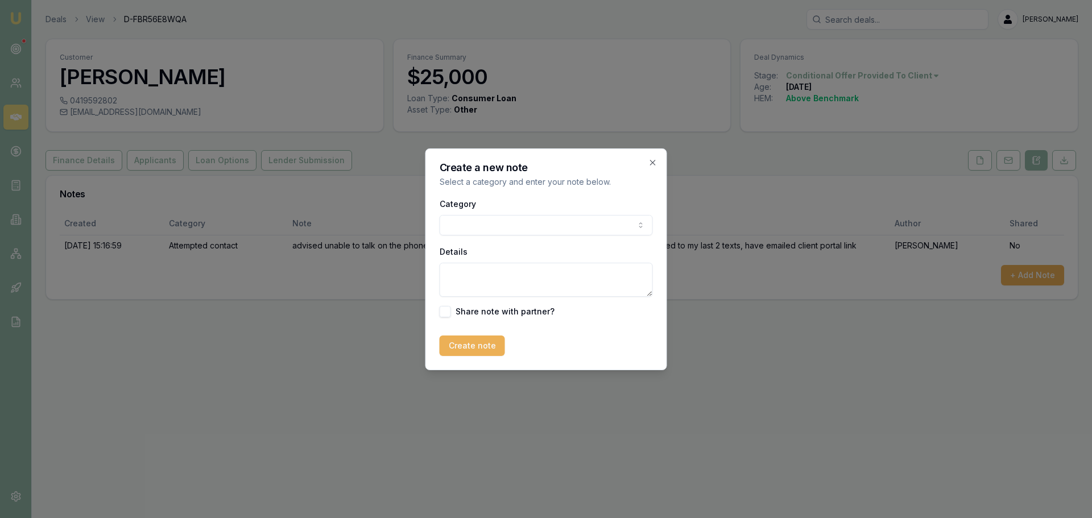
click at [525, 223] on body "Emu Broker Deals View D-FBR56E8WQA [PERSON_NAME] Shield Toggle Menu Customer [P…" at bounding box center [546, 259] width 1092 height 518
click at [505, 282] on textarea "Details" at bounding box center [546, 280] width 213 height 34
paste textarea "Hi Jarrad, just touching base again before your approval expires. The Boss has …"
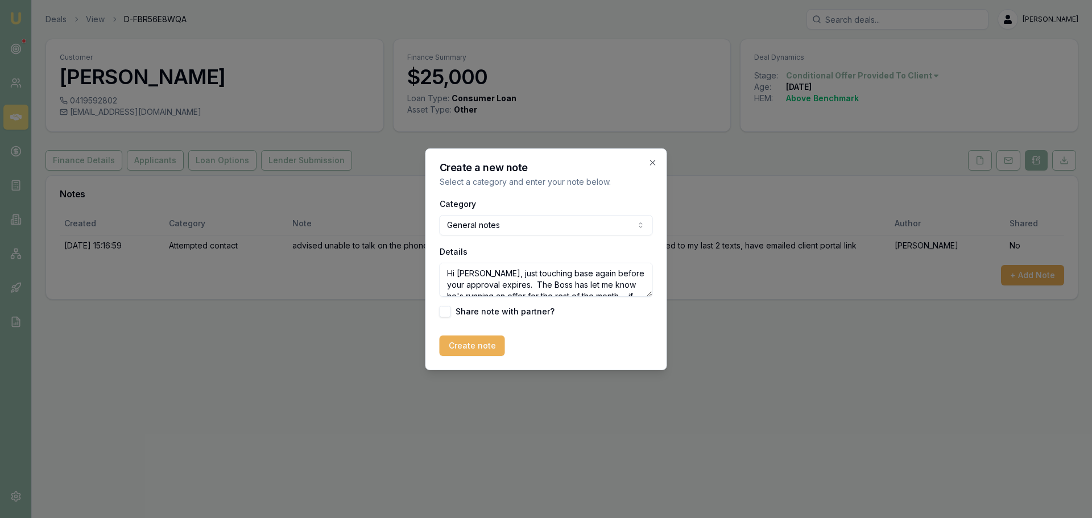
scroll to position [62, 0]
type textarea "Hi Jarrad, just touching base again before your approval expires. The Boss has …"
click at [480, 347] on button "Create note" at bounding box center [472, 346] width 65 height 20
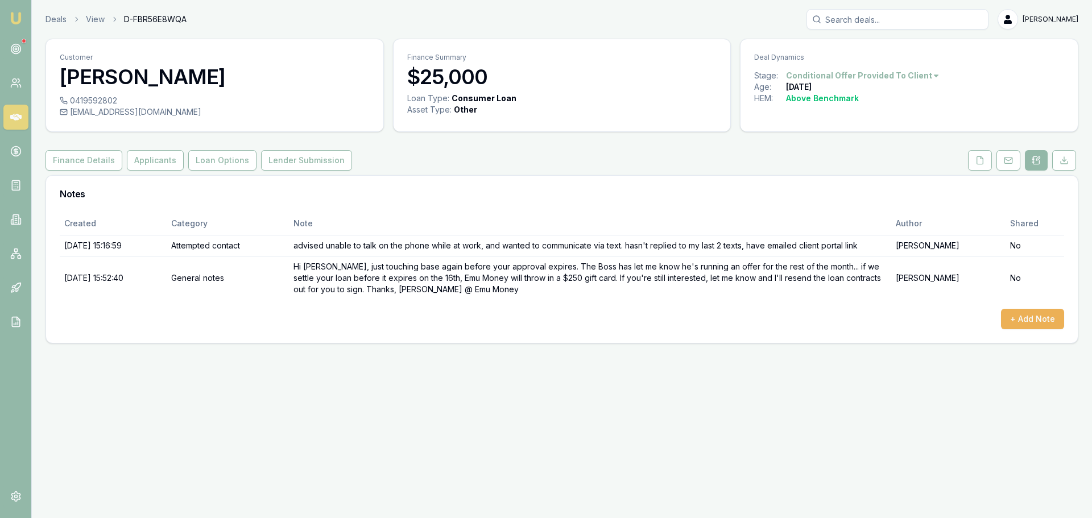
click at [610, 158] on div "Finance Details Applicants Loan Options Lender Submission" at bounding box center [561, 160] width 1033 height 20
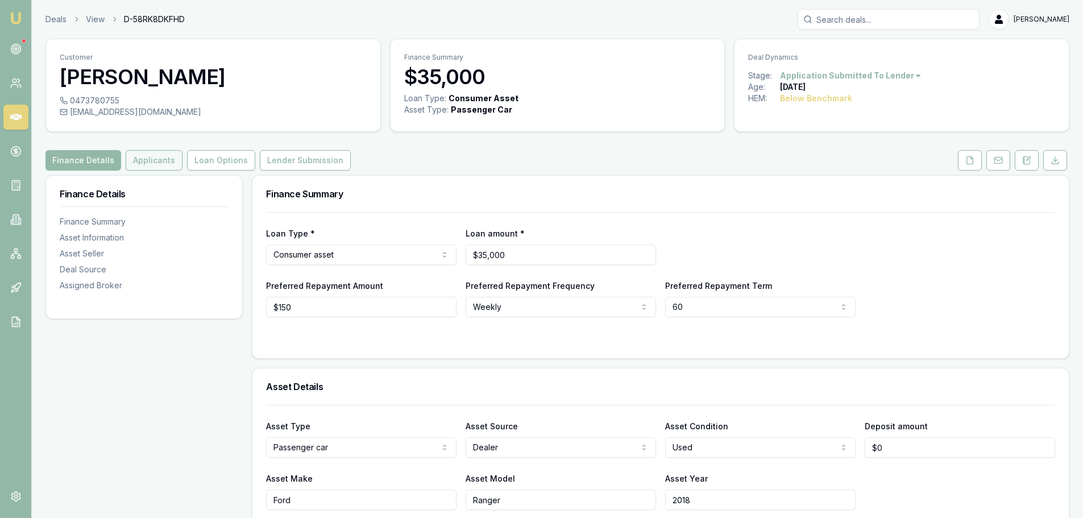
click at [137, 156] on button "Applicants" at bounding box center [154, 160] width 57 height 20
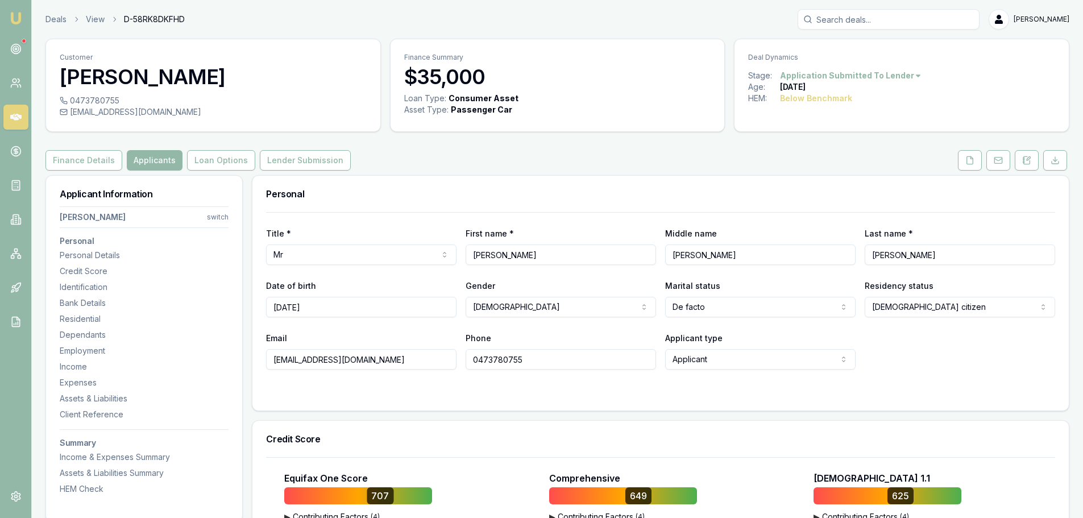
click at [784, 189] on div "Personal" at bounding box center [661, 194] width 817 height 36
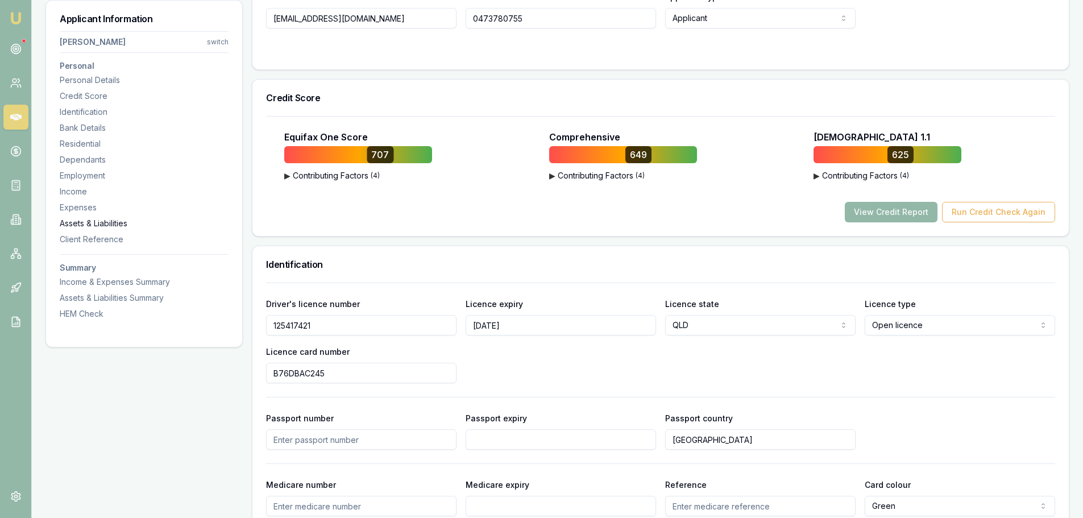
click at [92, 221] on div "Assets & Liabilities" at bounding box center [144, 223] width 169 height 11
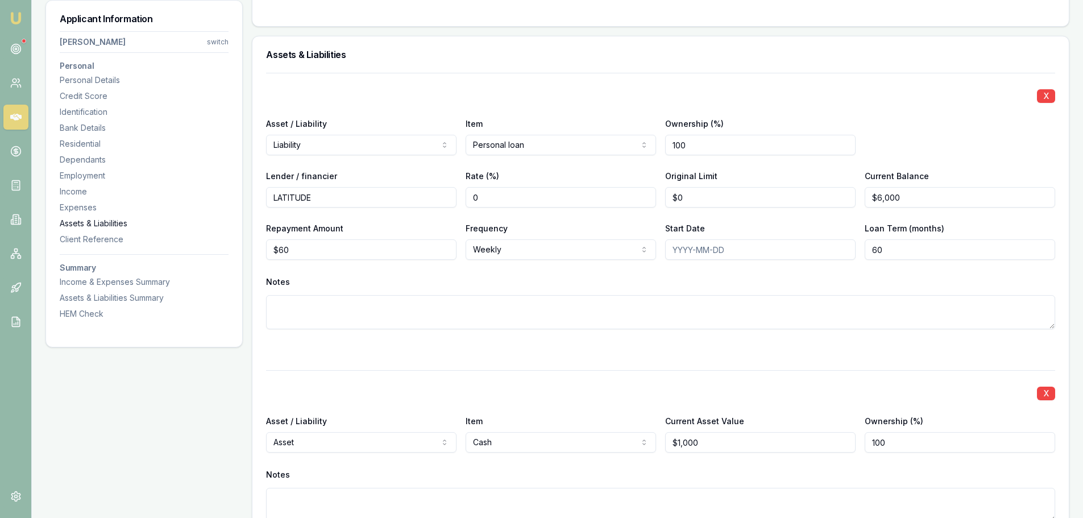
scroll to position [2921, 0]
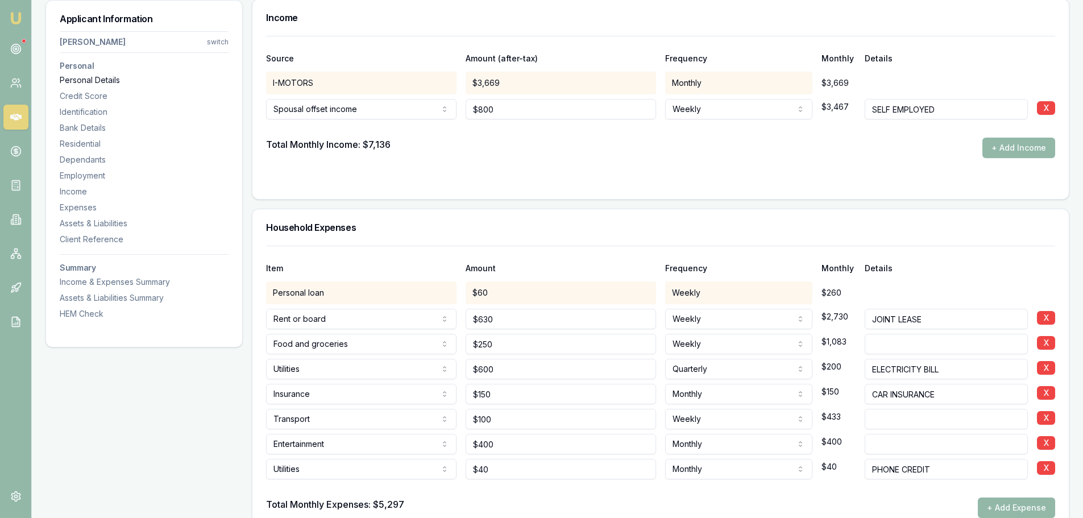
click at [98, 80] on div "Personal Details" at bounding box center [144, 80] width 169 height 11
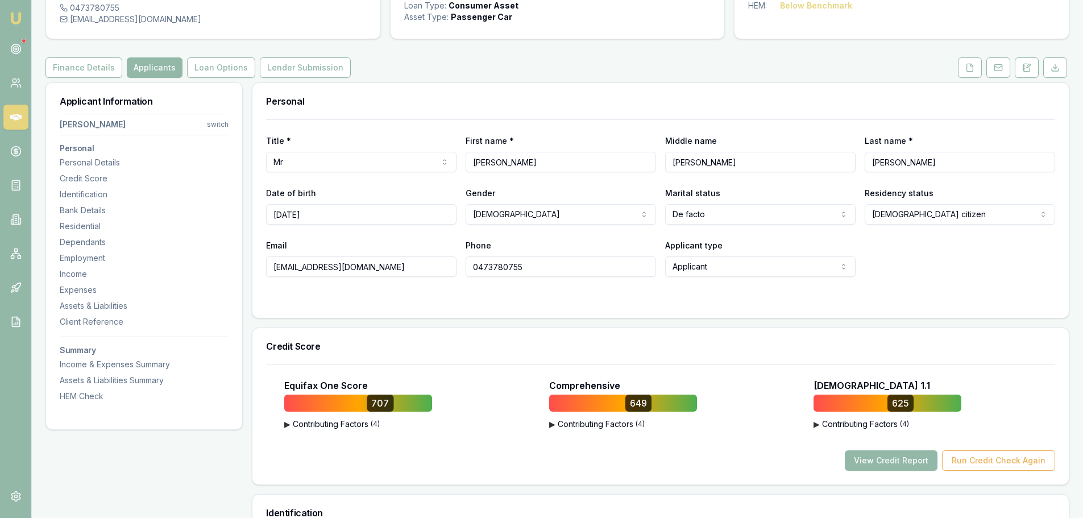
scroll to position [61, 0]
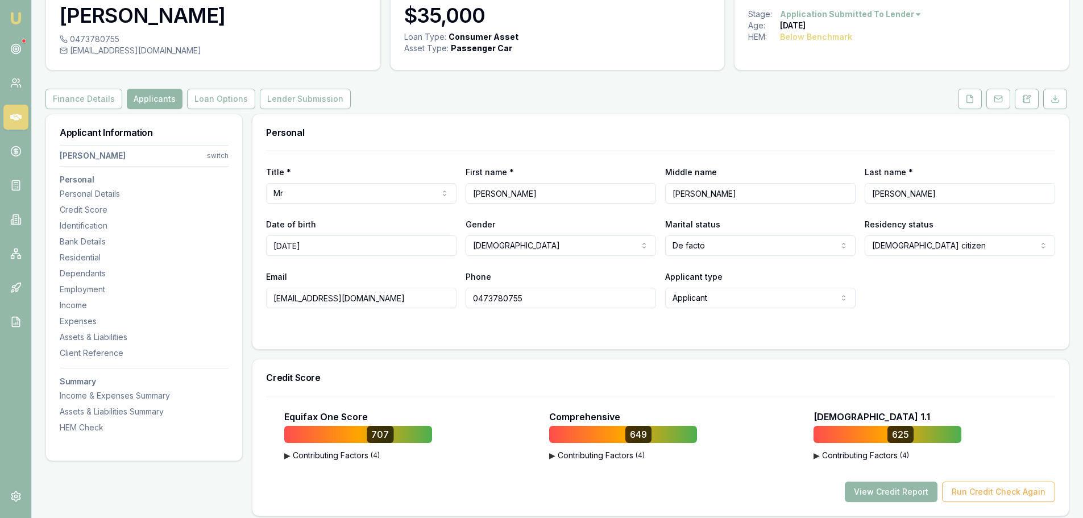
drag, startPoint x: 392, startPoint y: 298, endPoint x: 253, endPoint y: 293, distance: 138.9
click at [254, 293] on div "Title * Mr Mr Mrs Miss Ms Dr Prof First name * Ash-lee Middle name Peter Last n…" at bounding box center [661, 250] width 817 height 198
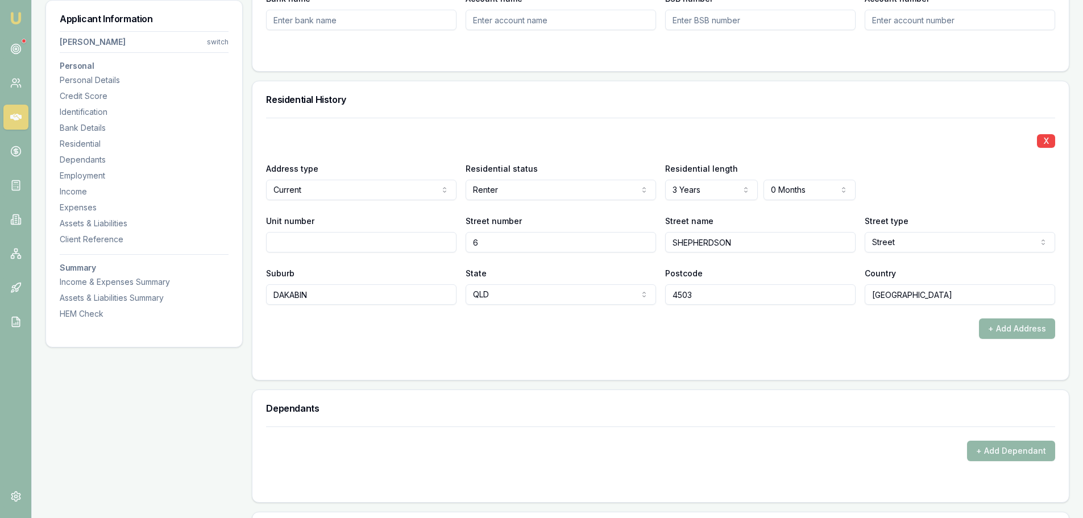
scroll to position [1028, 0]
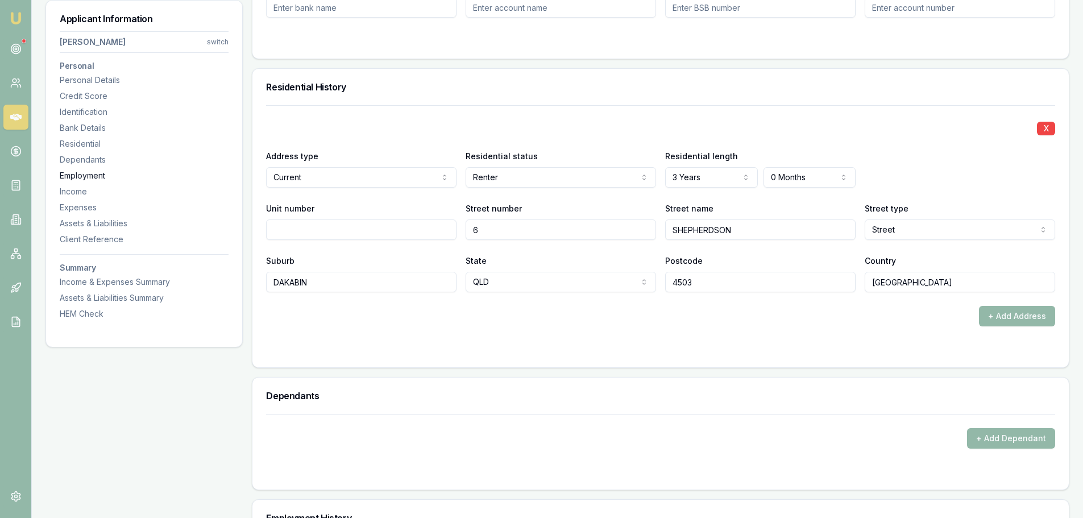
click at [88, 179] on div "Employment" at bounding box center [144, 175] width 169 height 11
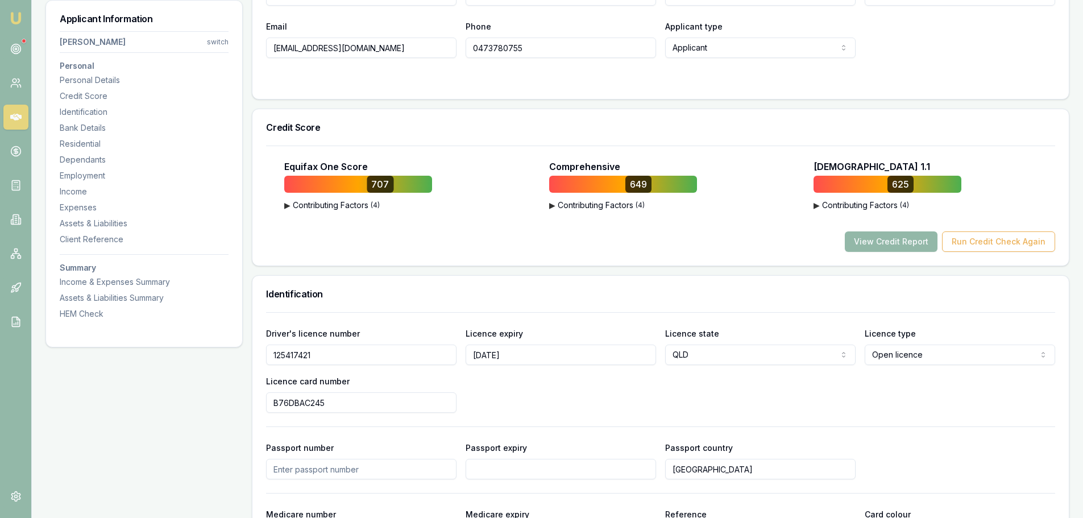
scroll to position [163, 0]
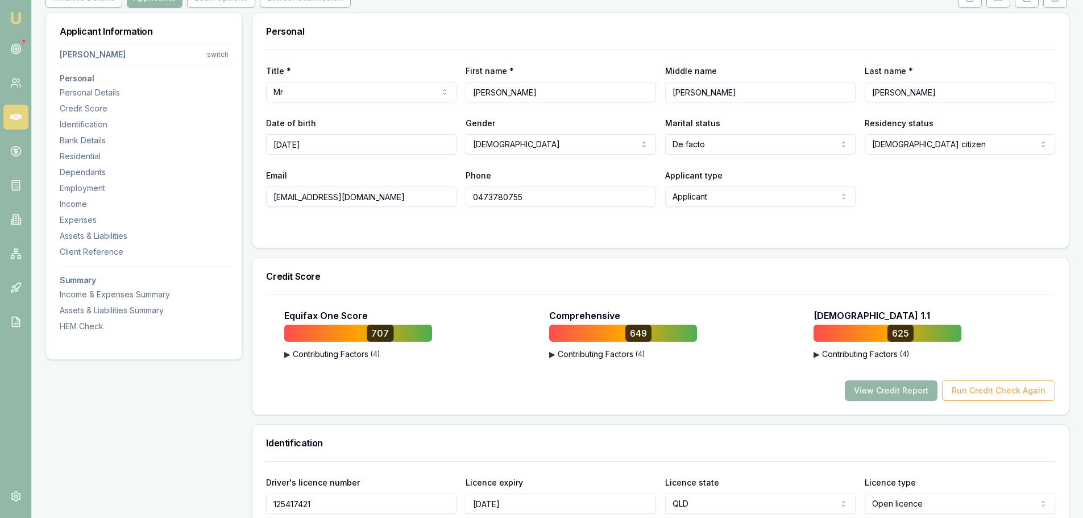
click at [897, 375] on div "Equifax One Score 707 ▶ Contributing Factors ( 4 ) Strong Credit History Having…" at bounding box center [660, 355] width 789 height 92
click at [896, 395] on button "View Credit Report" at bounding box center [891, 390] width 93 height 20
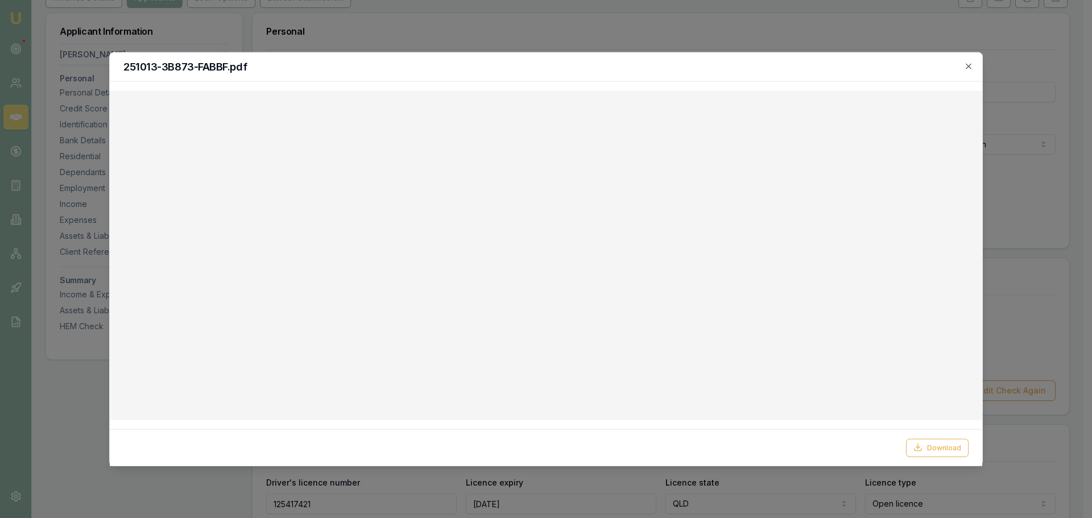
click at [969, 62] on icon "button" at bounding box center [968, 65] width 9 height 9
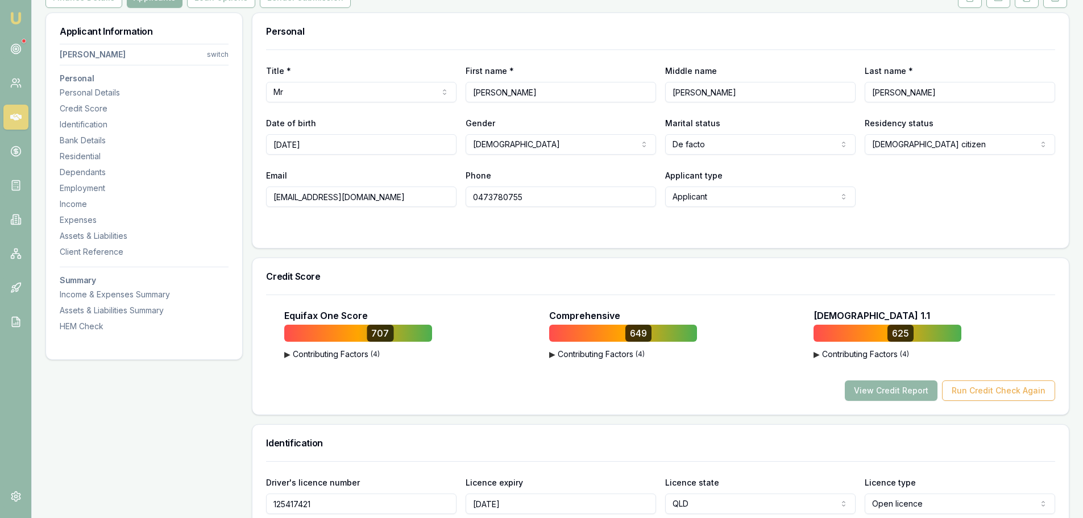
click at [651, 224] on form "Title * Mr Mr Mrs Miss Ms Dr Prof First name * Ash-lee Middle name Peter Last n…" at bounding box center [660, 141] width 789 height 185
drag, startPoint x: 417, startPoint y: 194, endPoint x: 161, endPoint y: 192, distance: 256.5
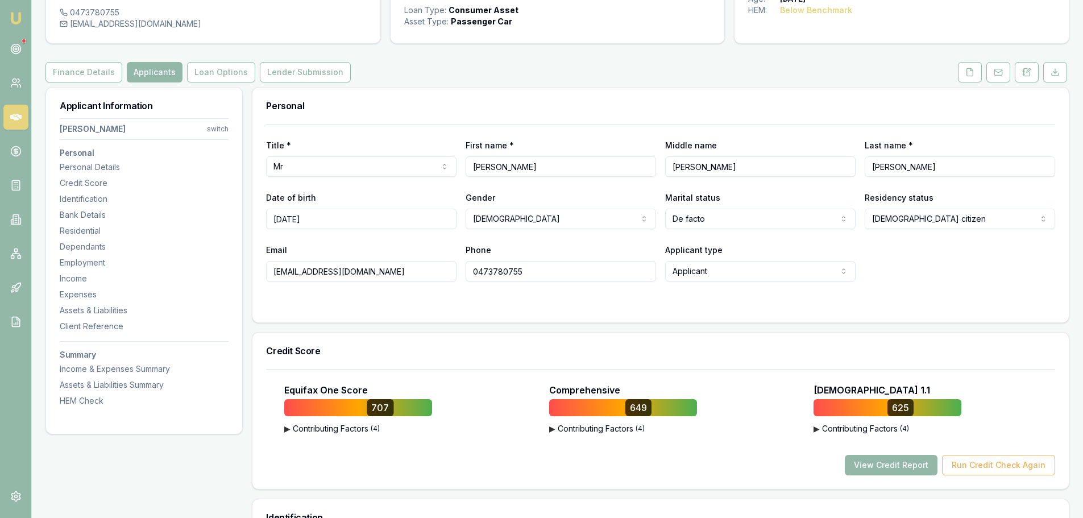
scroll to position [0, 0]
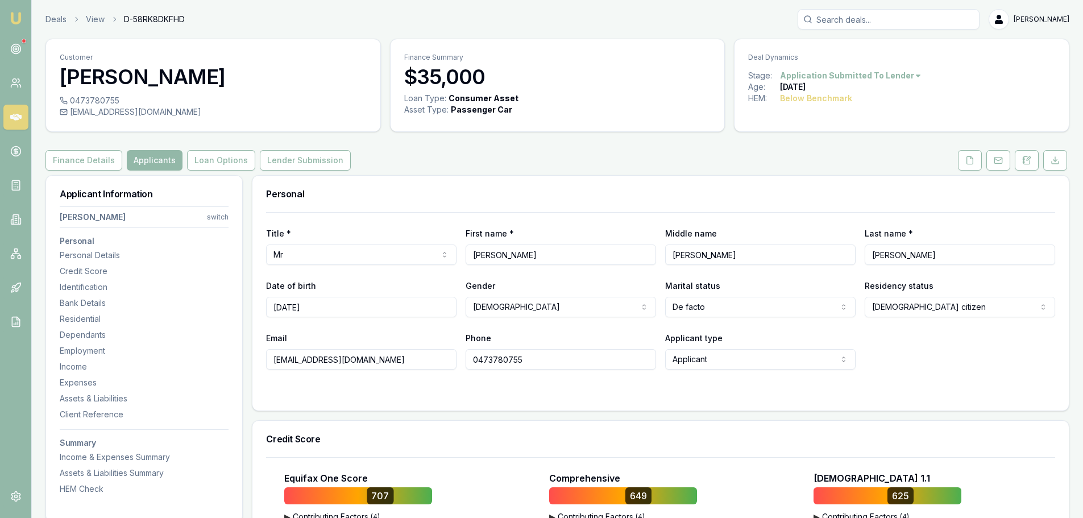
click at [508, 154] on div "Finance Details Applicants Loan Options Lender Submission" at bounding box center [557, 160] width 1024 height 20
click at [971, 157] on polyline at bounding box center [972, 157] width 2 height 2
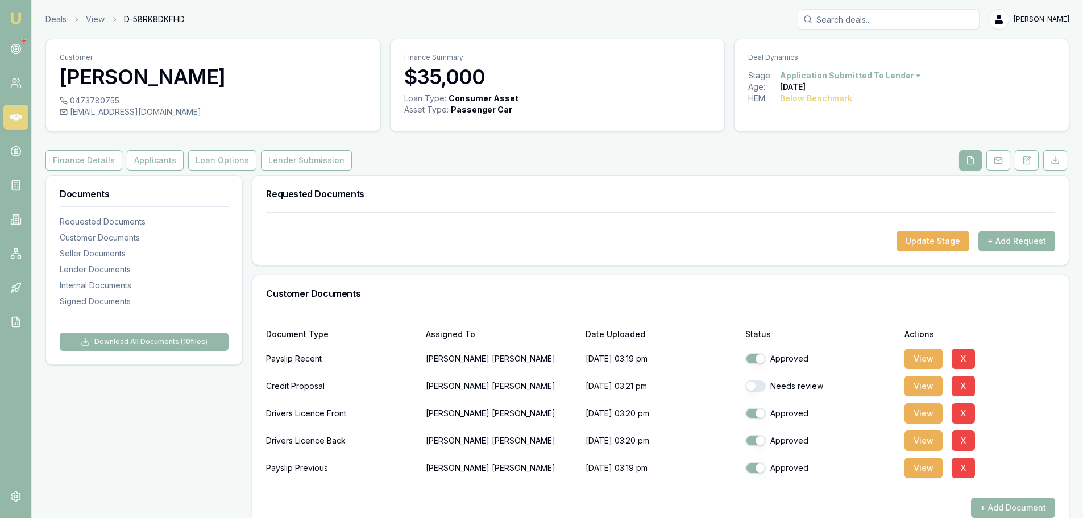
click at [461, 167] on div "Finance Details Applicants Loan Options Lender Submission" at bounding box center [557, 160] width 1024 height 20
click at [520, 176] on div "Requested Documents" at bounding box center [661, 194] width 817 height 36
click at [1009, 242] on button "+ Add Request" at bounding box center [1017, 241] width 77 height 20
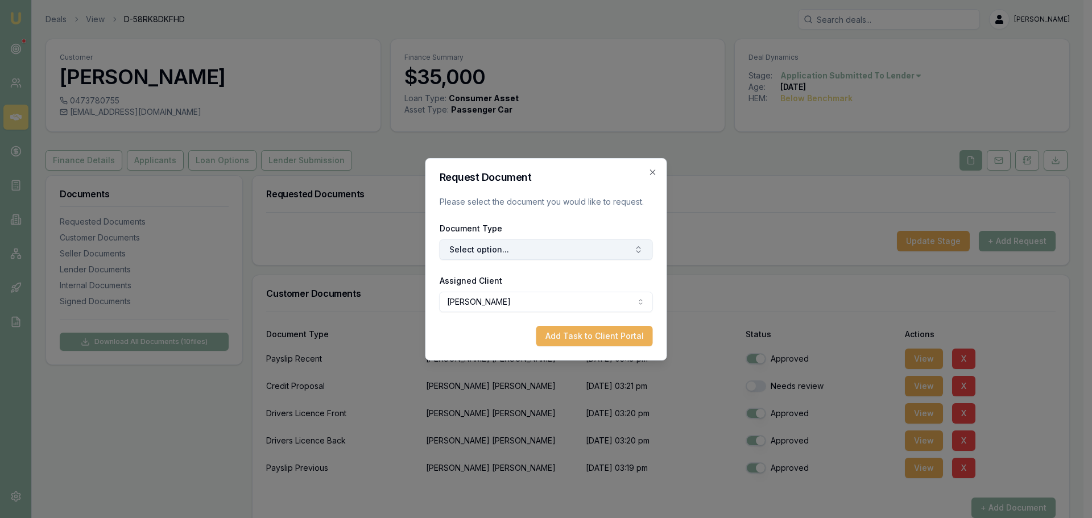
click at [522, 249] on button "Select option..." at bounding box center [546, 249] width 213 height 20
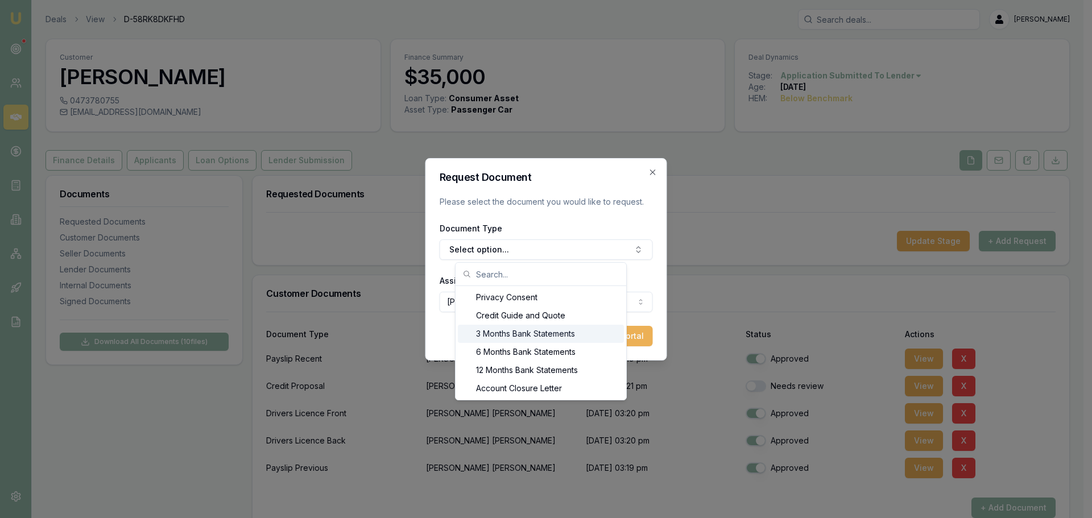
click at [524, 333] on div "3 Months Bank Statements" at bounding box center [541, 334] width 166 height 18
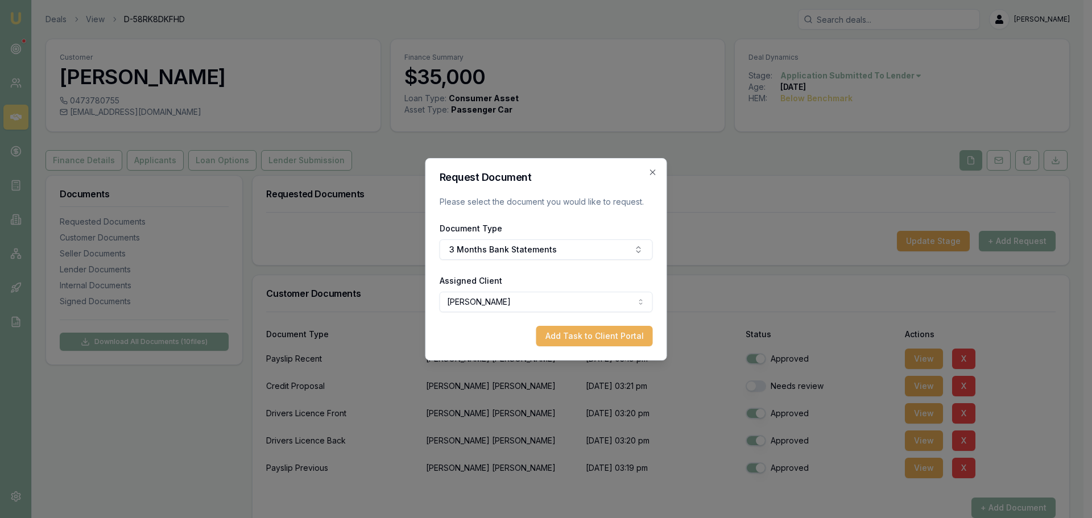
click at [573, 177] on h2 "Request Document" at bounding box center [546, 177] width 213 height 10
click at [607, 336] on button "Add Task to Client Portal" at bounding box center [594, 336] width 117 height 20
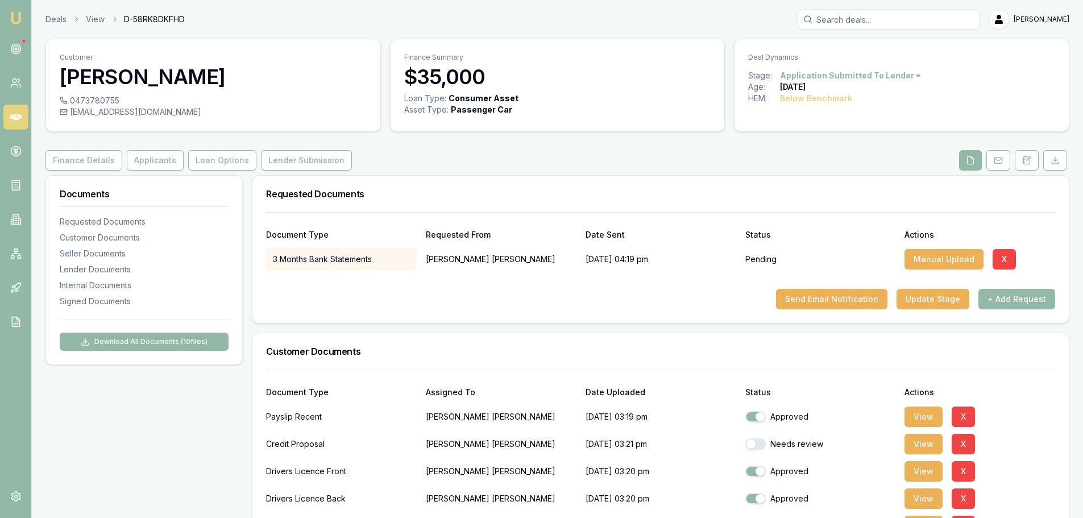
click at [827, 296] on button "Send Email Notification" at bounding box center [831, 299] width 111 height 20
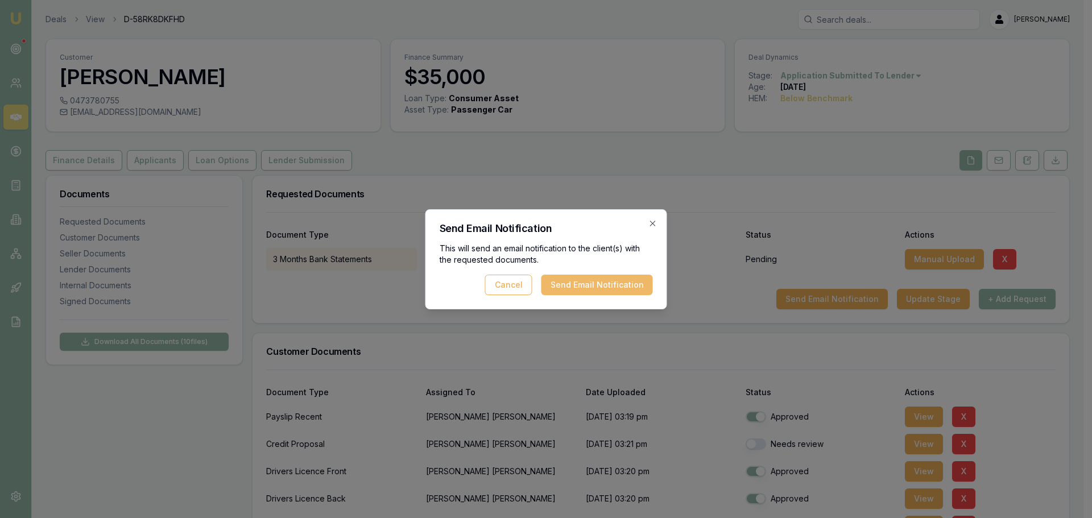
click at [620, 287] on button "Send Email Notification" at bounding box center [596, 285] width 111 height 20
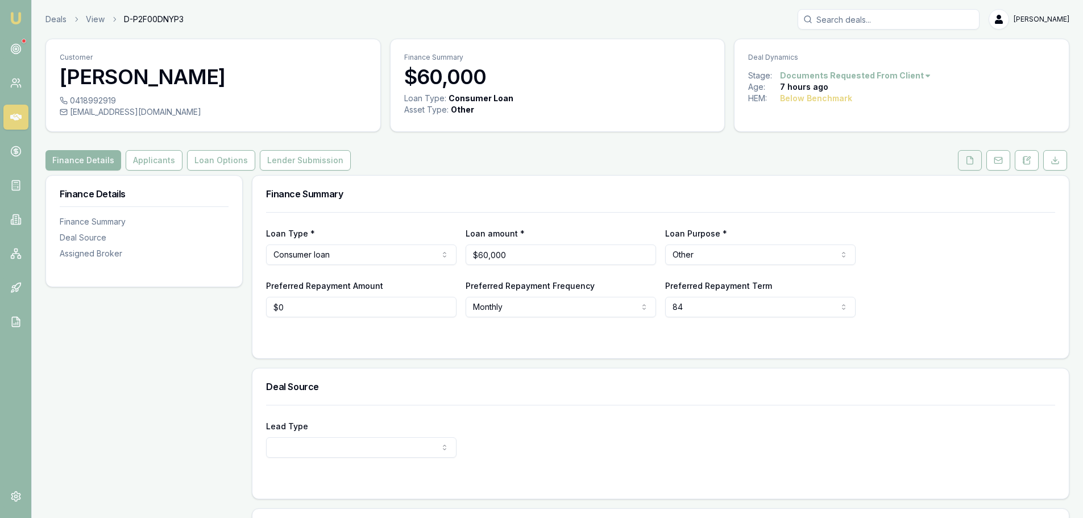
click at [971, 162] on icon at bounding box center [970, 160] width 9 height 9
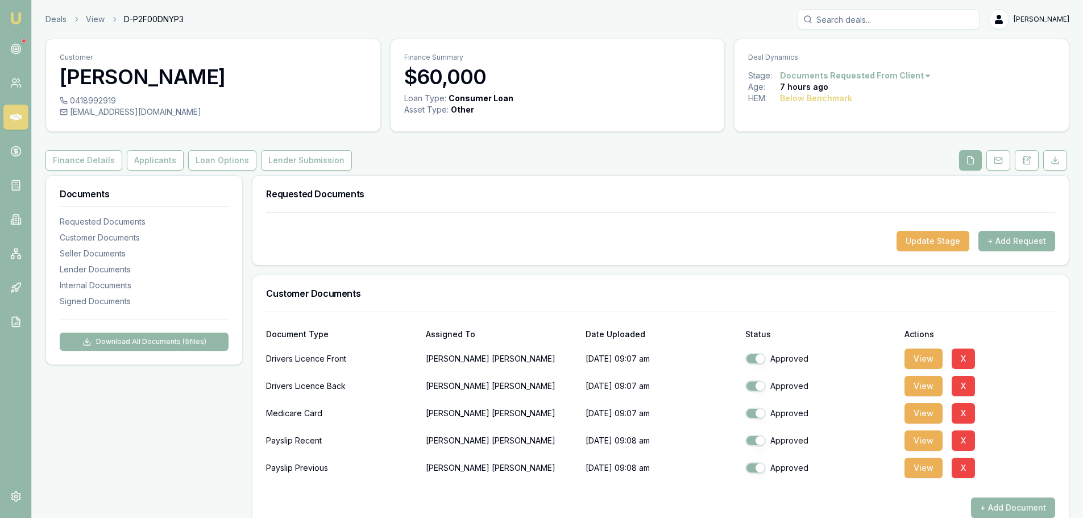
click at [1020, 245] on button "+ Add Request" at bounding box center [1017, 241] width 77 height 20
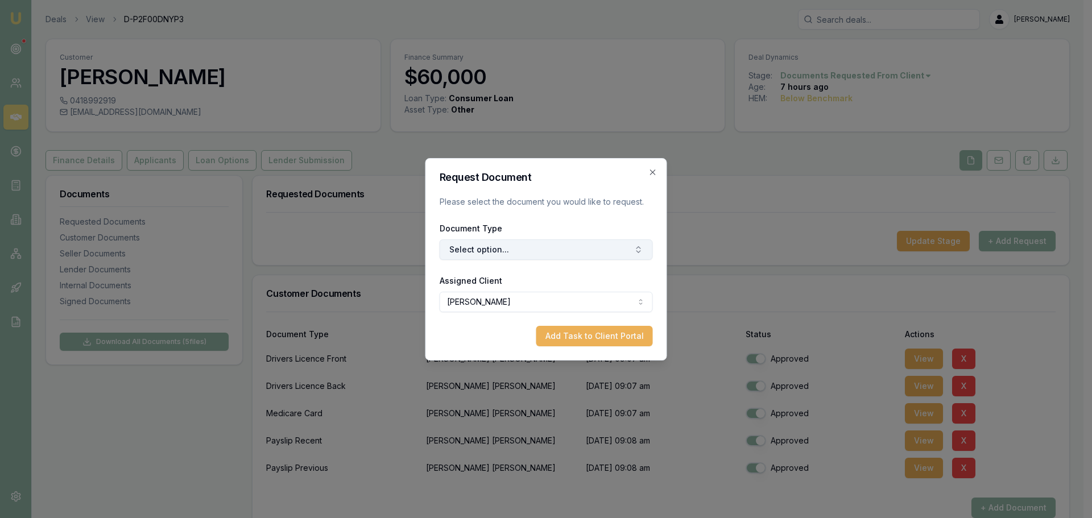
click at [613, 247] on button "Select option..." at bounding box center [546, 249] width 213 height 20
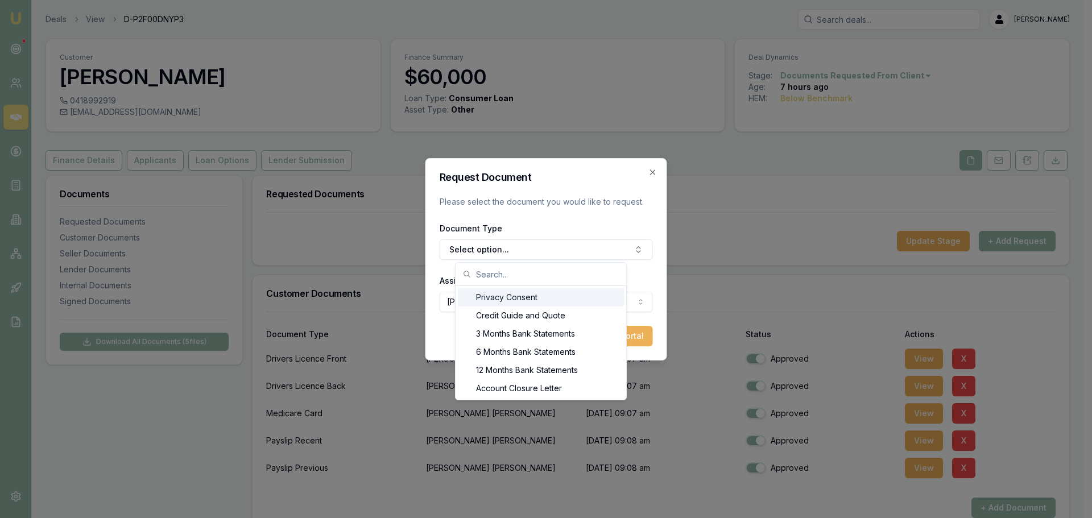
click at [524, 303] on div "Privacy Consent" at bounding box center [541, 297] width 166 height 18
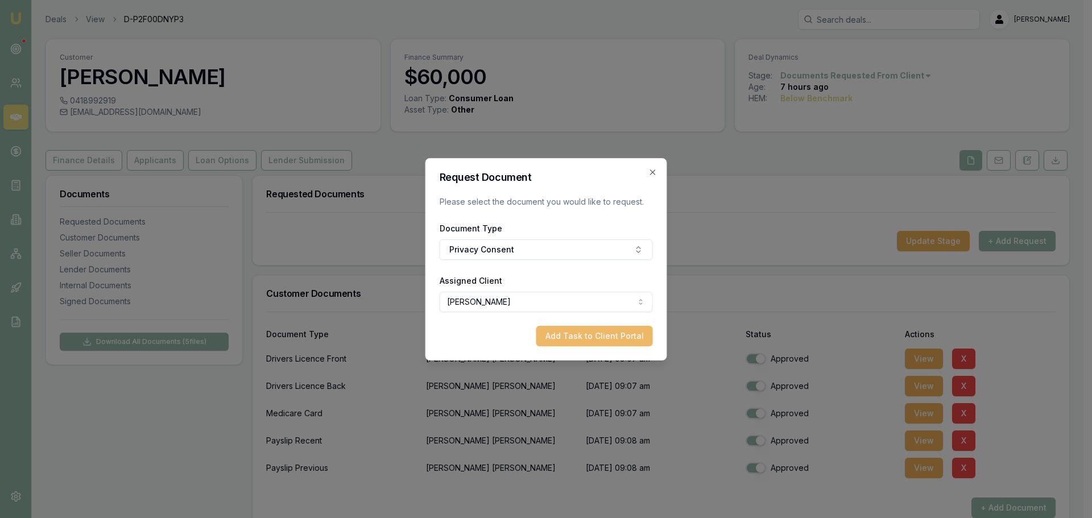
click at [586, 333] on button "Add Task to Client Portal" at bounding box center [594, 336] width 117 height 20
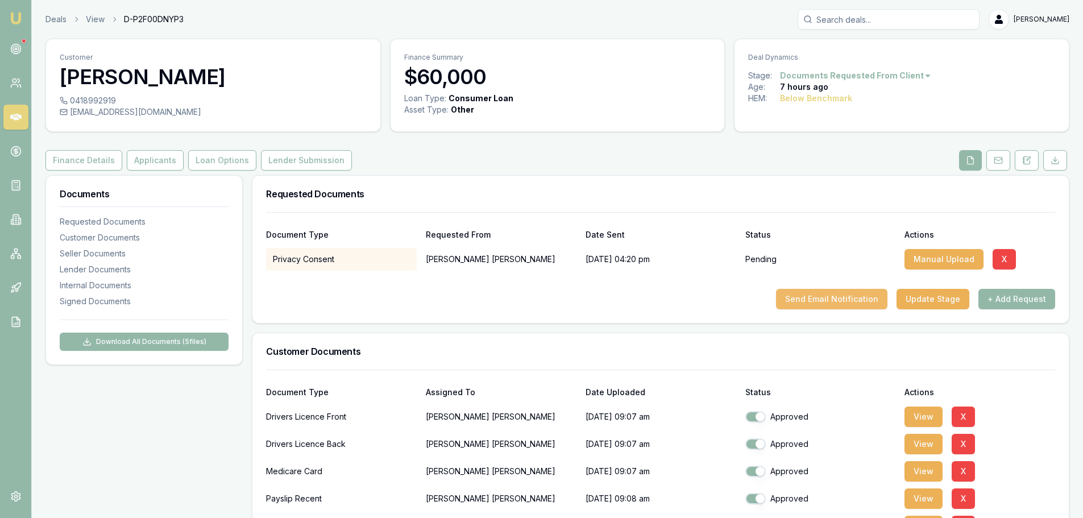
click at [838, 301] on button "Send Email Notification" at bounding box center [831, 299] width 111 height 20
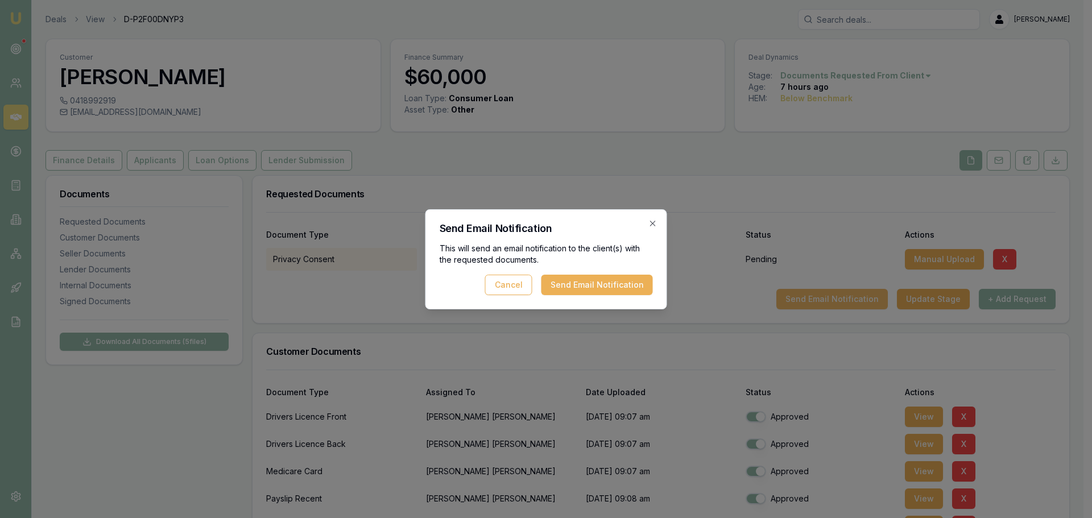
drag, startPoint x: 1028, startPoint y: 301, endPoint x: 863, endPoint y: 289, distance: 165.9
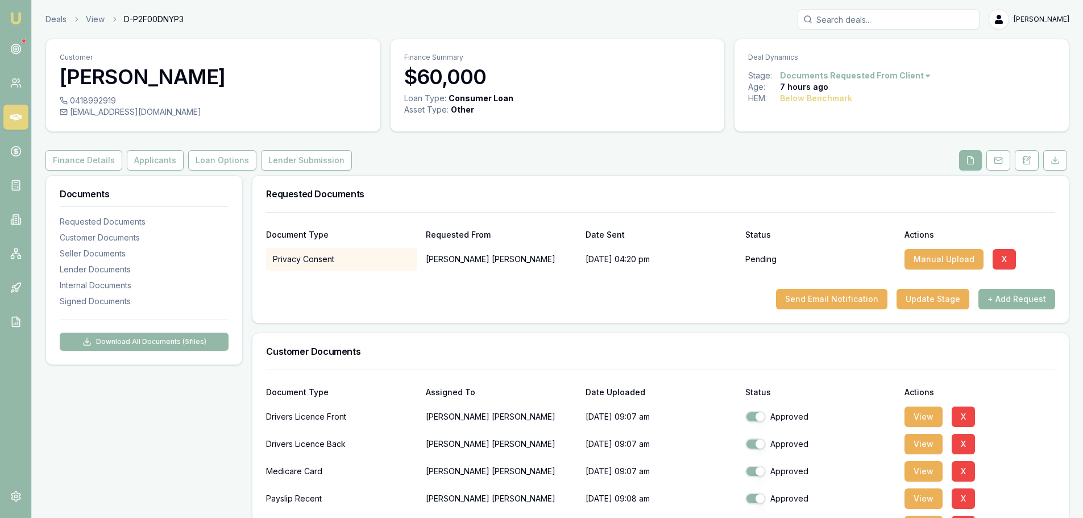
click at [1050, 300] on button "+ Add Request" at bounding box center [1017, 299] width 77 height 20
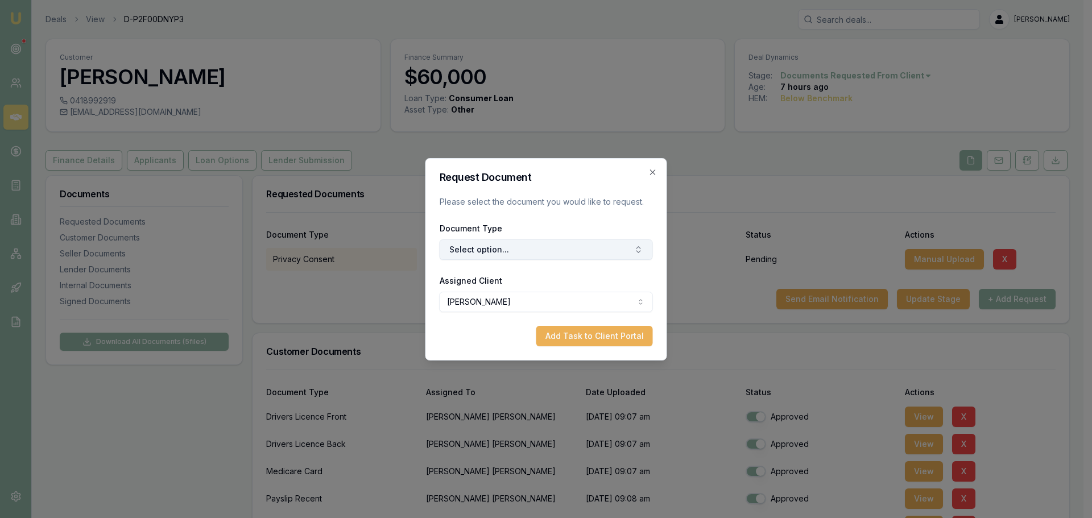
click at [545, 253] on button "Select option..." at bounding box center [546, 249] width 213 height 20
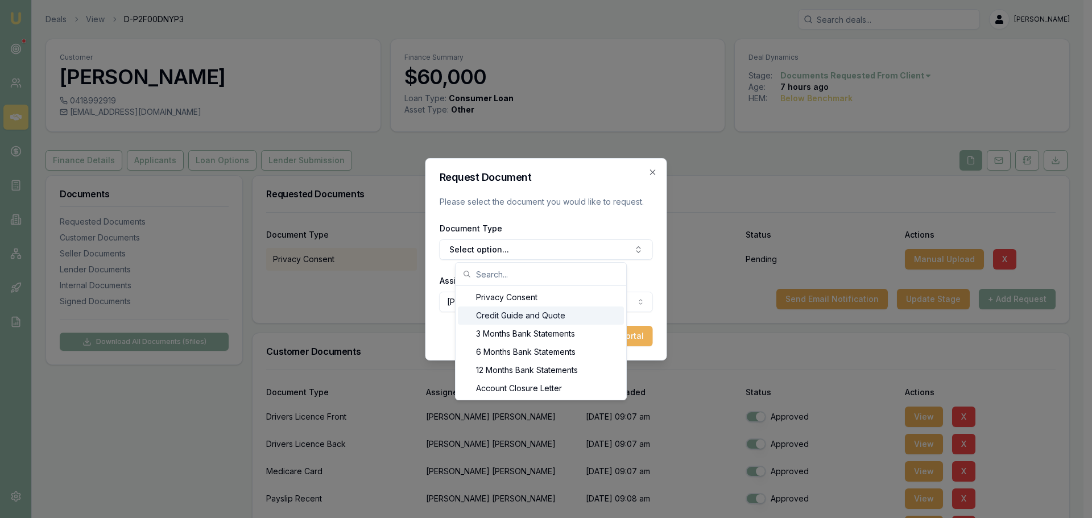
click at [516, 313] on div "Credit Guide and Quote" at bounding box center [541, 316] width 166 height 18
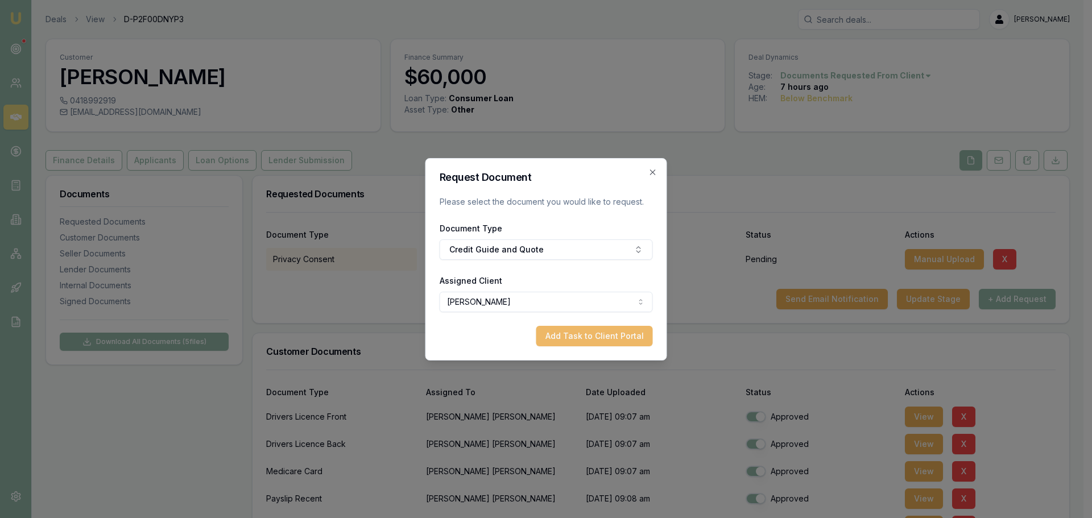
click at [587, 337] on button "Add Task to Client Portal" at bounding box center [594, 336] width 117 height 20
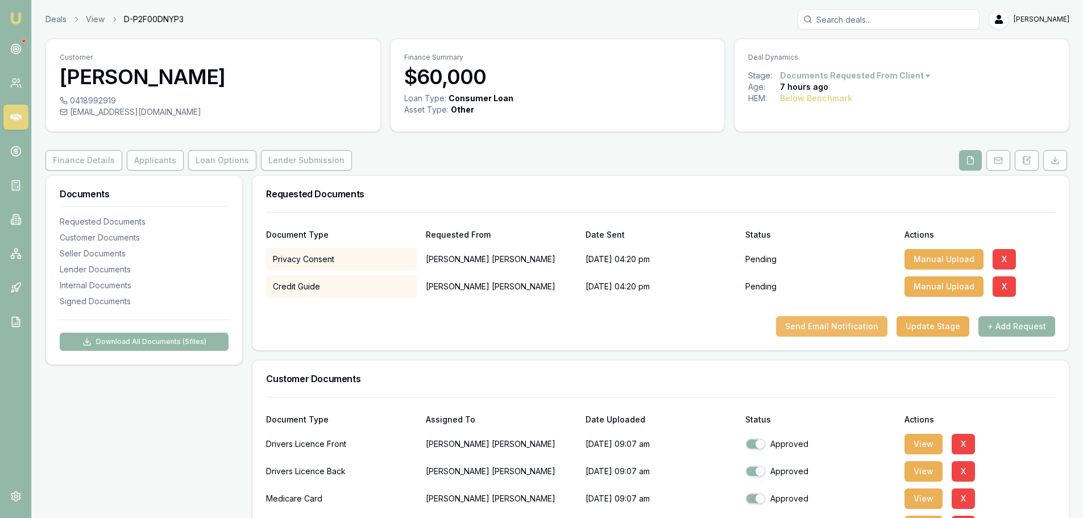
click at [817, 321] on button "Send Email Notification" at bounding box center [831, 326] width 111 height 20
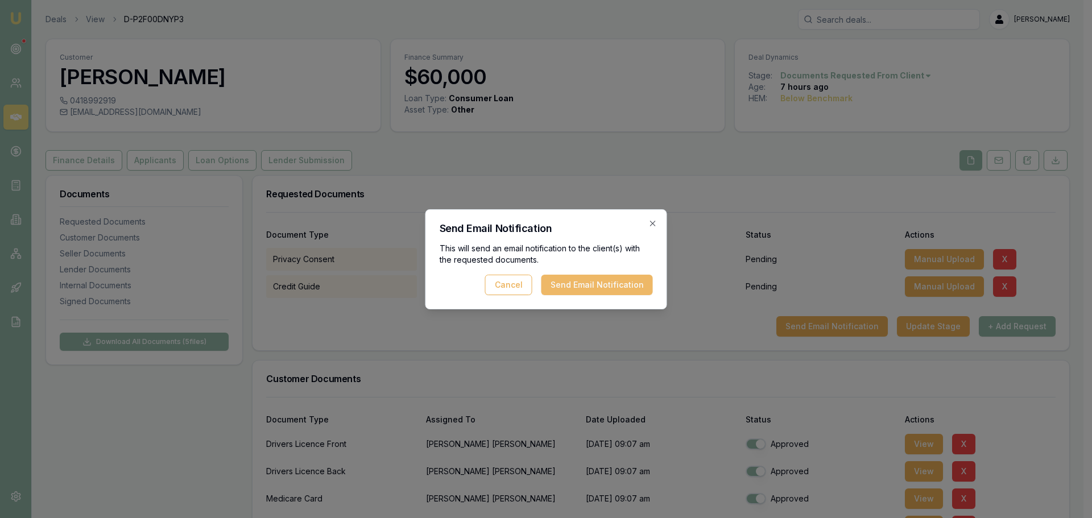
click at [631, 279] on button "Send Email Notification" at bounding box center [596, 285] width 111 height 20
